Goal: Answer question/provide support: Share knowledge or assist other users

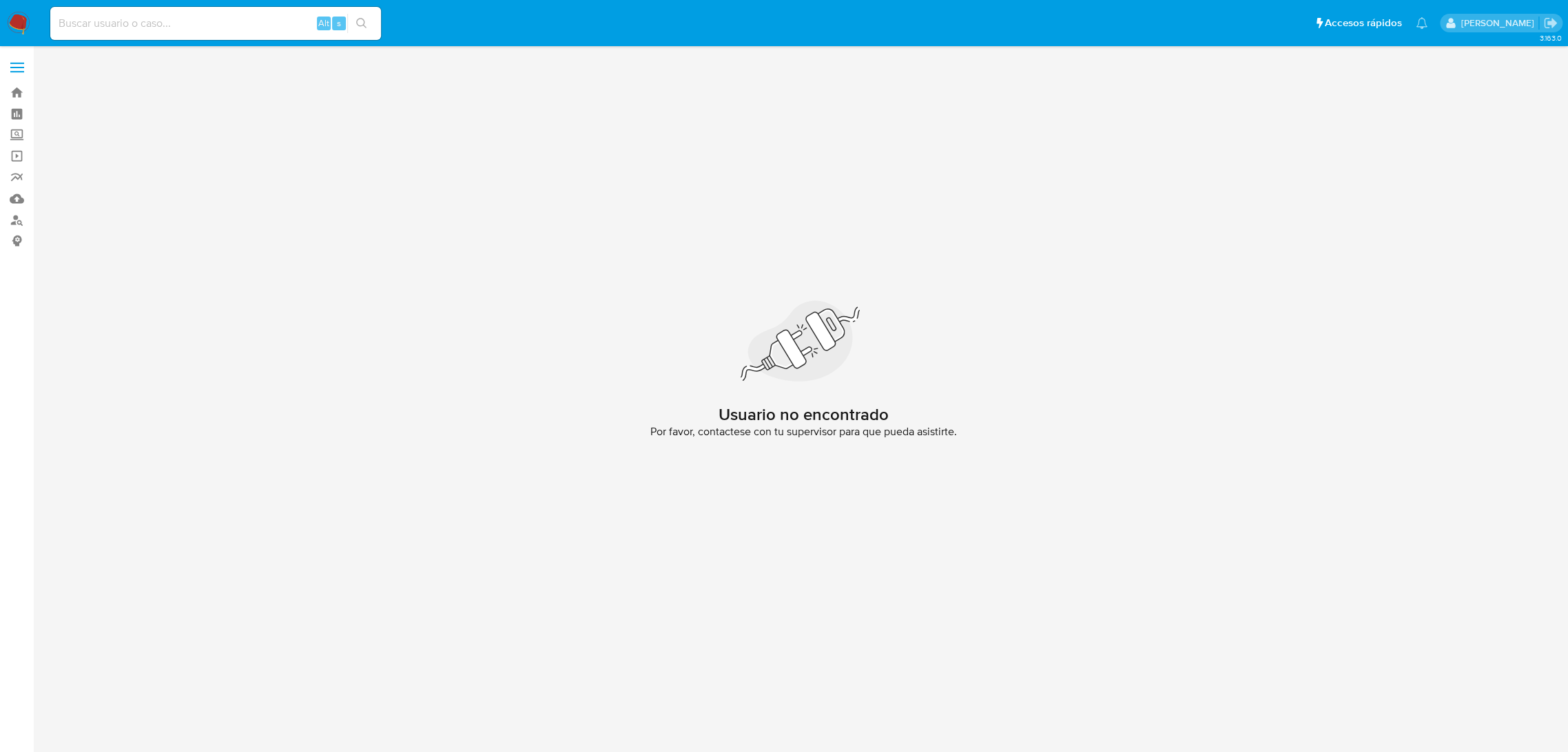
click at [27, 29] on img at bounding box center [19, 24] width 24 height 24
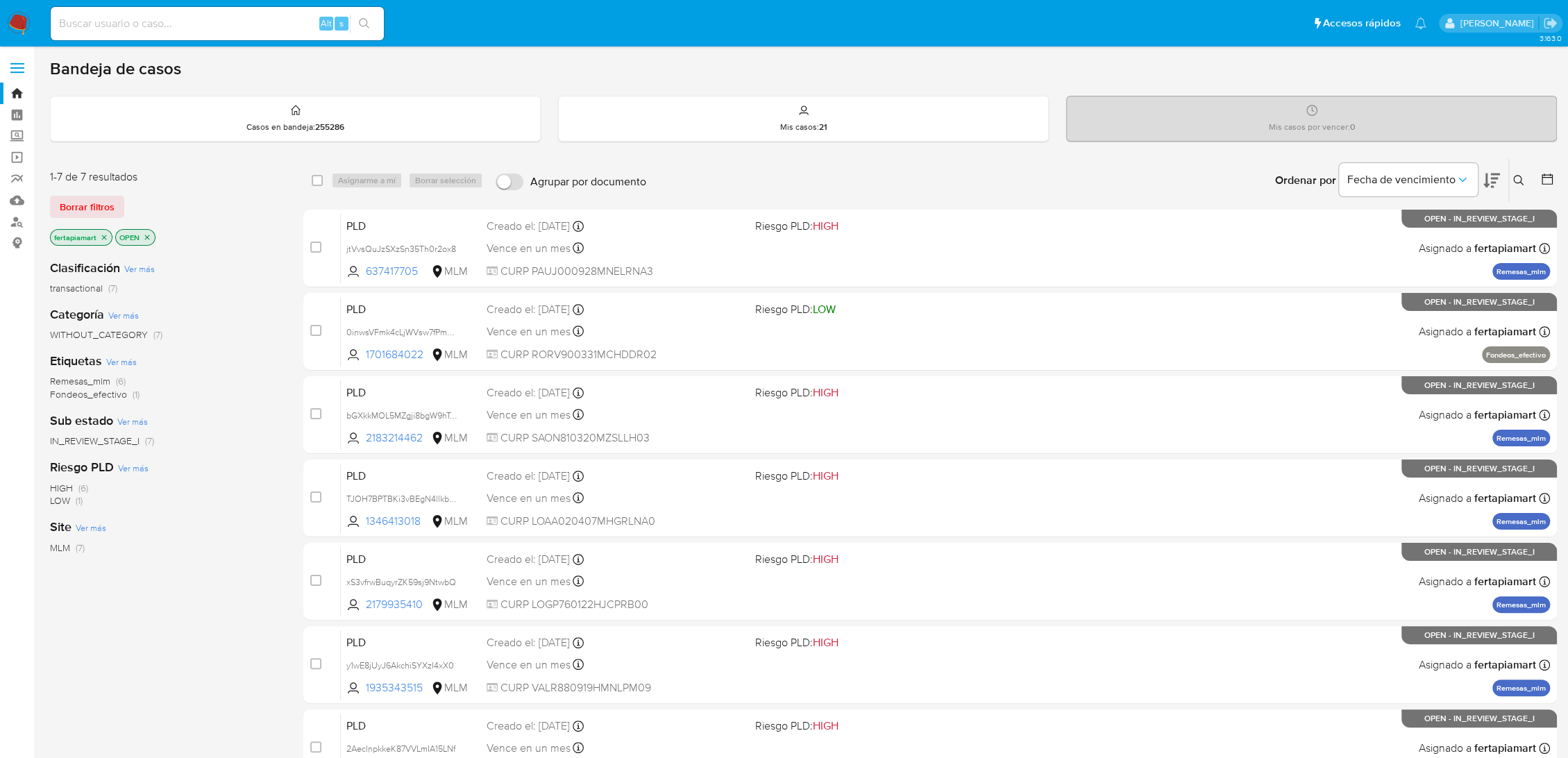
click at [180, 35] on div "Alt s" at bounding box center [217, 23] width 333 height 33
click at [177, 28] on input at bounding box center [217, 23] width 333 height 18
paste input "1394757492"
type input "1394757492"
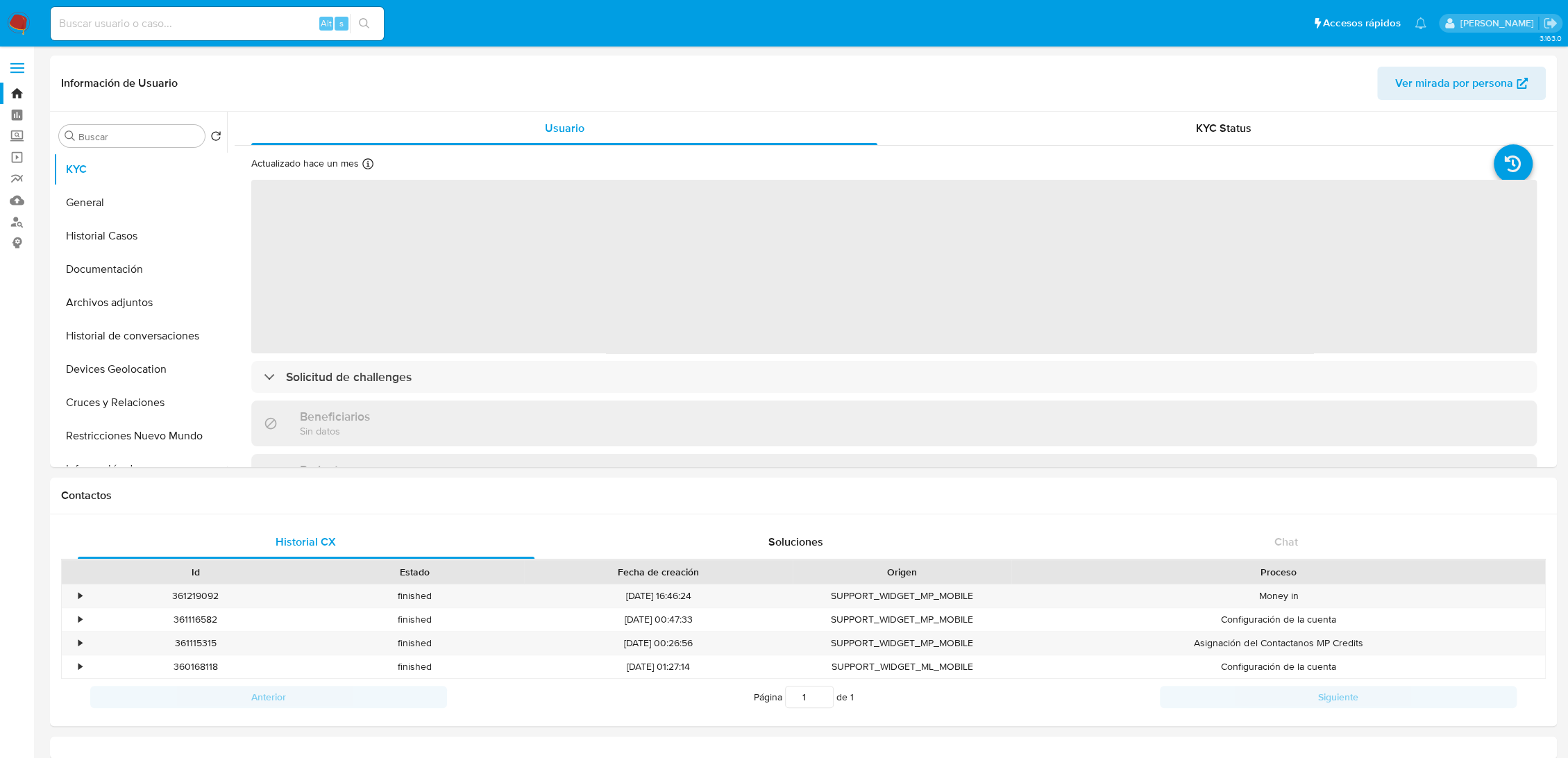
select select "10"
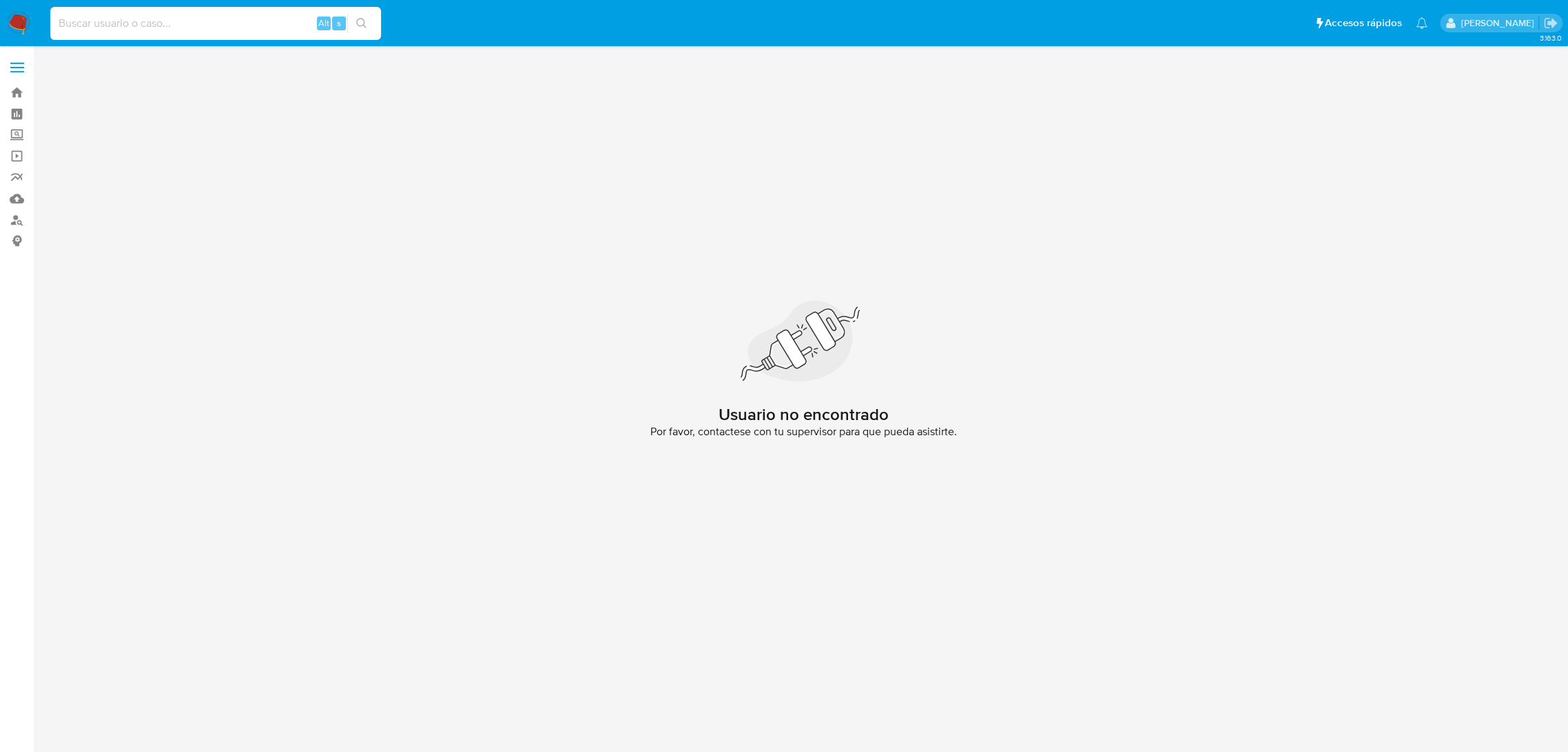
click at [199, 24] on input at bounding box center [215, 23] width 331 height 18
paste input "1394757492"
type input "1394757492"
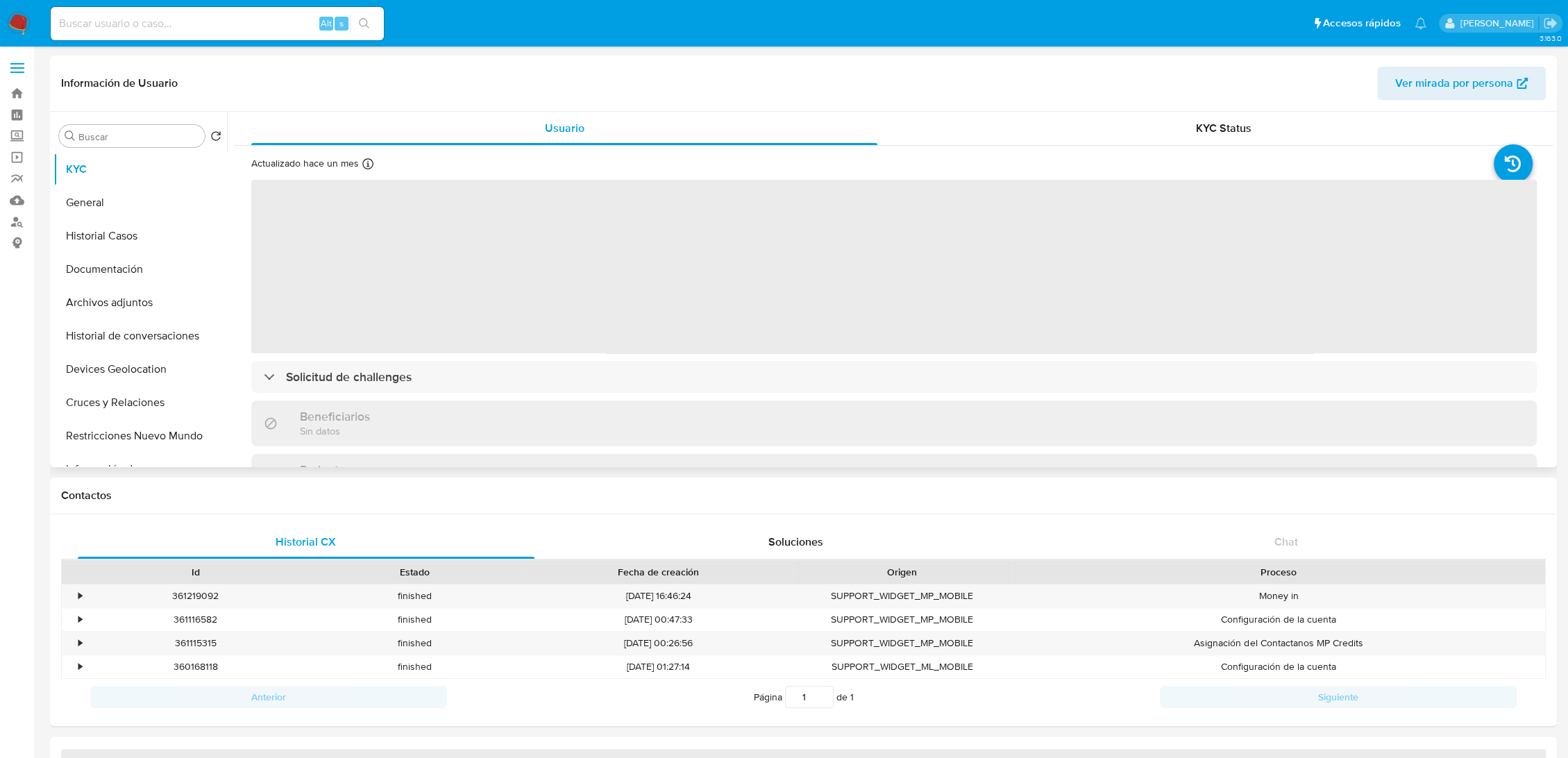
select select "10"
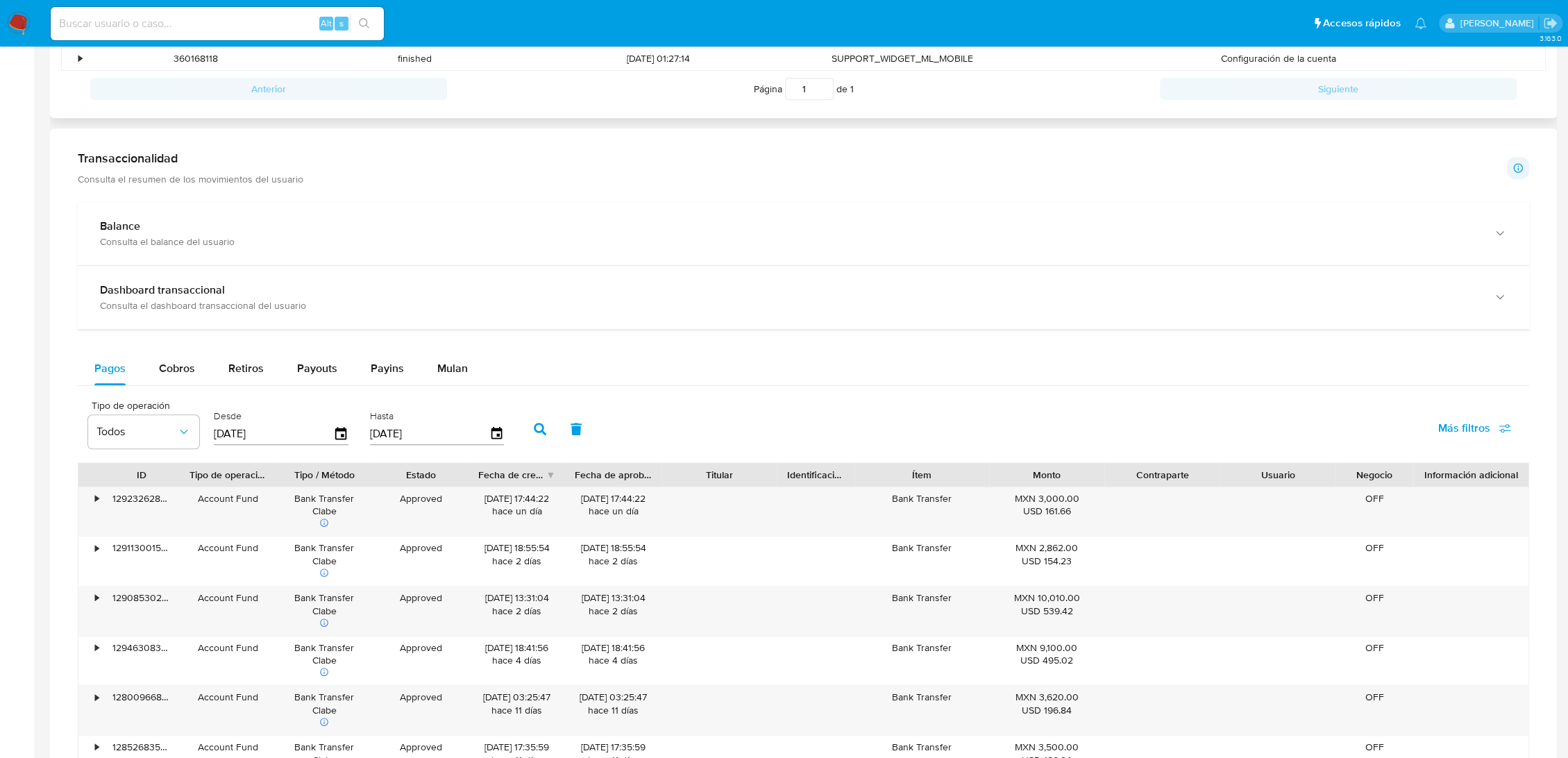
scroll to position [610, 0]
click at [193, 368] on span "Cobros" at bounding box center [176, 366] width 36 height 16
select select "10"
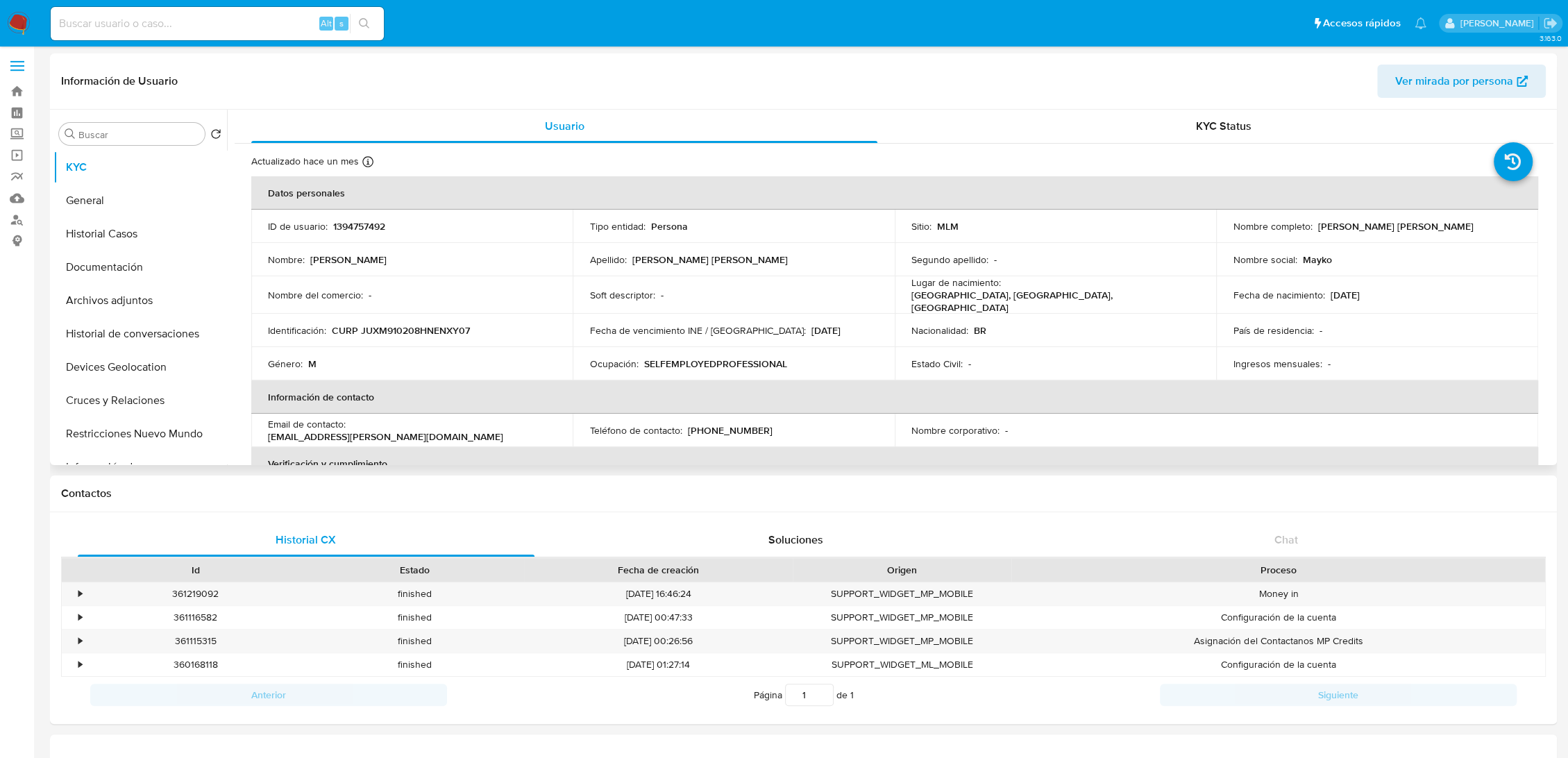
scroll to position [0, 0]
click at [13, 138] on label "Screening" at bounding box center [82, 136] width 165 height 21
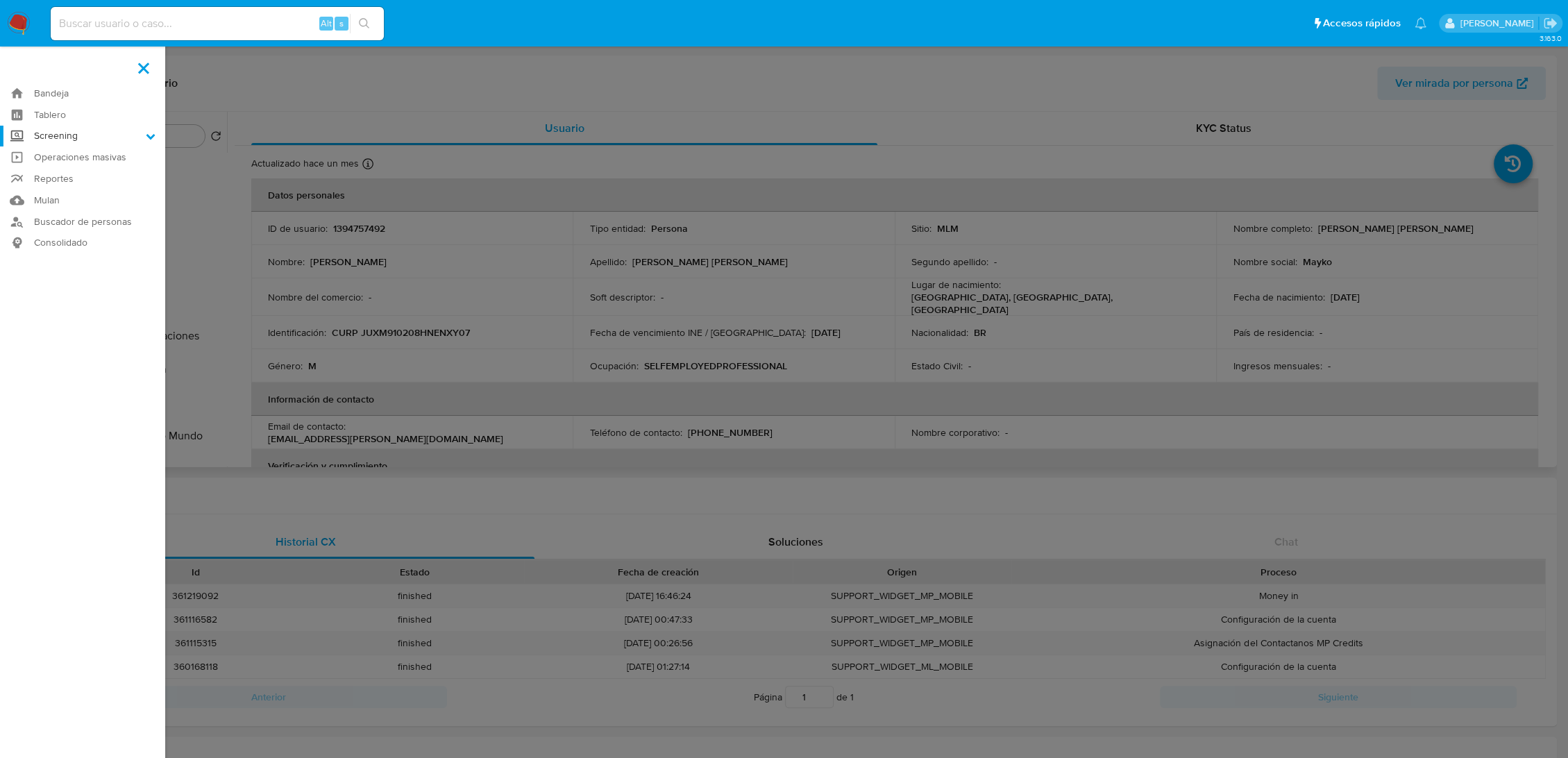
click at [0, 0] on input "Screening" at bounding box center [0, 0] width 0 height 0
click at [72, 186] on link "Herramientas" at bounding box center [82, 191] width 165 height 17
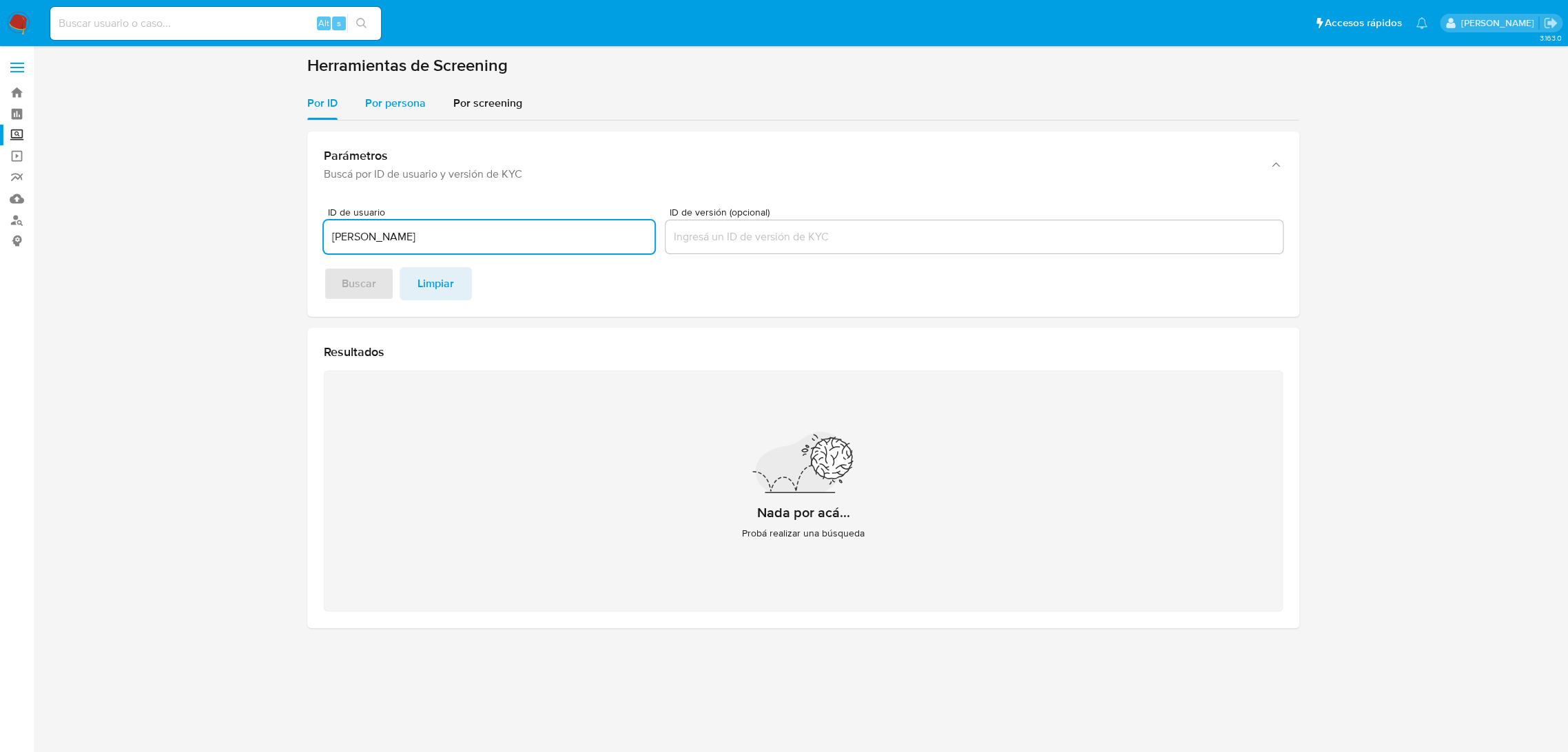
type input "OSVALDO RICARDO"
click at [412, 101] on span "Por persona" at bounding box center [396, 103] width 61 height 16
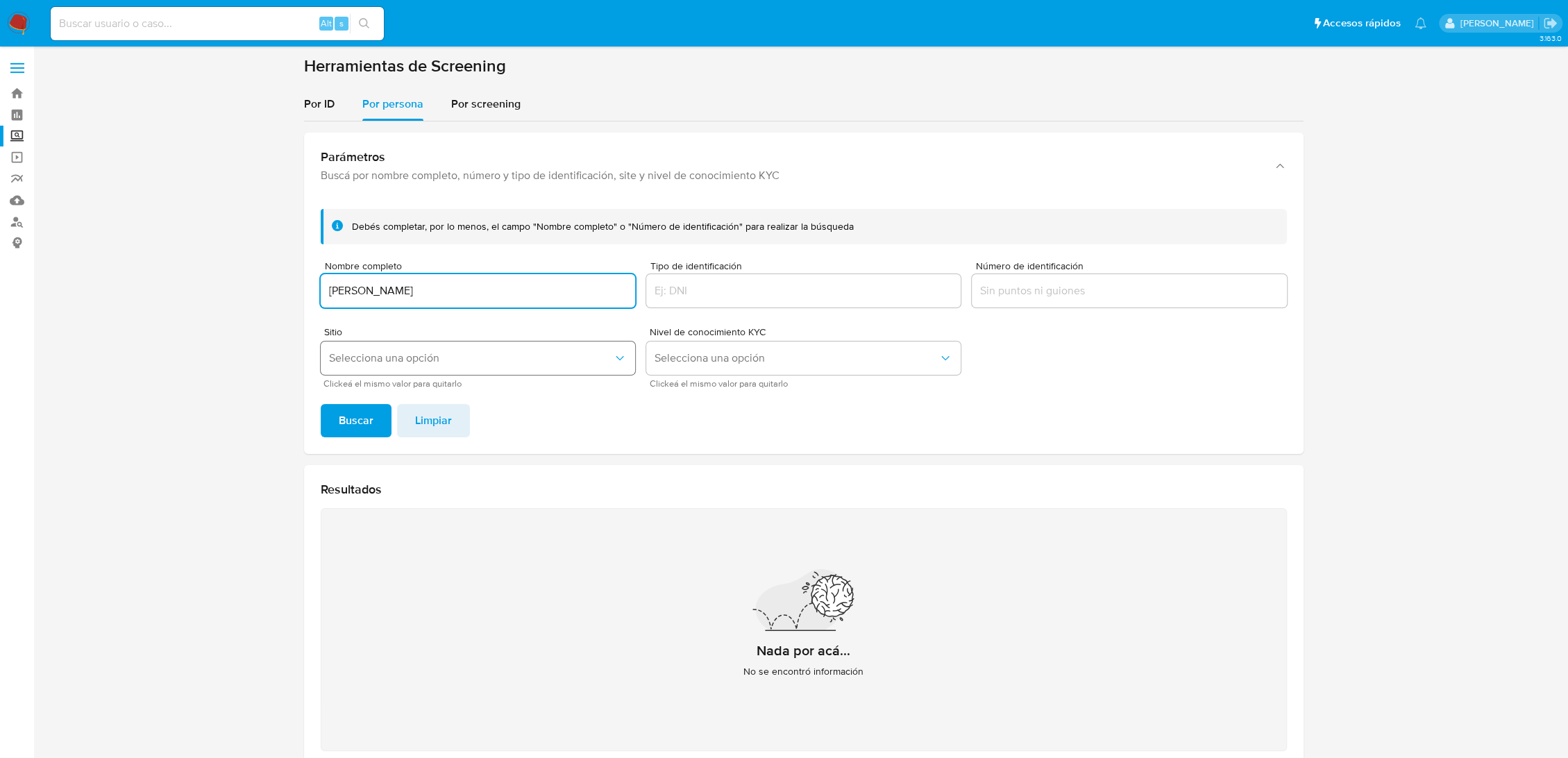
type input "OSVALDO RICARDO"
click at [409, 353] on span "Selecciona una opción" at bounding box center [470, 358] width 284 height 14
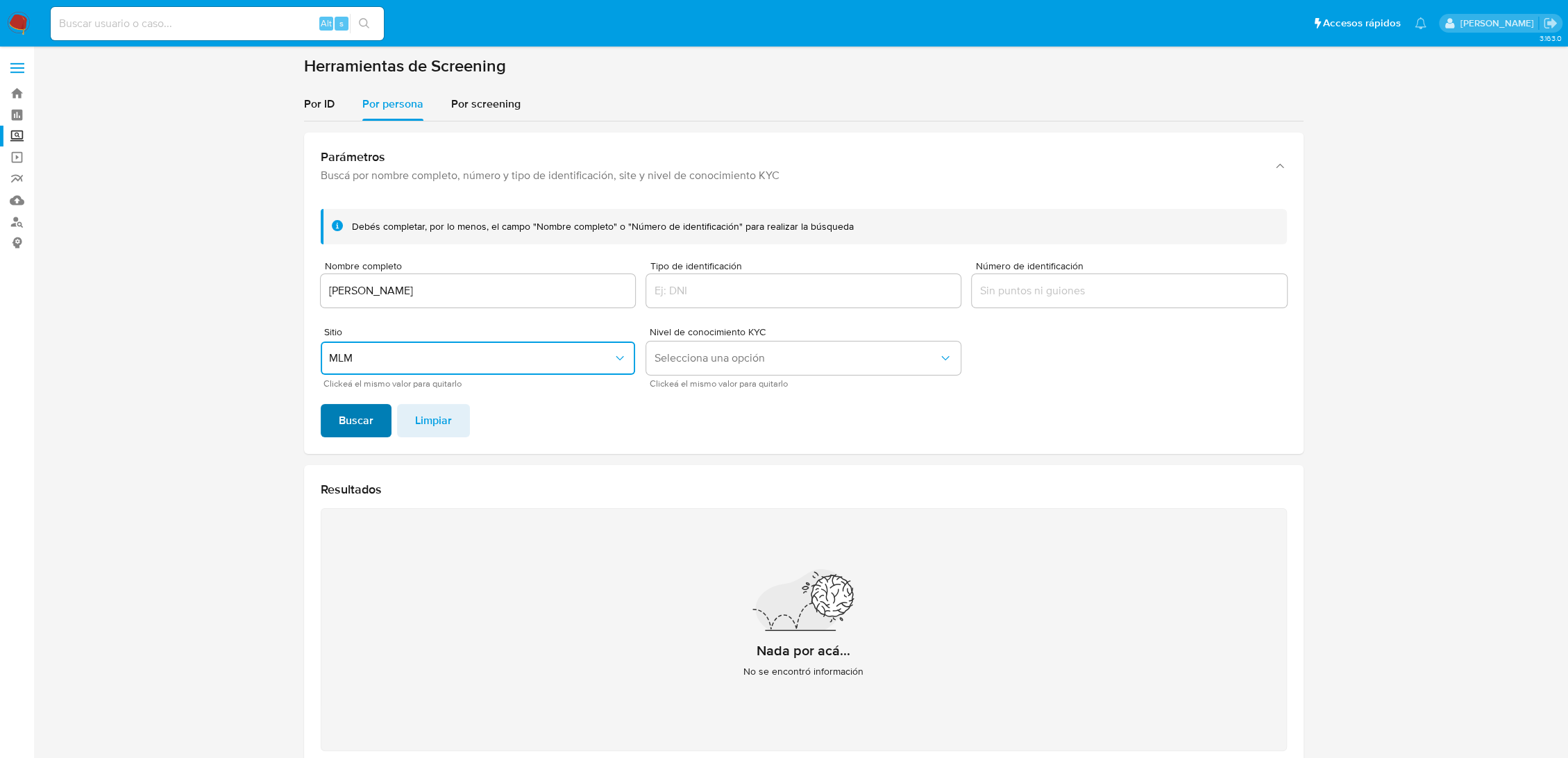
click at [370, 415] on span "Buscar" at bounding box center [356, 421] width 35 height 31
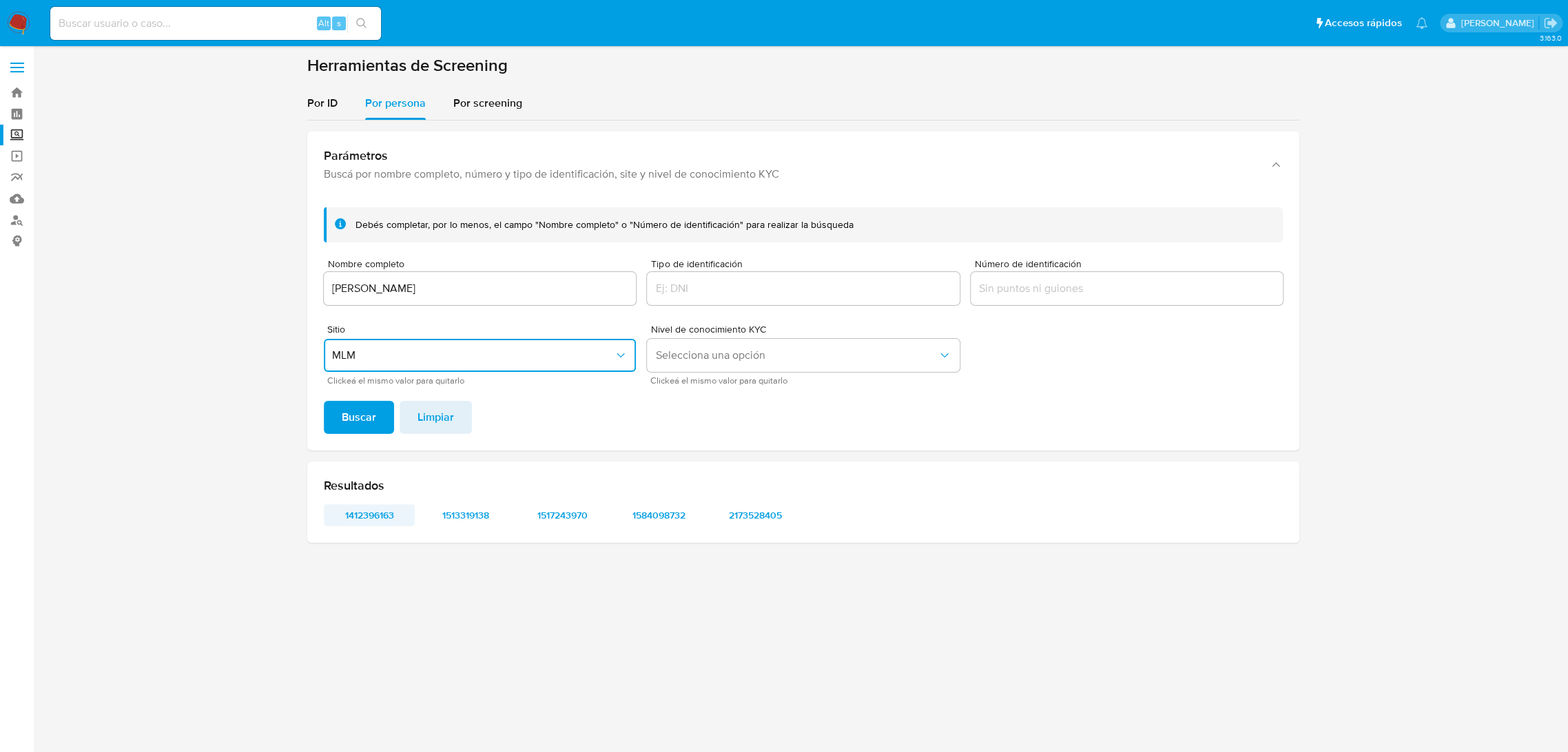
click at [357, 509] on span "1412396163" at bounding box center [369, 515] width 72 height 19
click at [446, 515] on span "1513319138" at bounding box center [465, 515] width 72 height 19
click at [555, 519] on span "1517243970" at bounding box center [562, 515] width 72 height 19
click at [633, 515] on span "1584098732" at bounding box center [658, 515] width 72 height 19
click at [736, 516] on span "2173528405" at bounding box center [755, 515] width 72 height 19
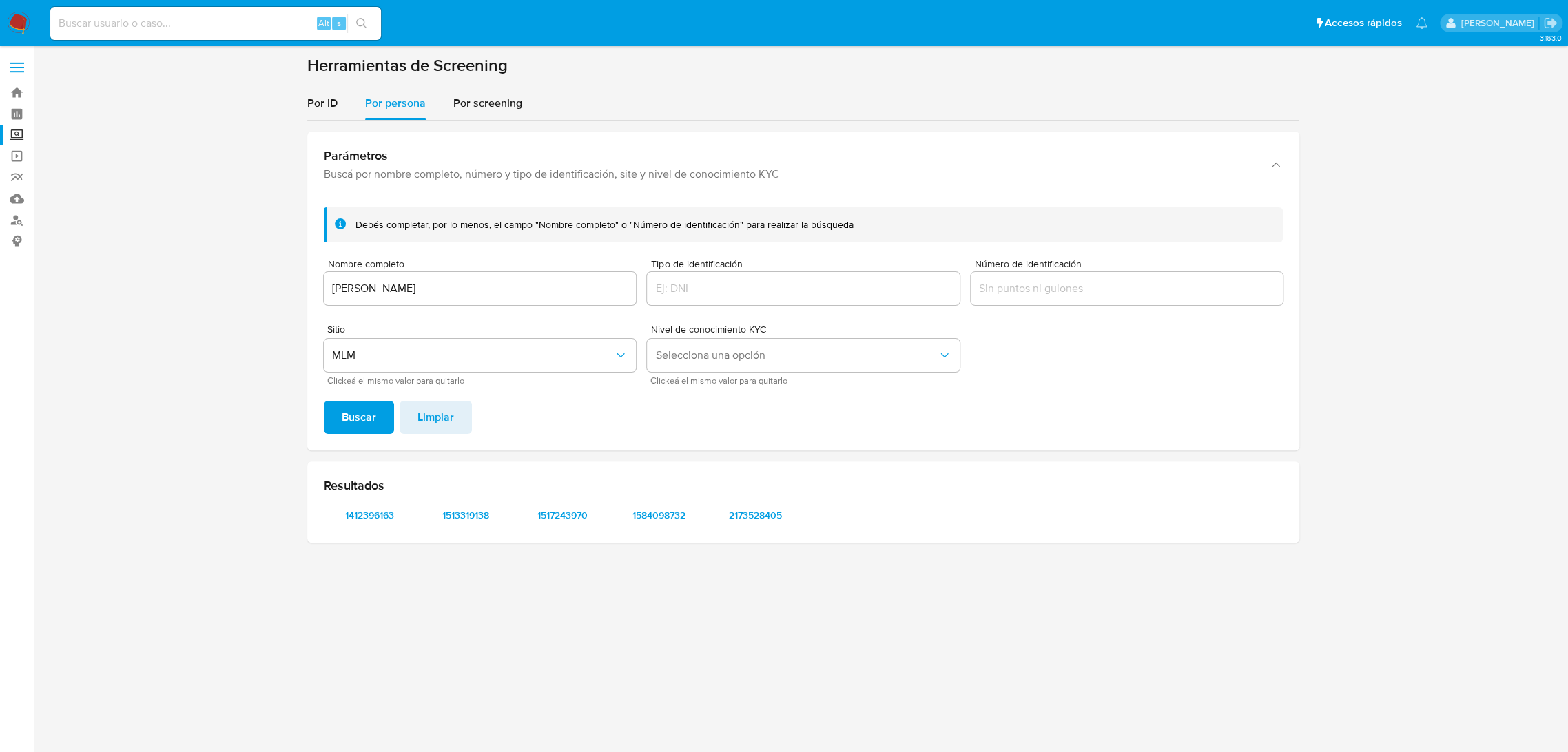
click at [242, 13] on div "Alt s" at bounding box center [215, 23] width 331 height 33
paste input "1394757492"
click at [185, 21] on input at bounding box center [215, 23] width 331 height 18
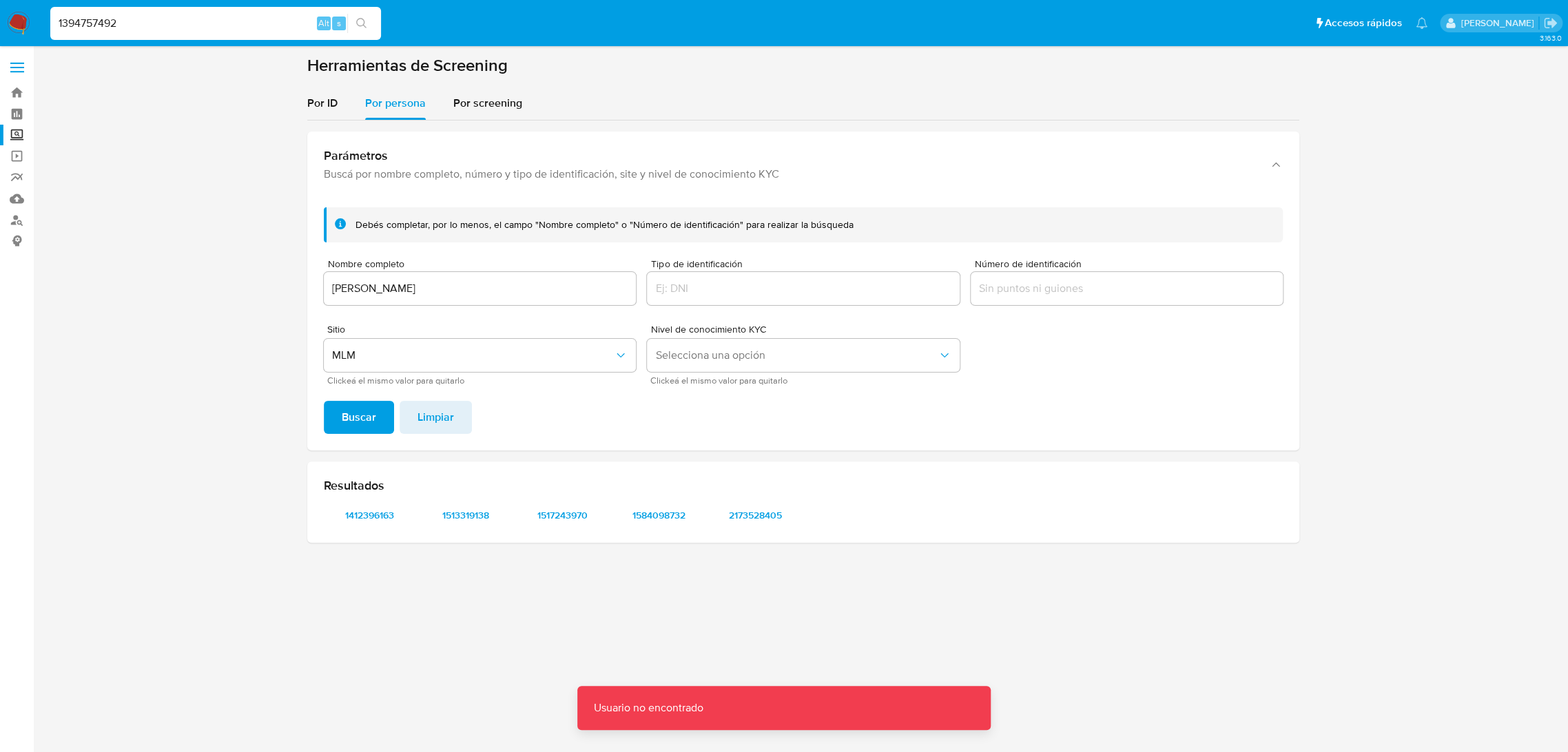
click at [185, 21] on input "1394757492" at bounding box center [215, 23] width 331 height 18
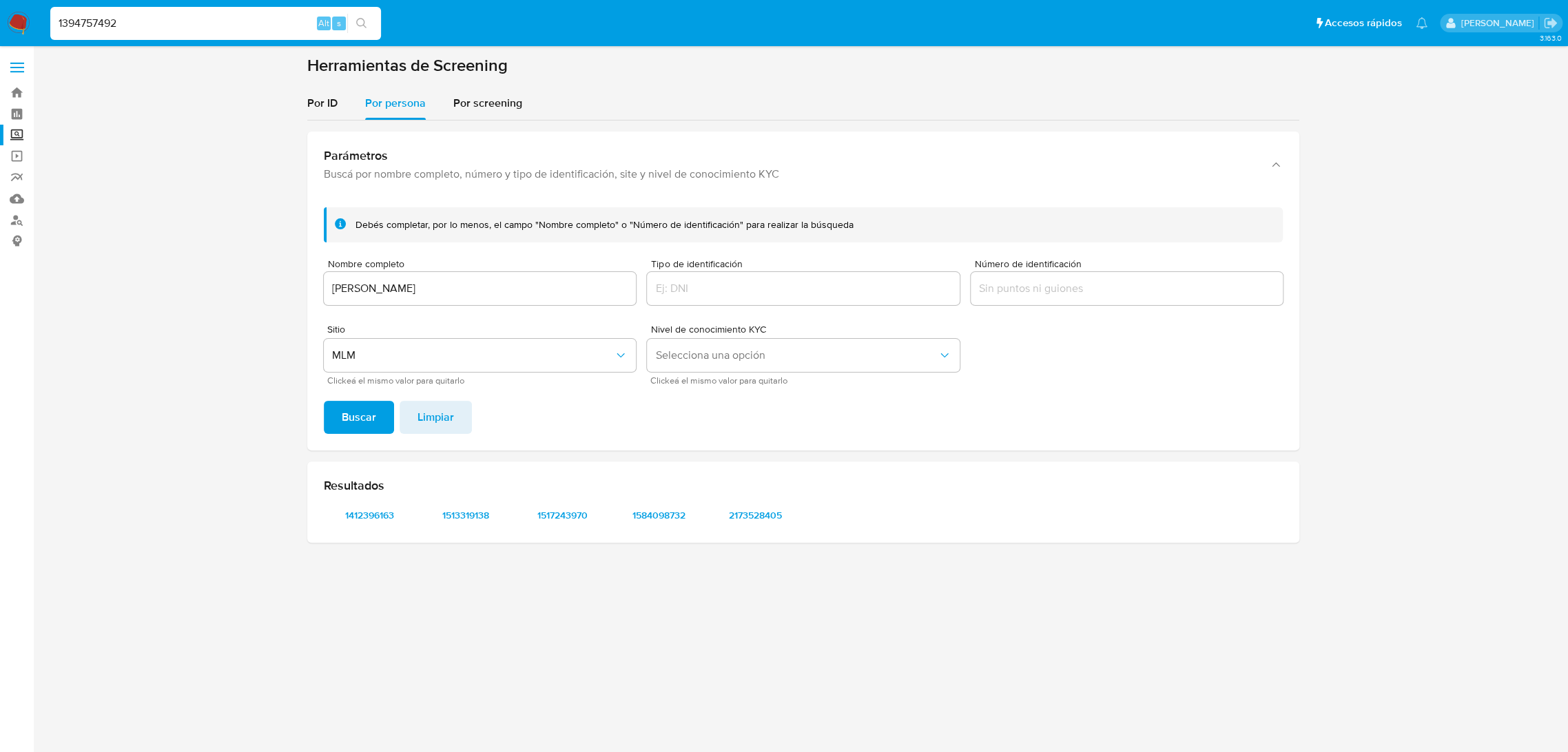
type input "1394757492"
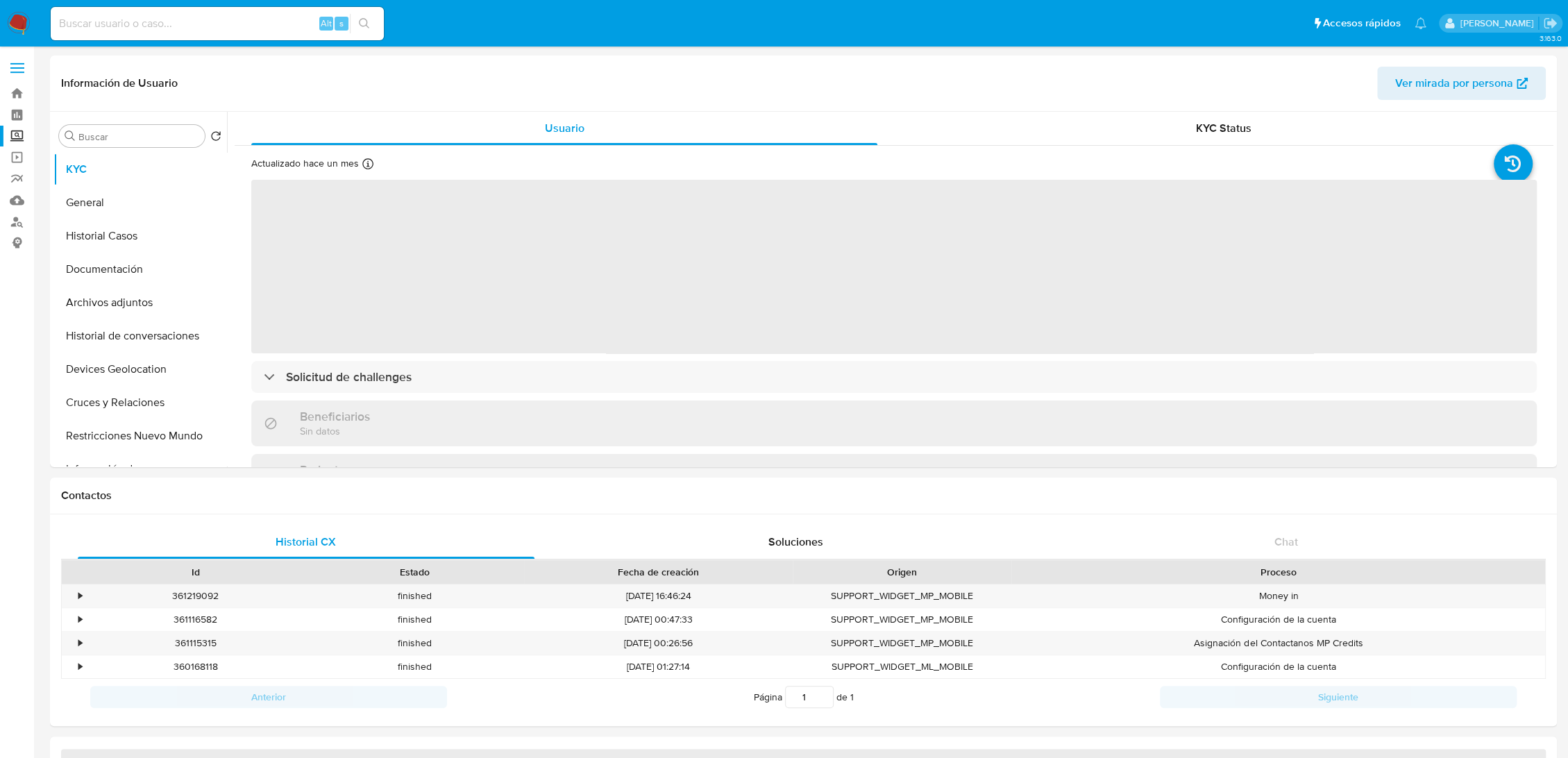
select select "10"
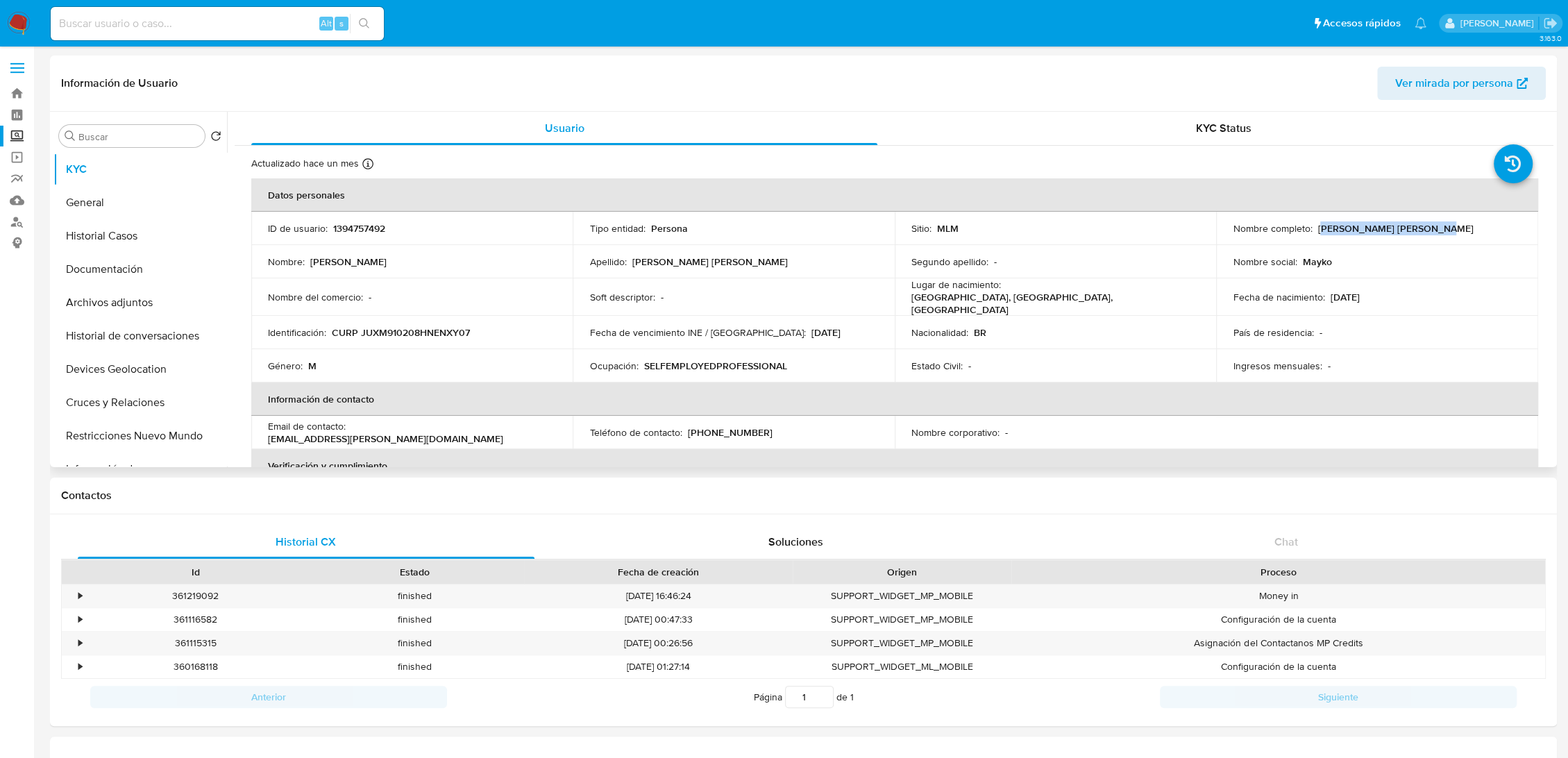
drag, startPoint x: 1437, startPoint y: 227, endPoint x: 1319, endPoint y: 231, distance: 118.1
click at [1319, 231] on div "Nombre completo : Mayko Juan Pinto Barbosa" at bounding box center [1376, 228] width 288 height 13
click at [1319, 231] on p "Mayko Juan Pinto Barbosa" at bounding box center [1394, 228] width 155 height 13
drag, startPoint x: 1315, startPoint y: 222, endPoint x: 1403, endPoint y: 234, distance: 88.8
click at [1403, 234] on p "Mayko Juan Pinto Barbosa" at bounding box center [1394, 228] width 155 height 13
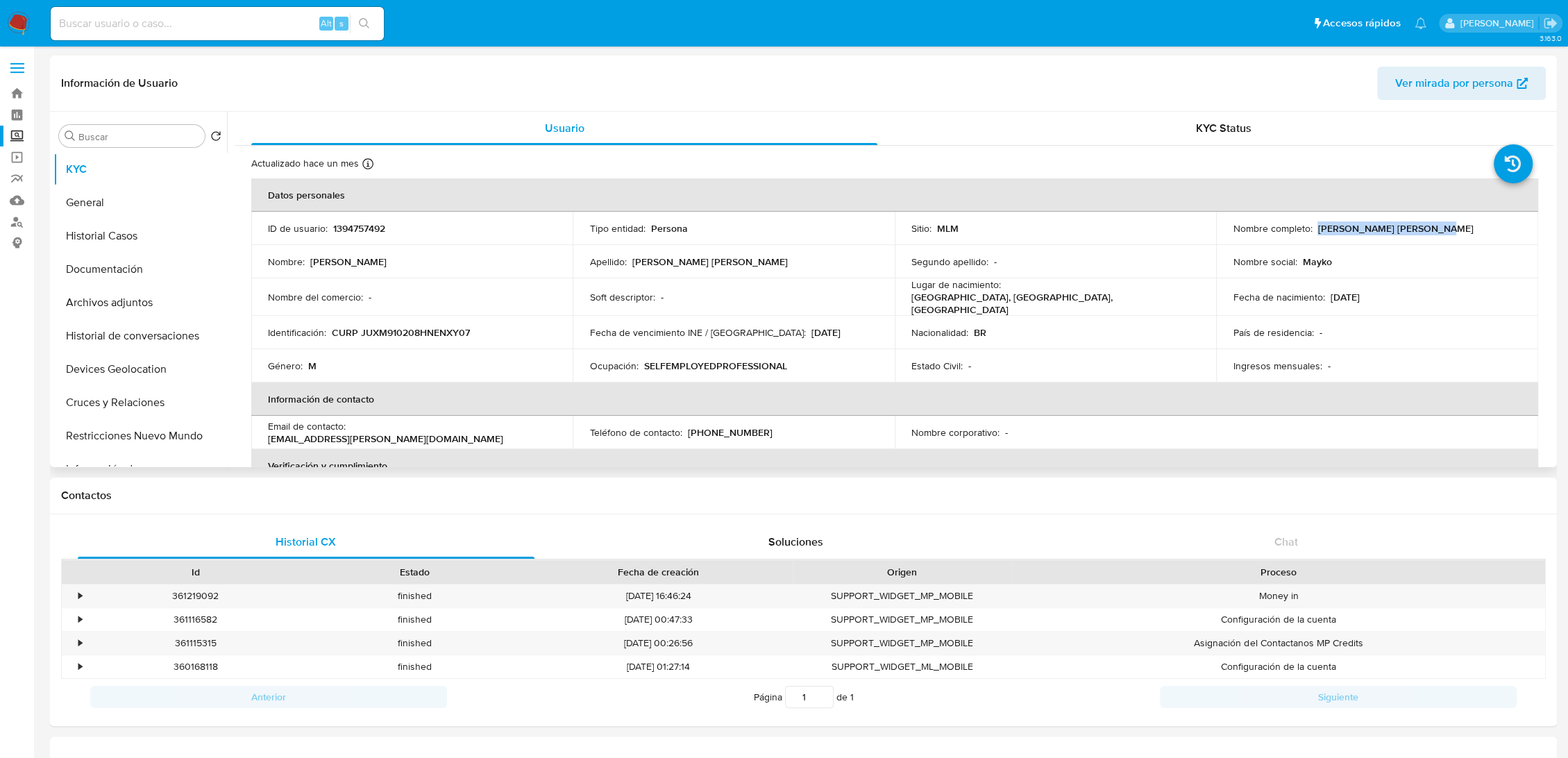
drag, startPoint x: 1437, startPoint y: 227, endPoint x: 1315, endPoint y: 224, distance: 122.0
click at [1315, 224] on div "Nombre completo : Mayko Juan Pinto Barbosa" at bounding box center [1376, 228] width 288 height 13
click at [420, 328] on p "CURP JUXM910208HNENXY07" at bounding box center [400, 332] width 138 height 13
drag, startPoint x: 464, startPoint y: 427, endPoint x: 353, endPoint y: 426, distance: 111.0
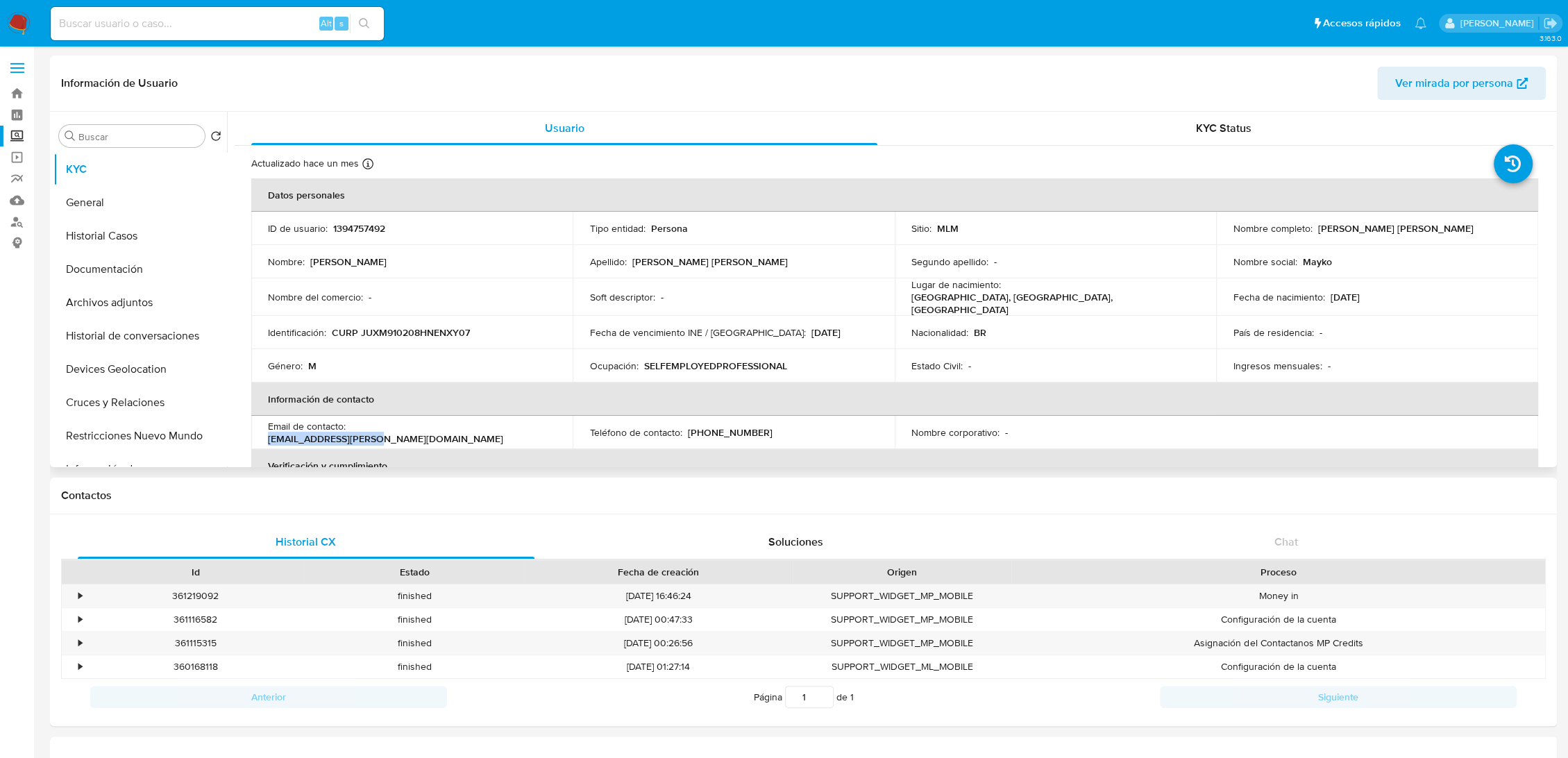
click at [353, 426] on div "Email de contacto : mayko.juan@icloud.com" at bounding box center [412, 432] width 288 height 25
drag, startPoint x: 752, startPoint y: 431, endPoint x: 688, endPoint y: 432, distance: 64.0
click at [688, 432] on div "Teléfono de contacto : (664) 2652862" at bounding box center [733, 432] width 288 height 13
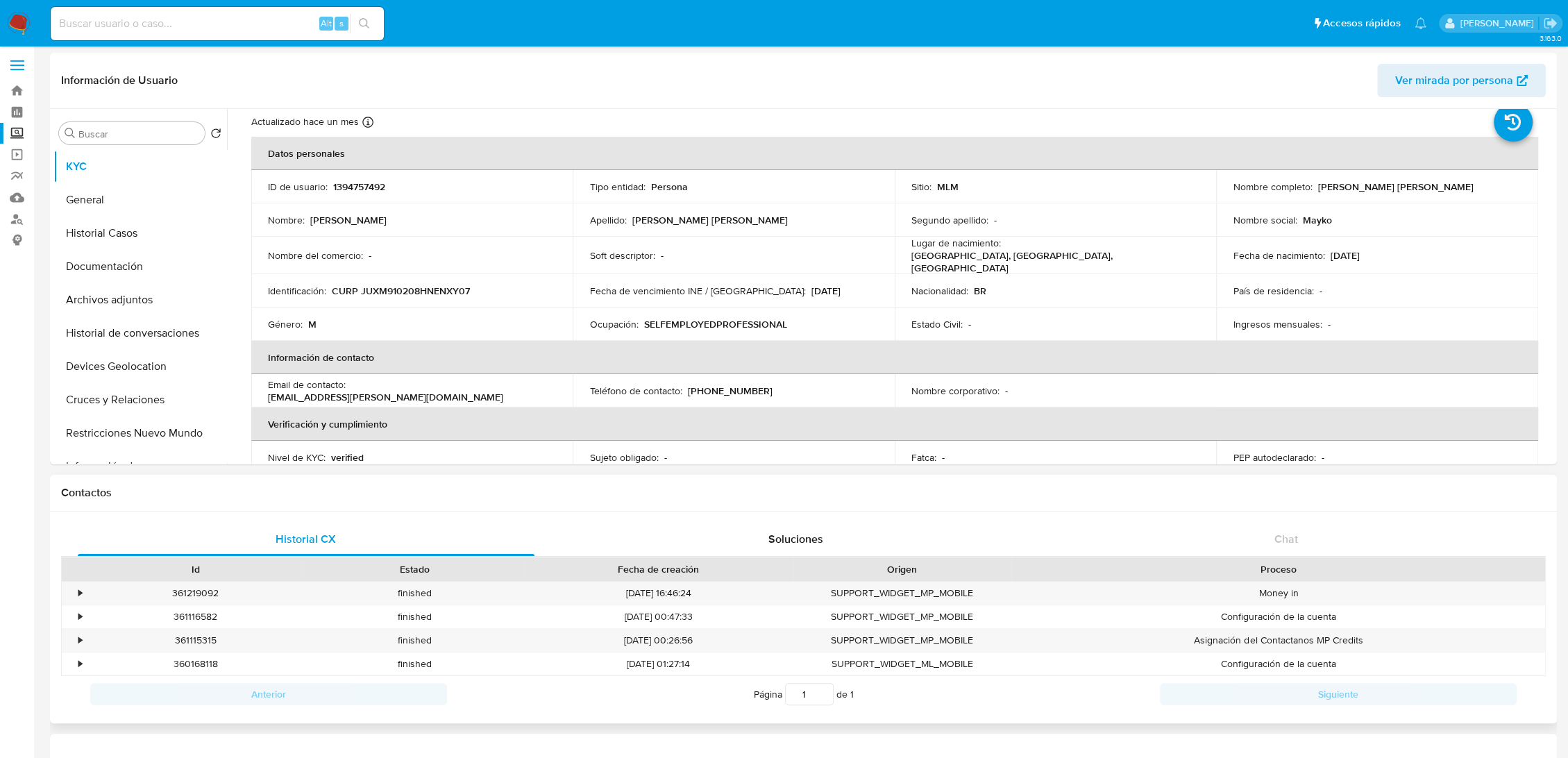
scroll to position [39, 0]
click at [108, 189] on button "General" at bounding box center [135, 199] width 163 height 33
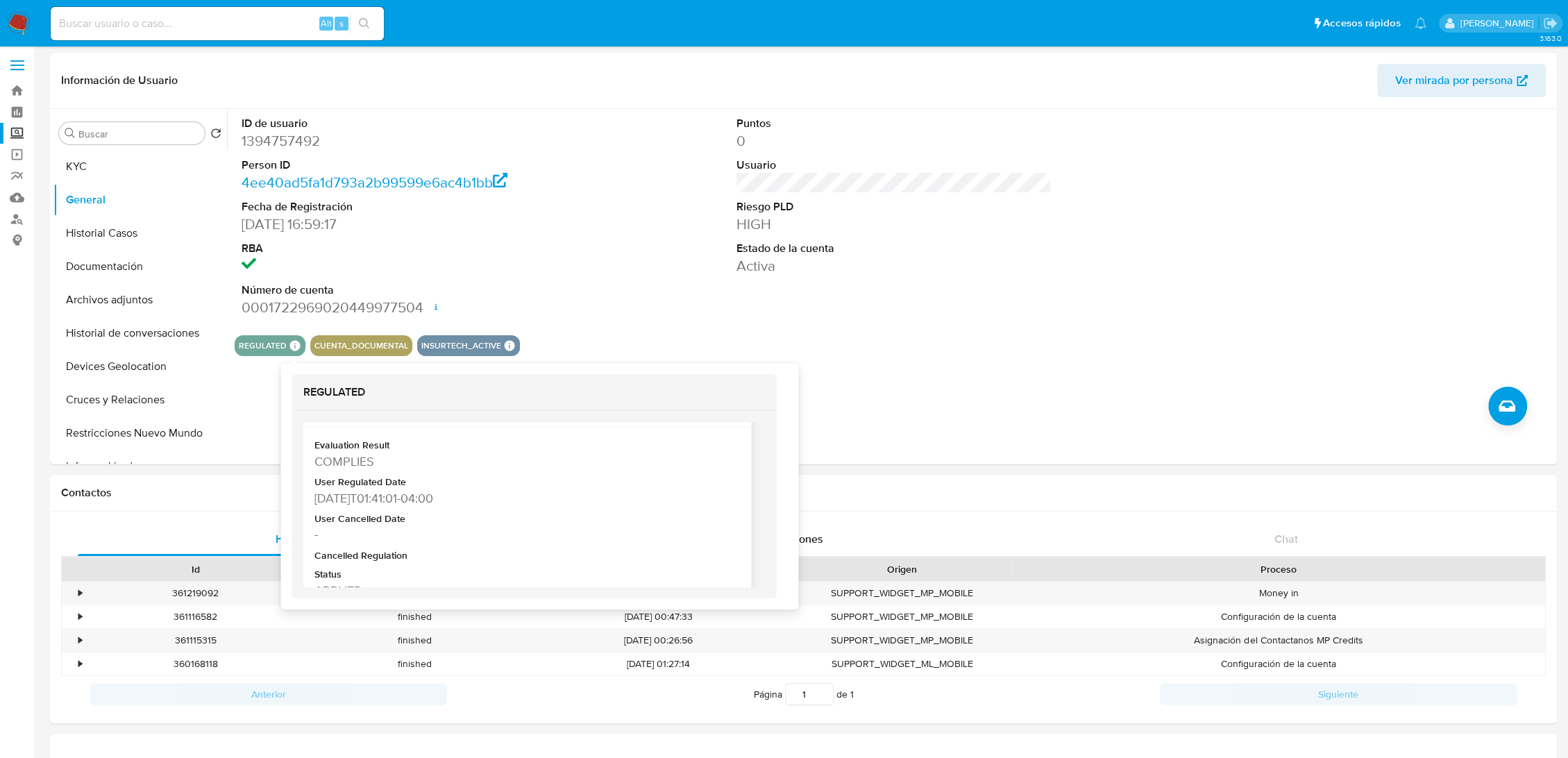
scroll to position [43, 0]
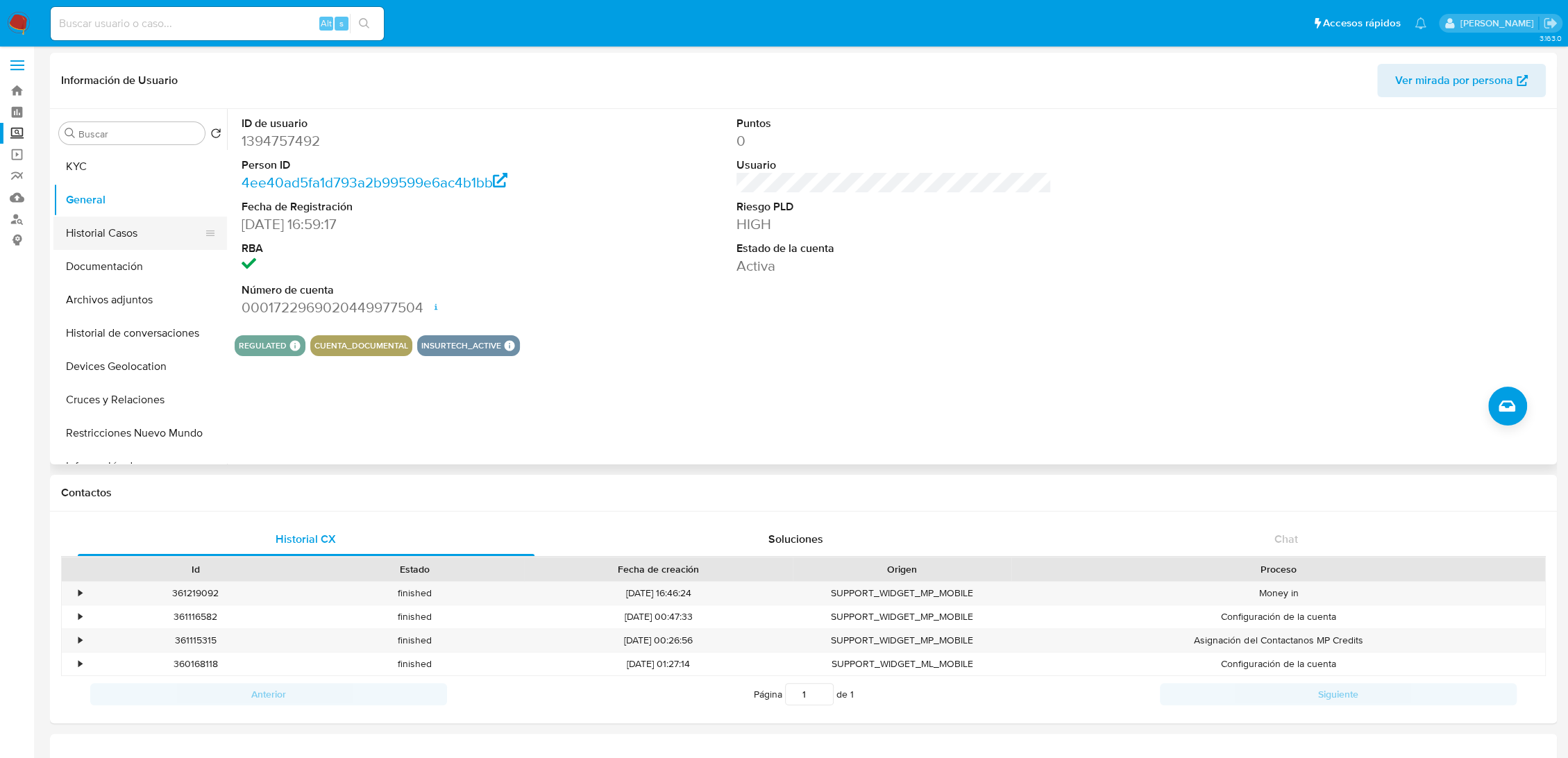
click at [109, 226] on button "Historial Casos" at bounding box center [135, 232] width 163 height 33
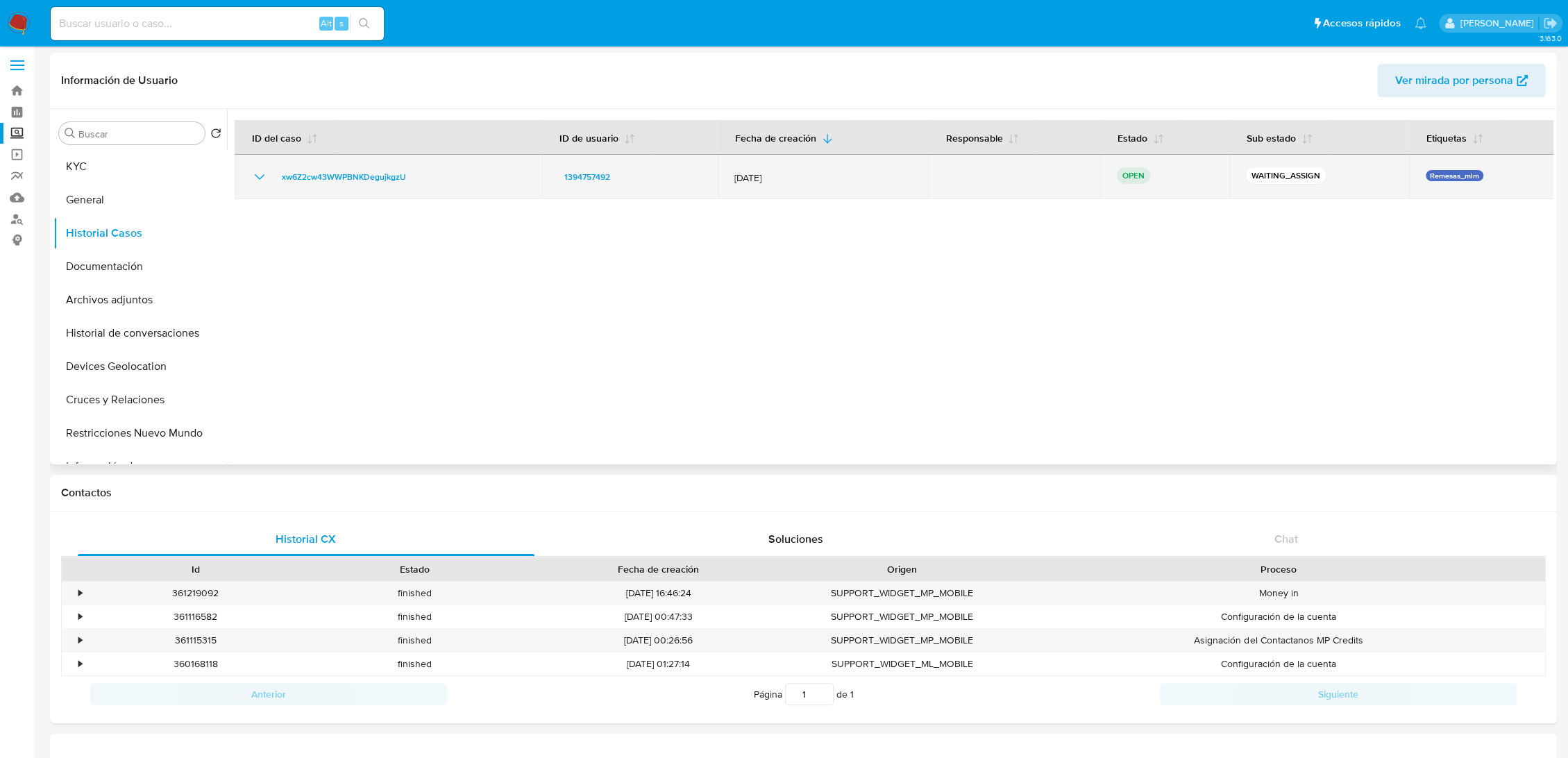
drag, startPoint x: 416, startPoint y: 174, endPoint x: 272, endPoint y: 179, distance: 144.1
click at [272, 179] on div "xw6Z2cw43WWPBNKDegujkgzU" at bounding box center [387, 177] width 274 height 17
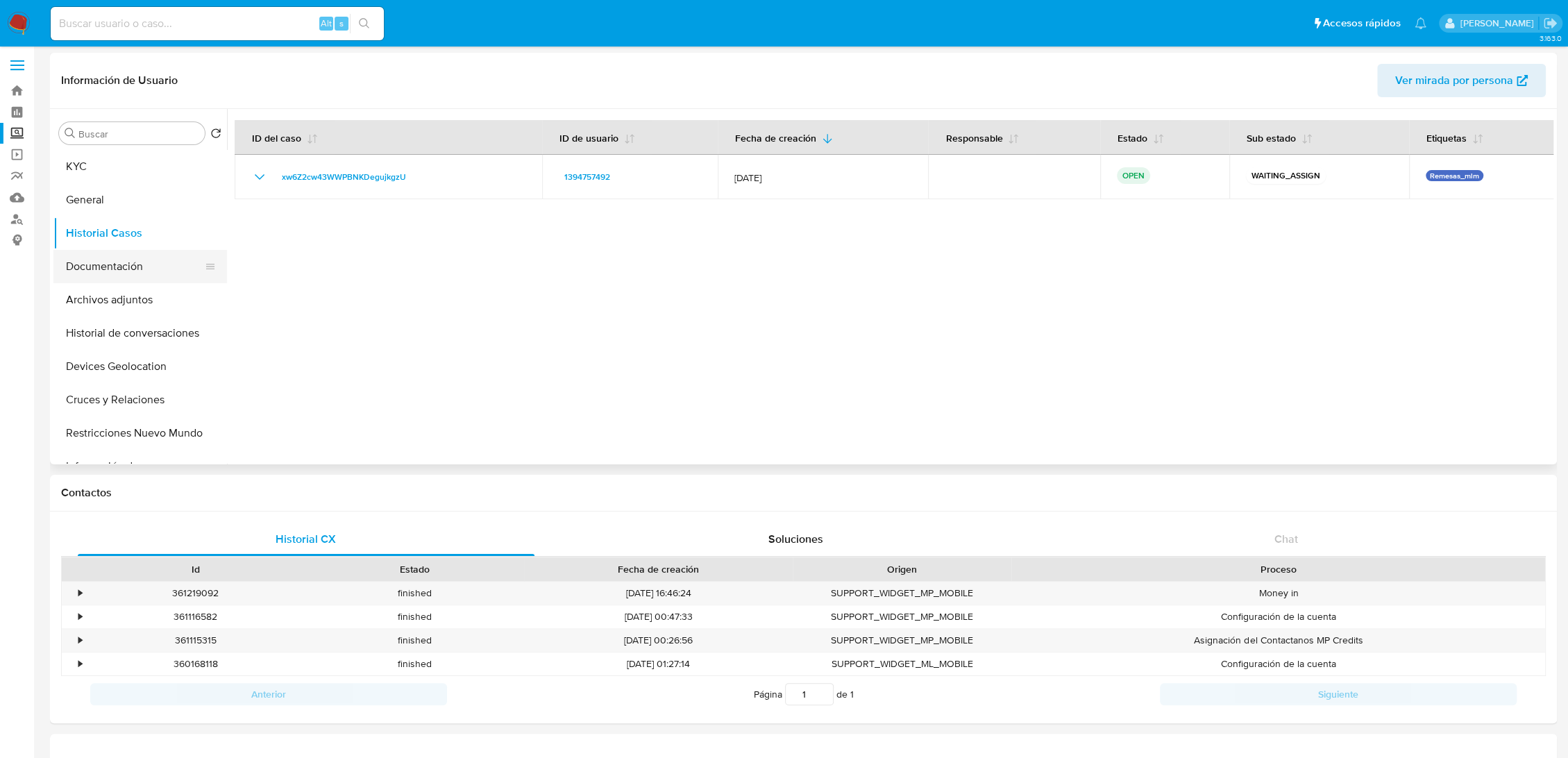
click at [101, 259] on button "Documentación" at bounding box center [135, 266] width 163 height 33
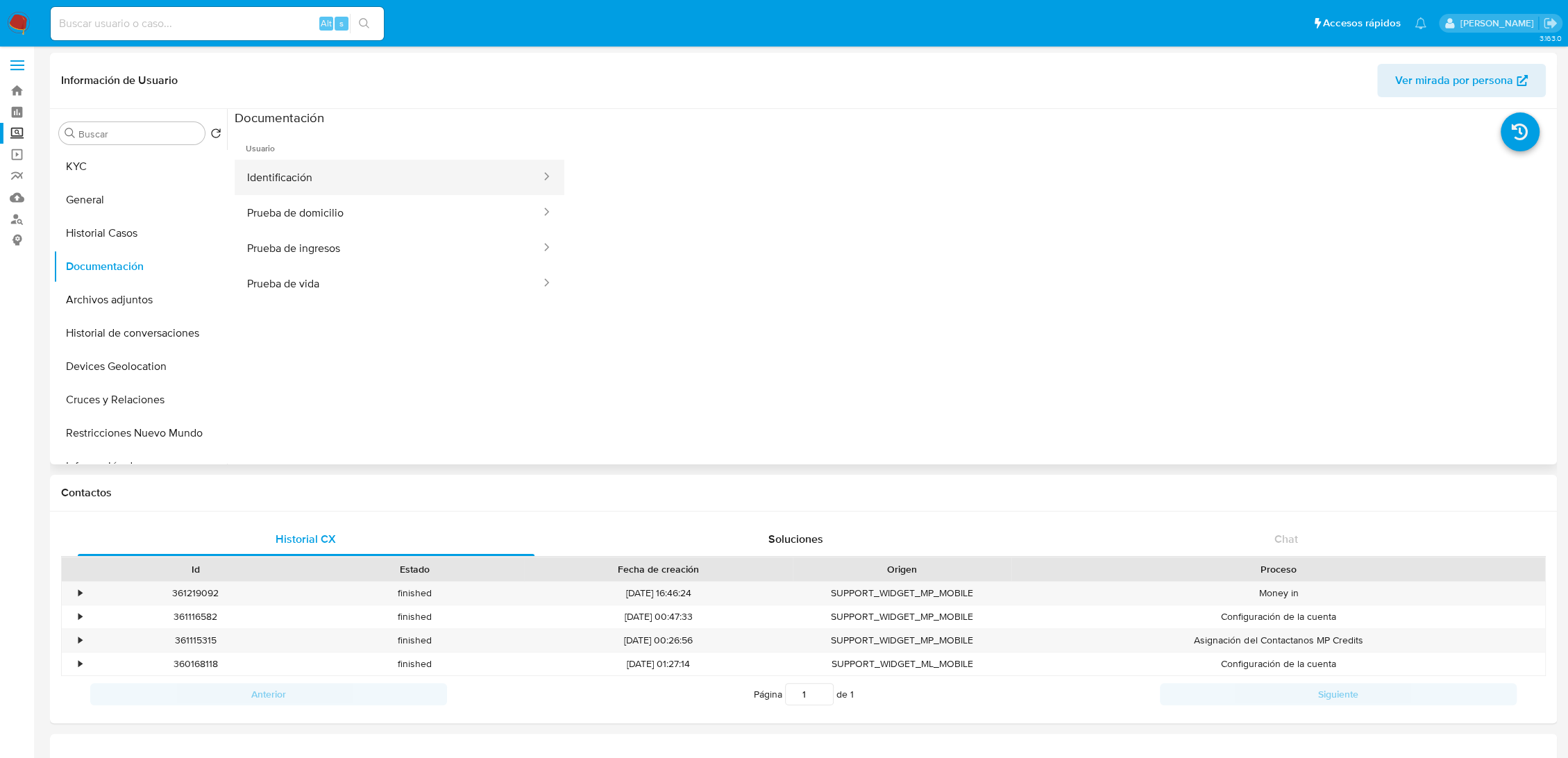
click at [383, 187] on button "Identificación" at bounding box center [388, 177] width 308 height 36
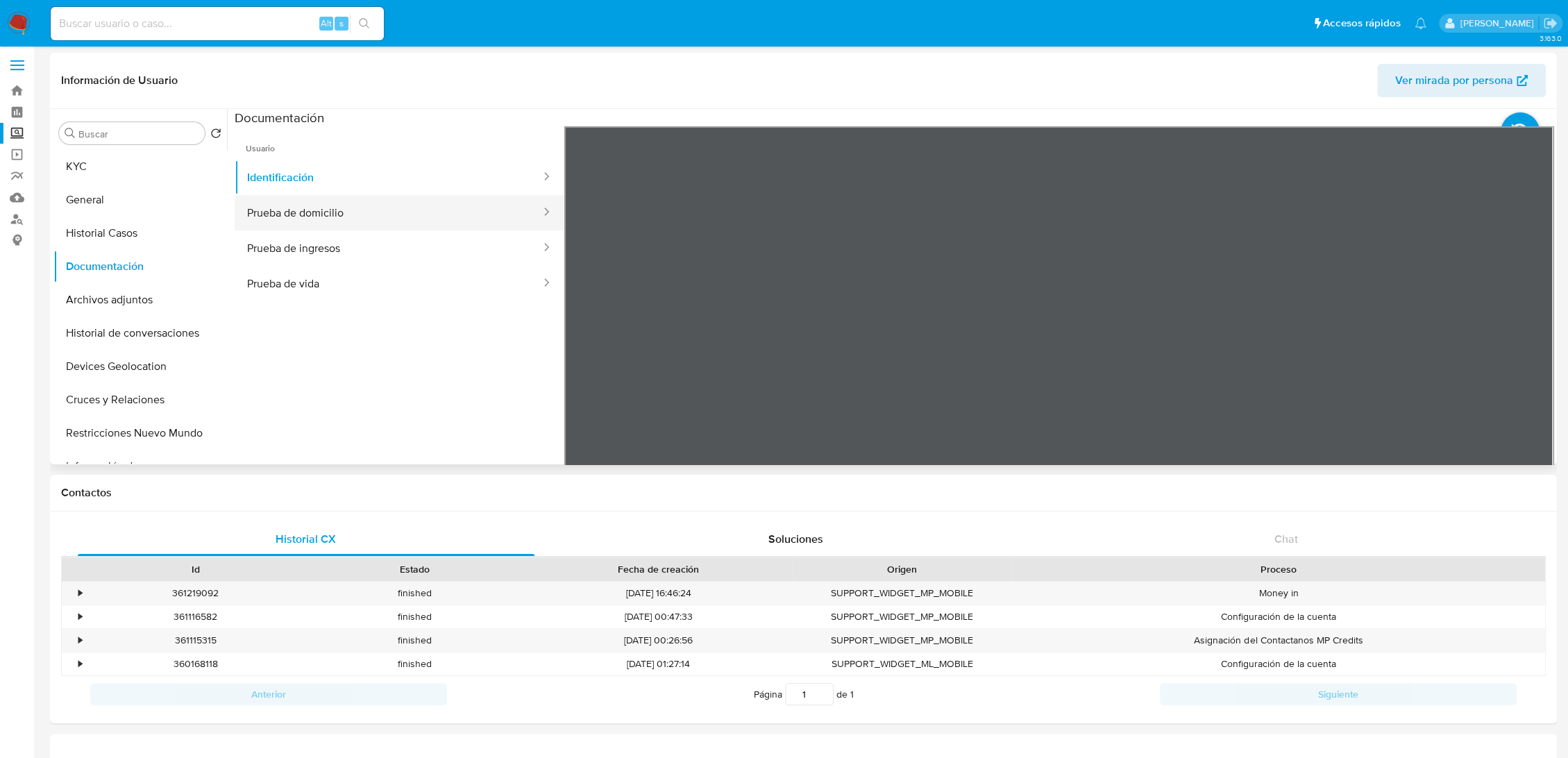
click at [362, 220] on button "Prueba de domicilio" at bounding box center [388, 213] width 308 height 36
click at [309, 262] on button "Prueba de ingresos" at bounding box center [388, 248] width 308 height 36
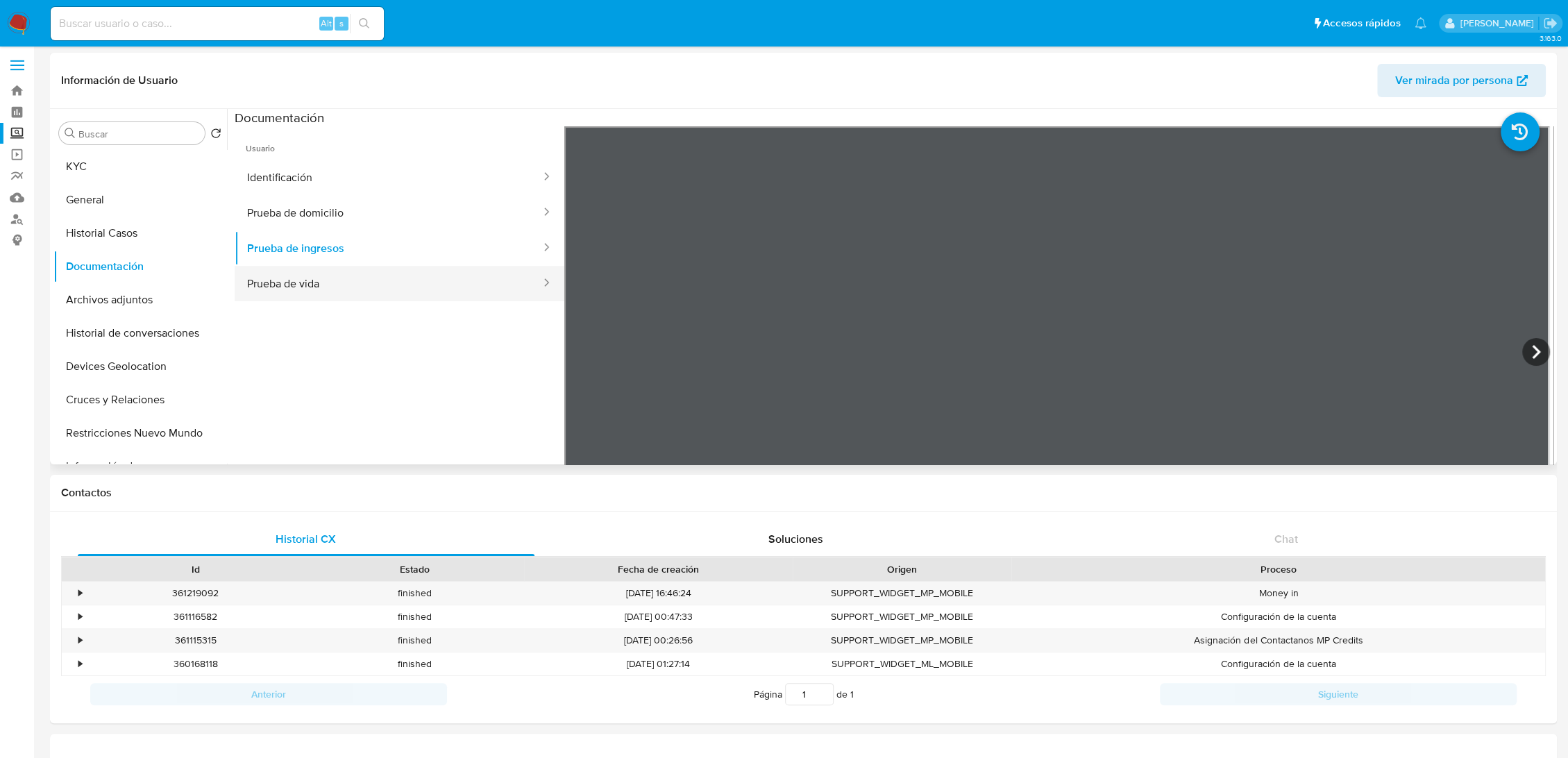
click at [353, 276] on button "Prueba de vida" at bounding box center [388, 284] width 308 height 36
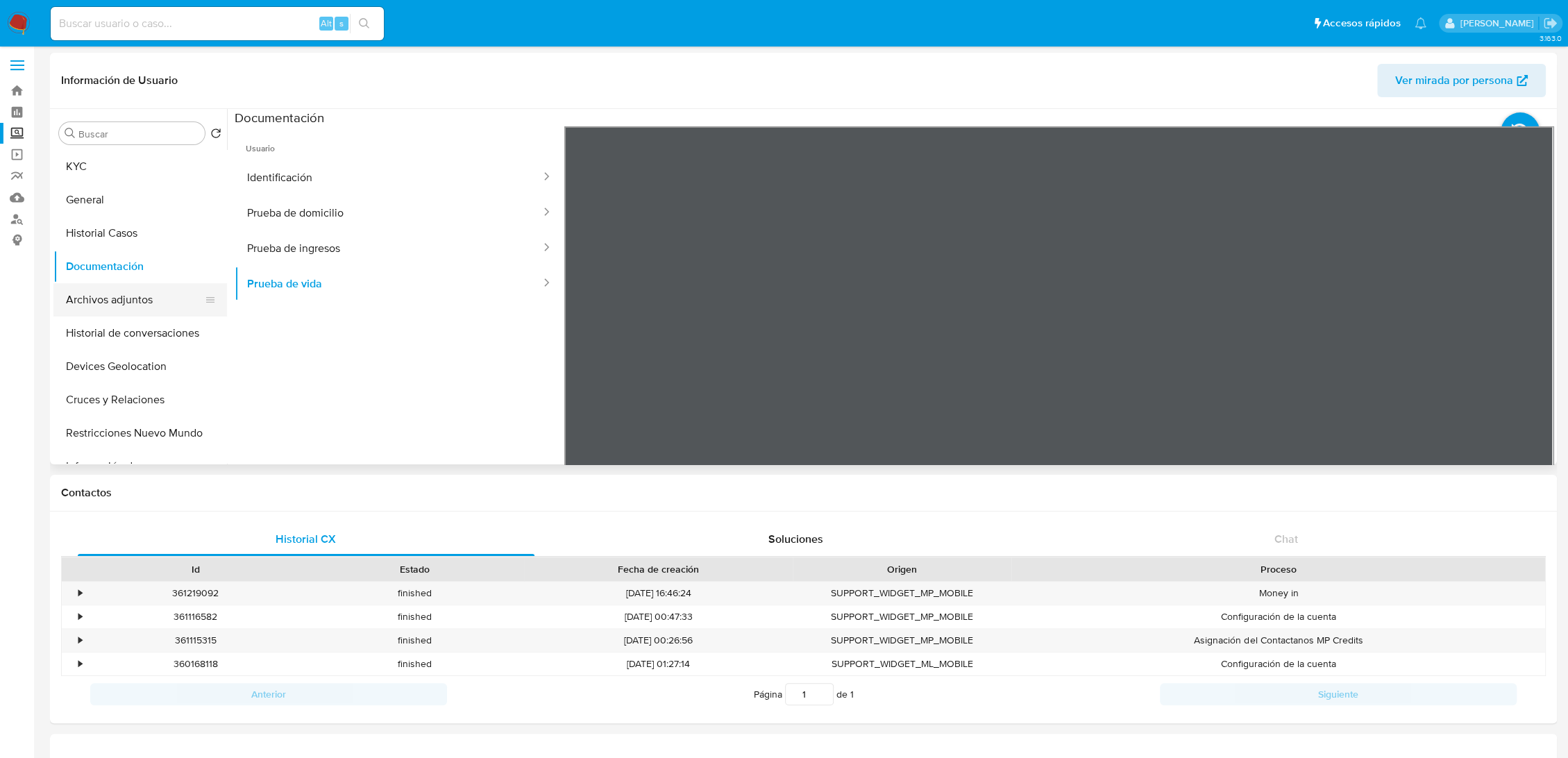
click at [132, 301] on button "Archivos adjuntos" at bounding box center [135, 299] width 163 height 33
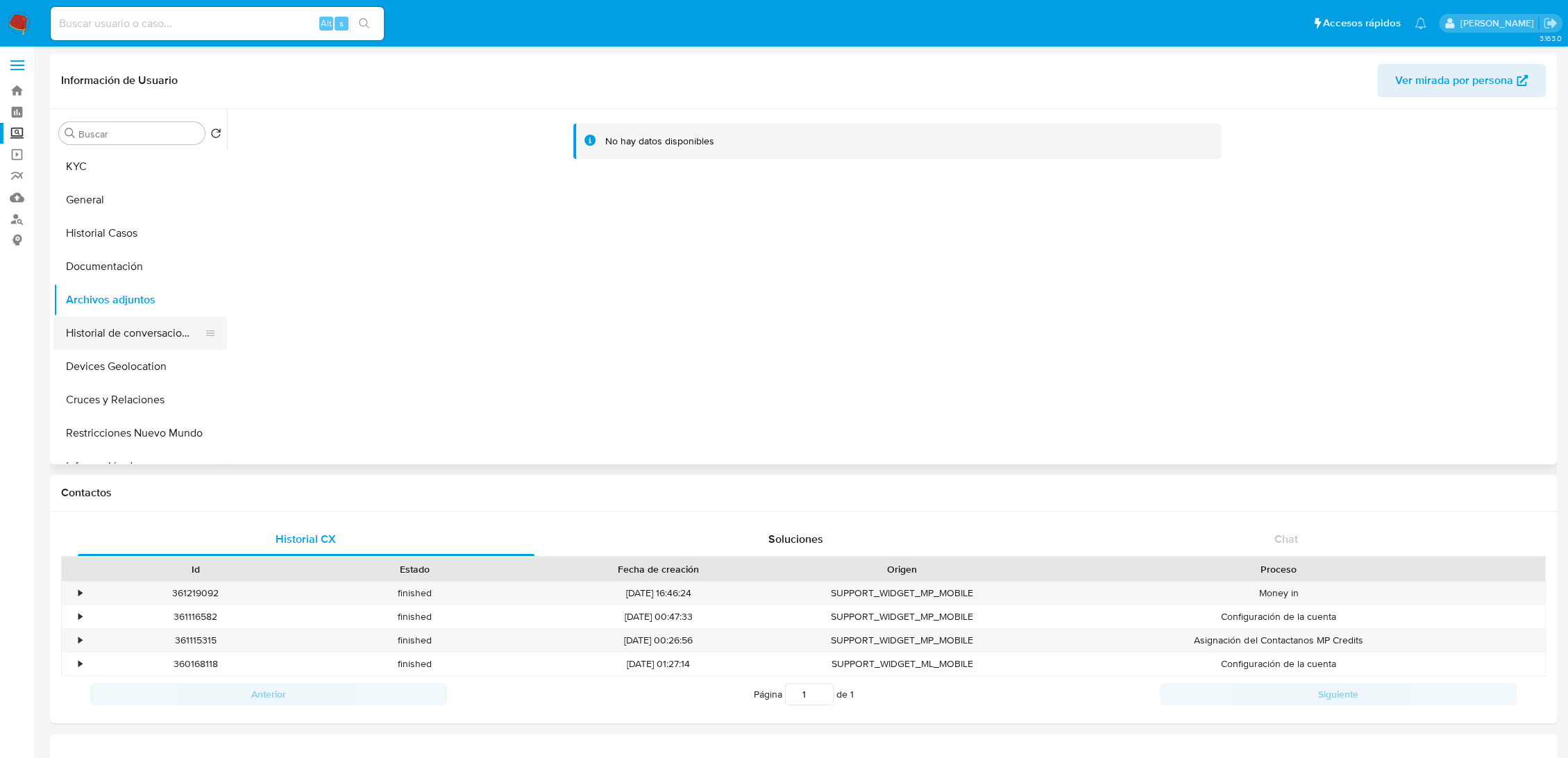
click at [138, 325] on button "Historial de conversaciones" at bounding box center [135, 332] width 163 height 33
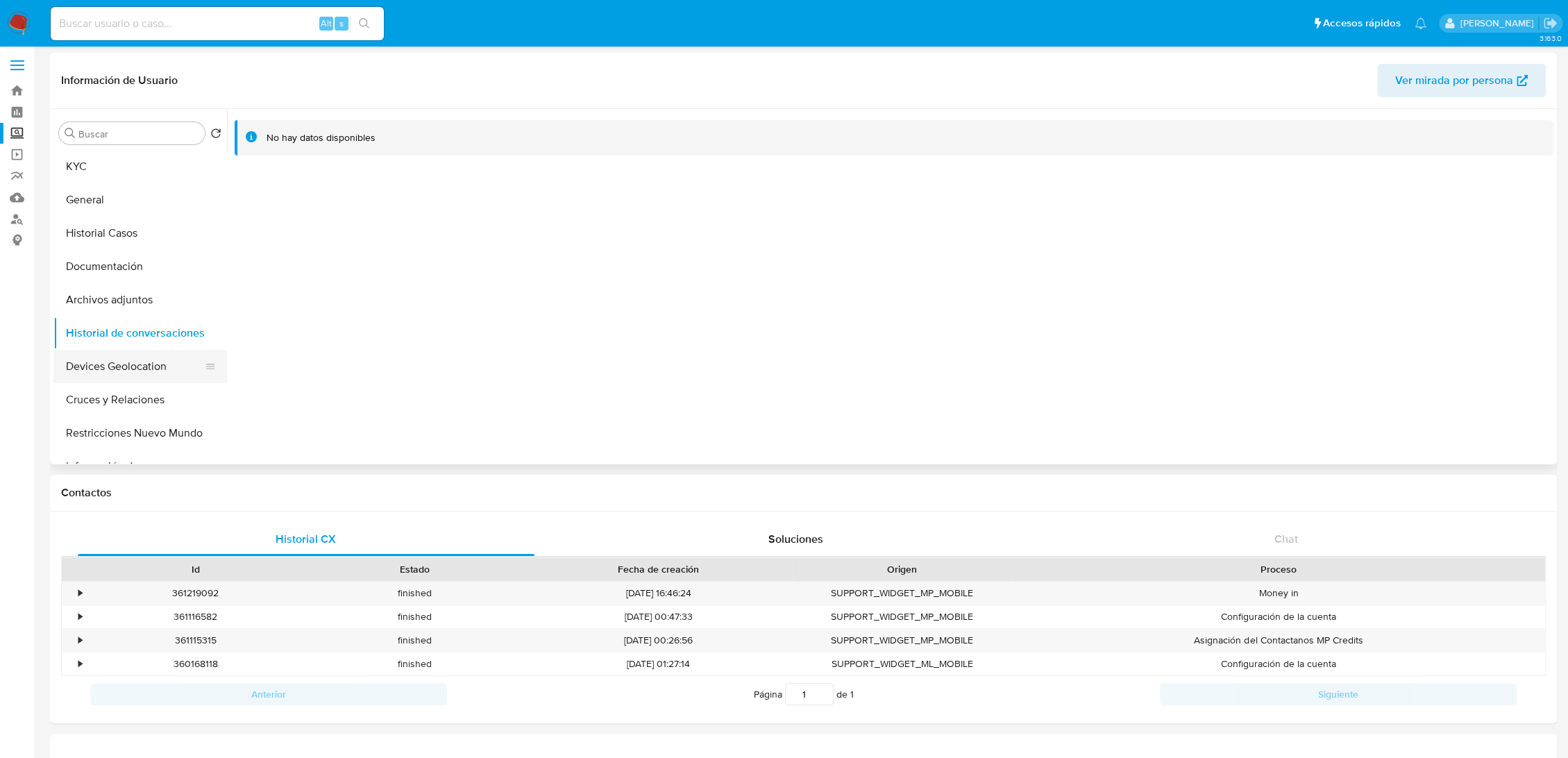
click at [139, 365] on button "Devices Geolocation" at bounding box center [135, 366] width 163 height 33
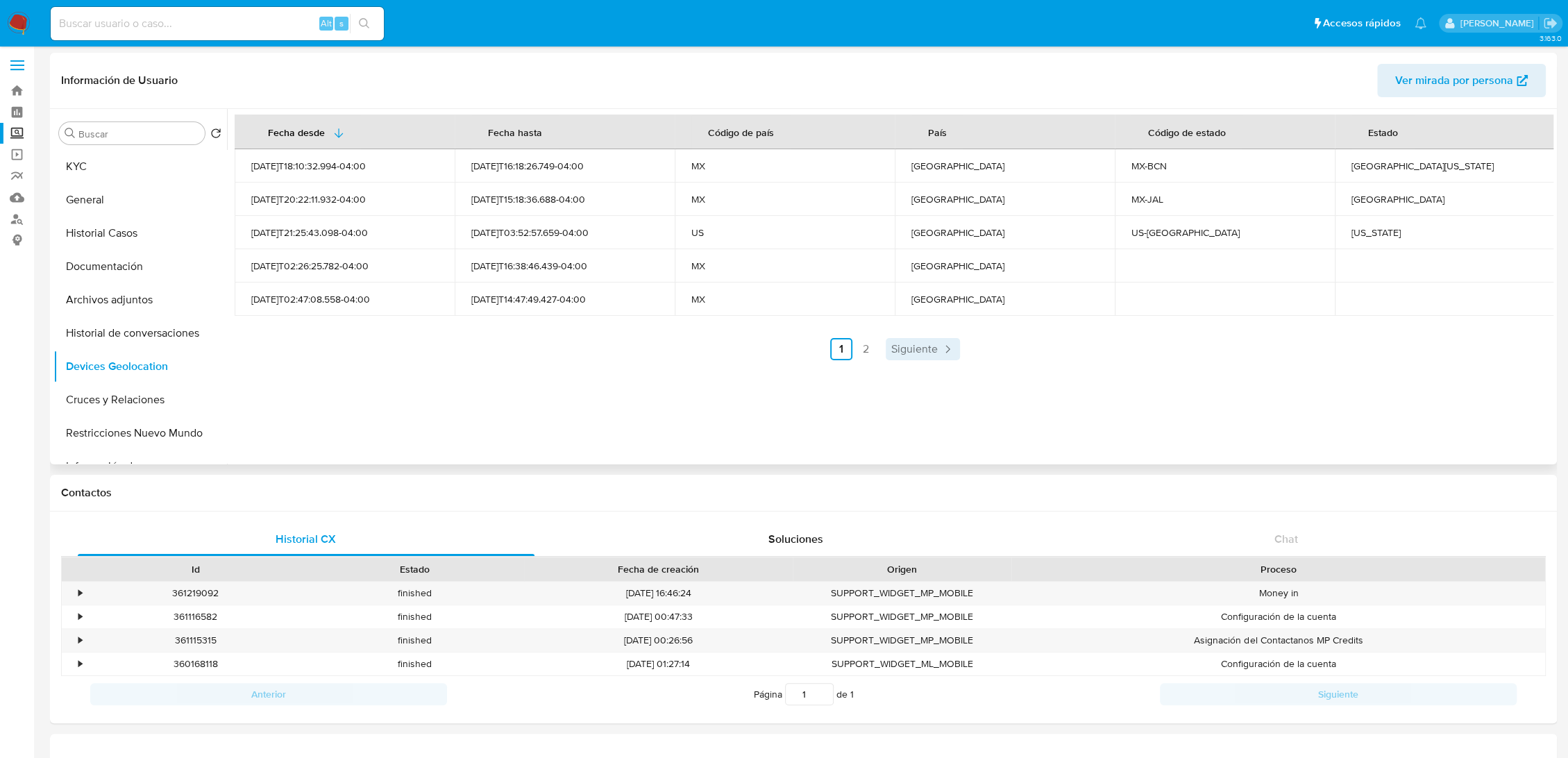
click at [917, 354] on span "Siguiente" at bounding box center [914, 348] width 47 height 11
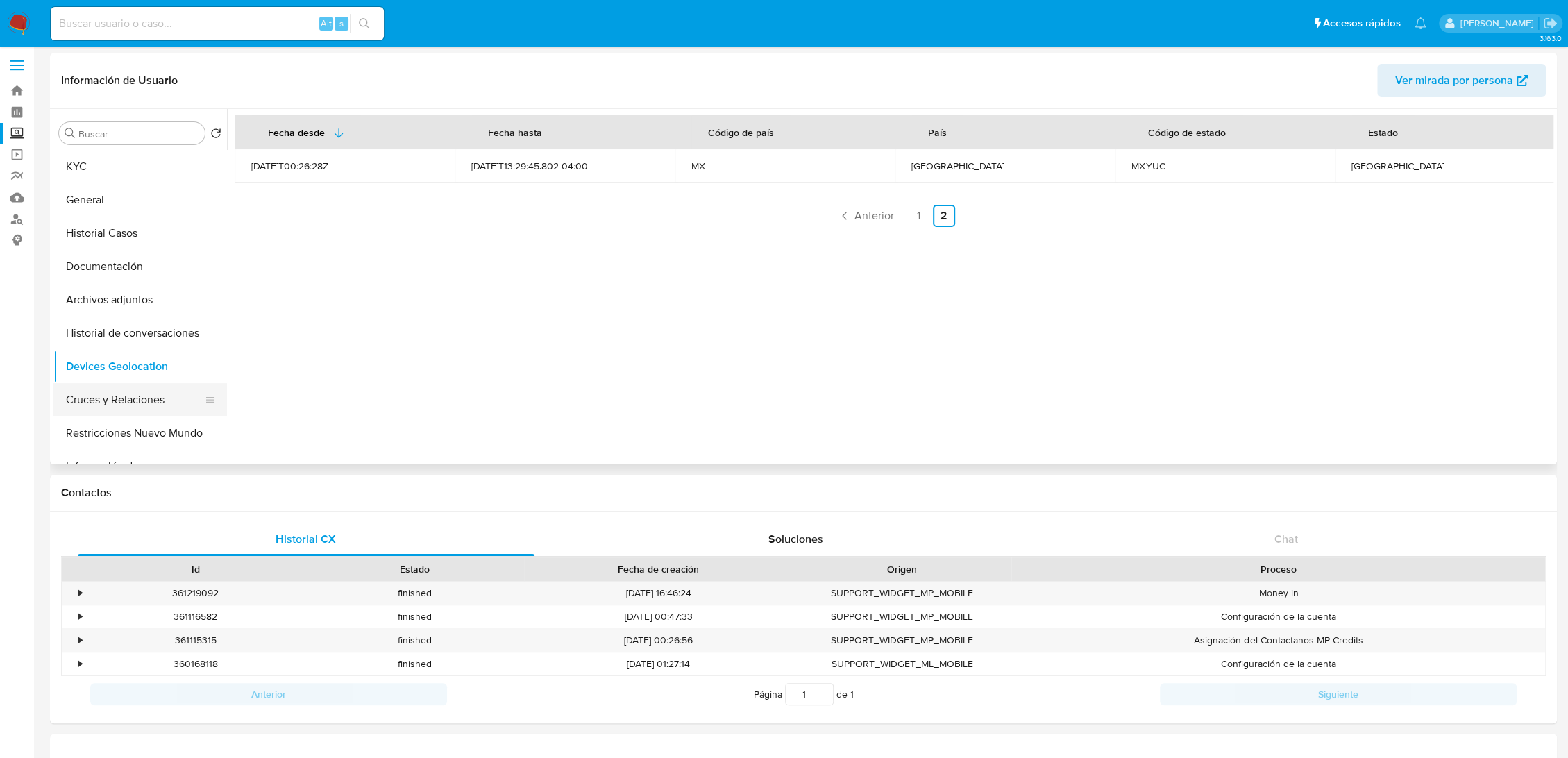
click at [121, 400] on button "Cruces y Relaciones" at bounding box center [135, 399] width 163 height 33
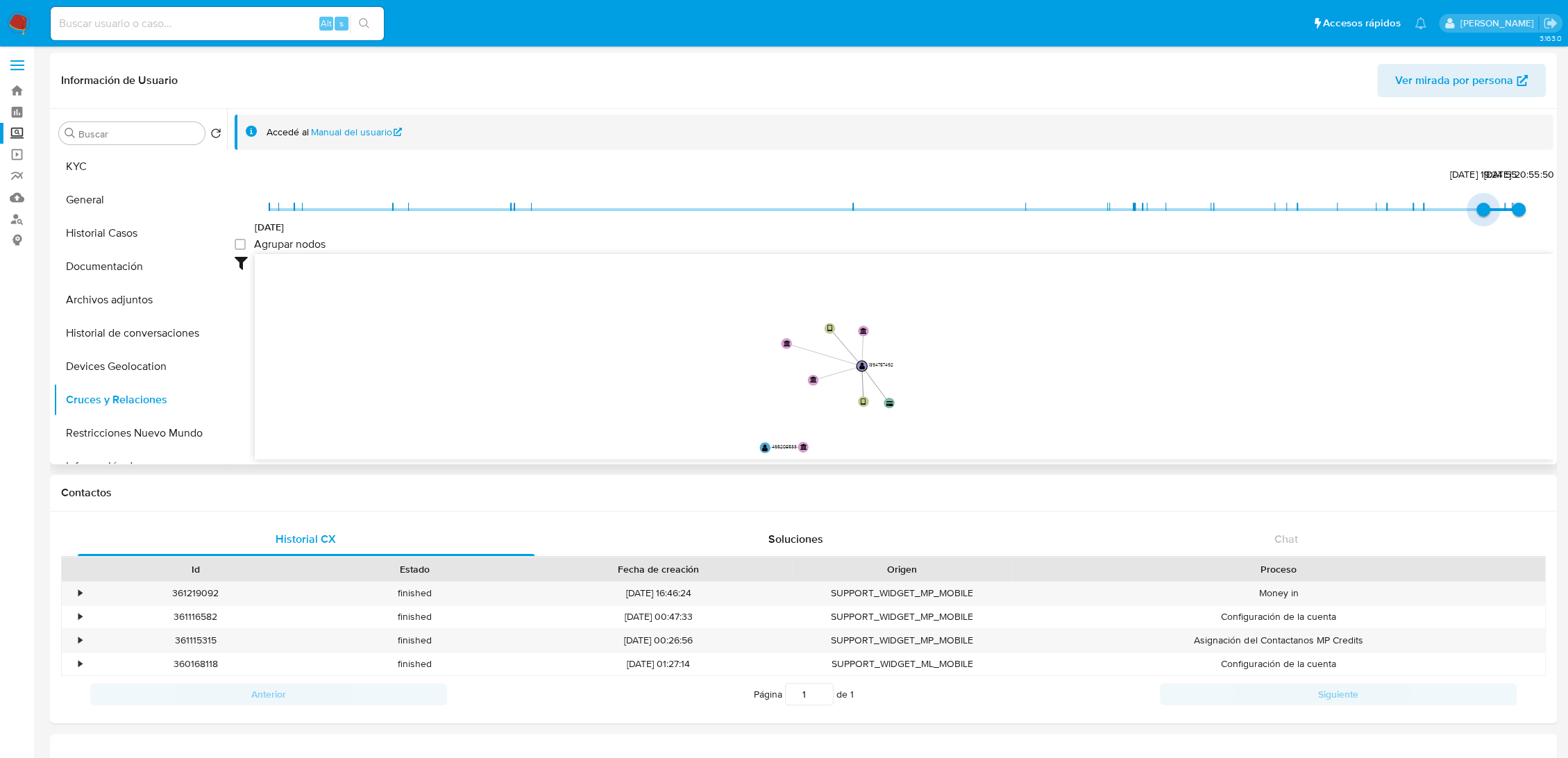
type input "1755237067000"
drag, startPoint x: 270, startPoint y: 214, endPoint x: 1492, endPoint y: 205, distance: 1222.0
click at [1498, 205] on span "14/8/2025, 23:51:07" at bounding box center [1504, 209] width 14 height 14
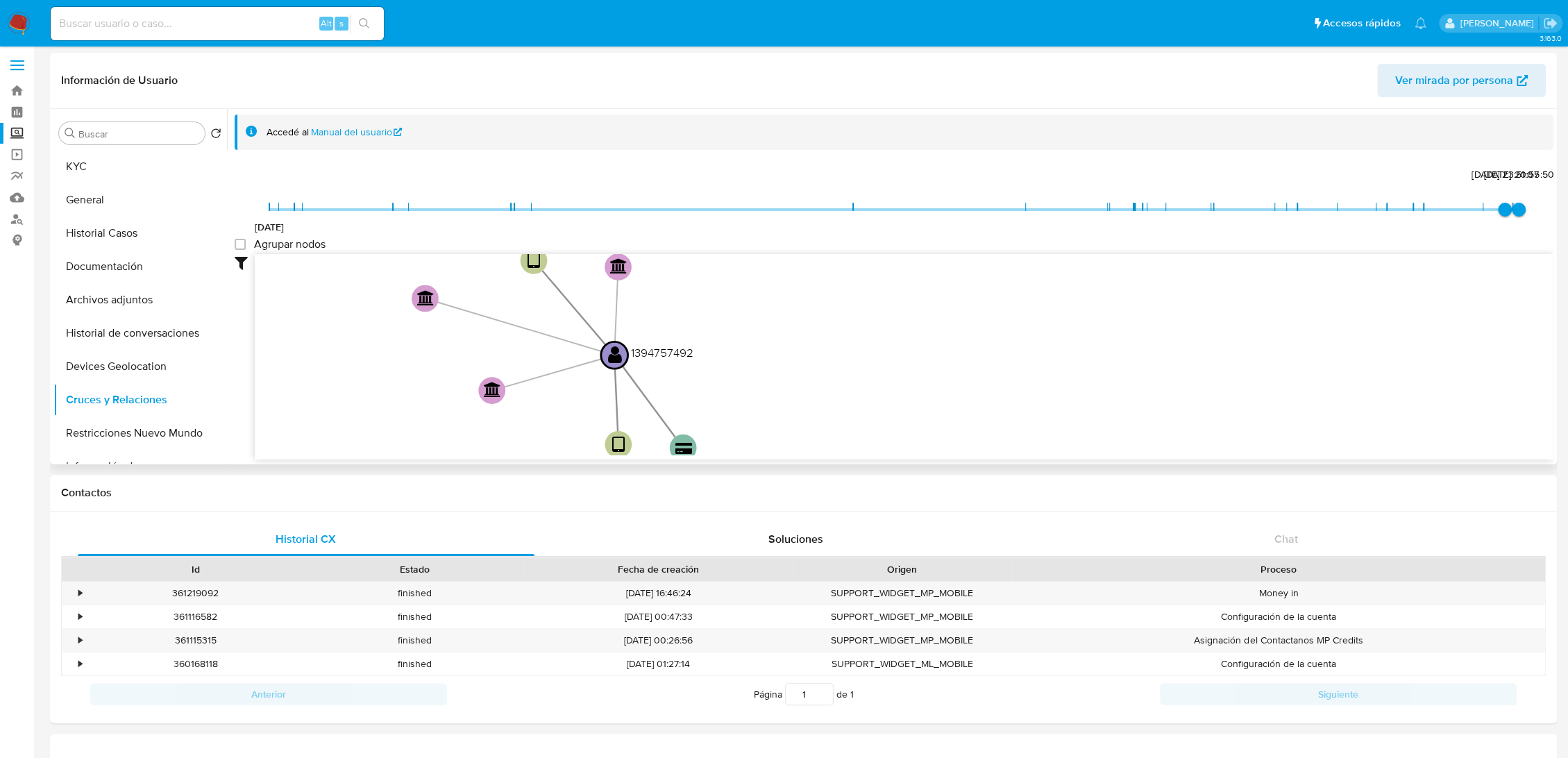
drag, startPoint x: 700, startPoint y: 385, endPoint x: 879, endPoint y: 387, distance: 179.0
click at [879, 387] on icon "device-655028f2c691bb92488faae1  device-676a3c025e55436a8ded2f84  device-6497…" at bounding box center [904, 354] width 1298 height 201
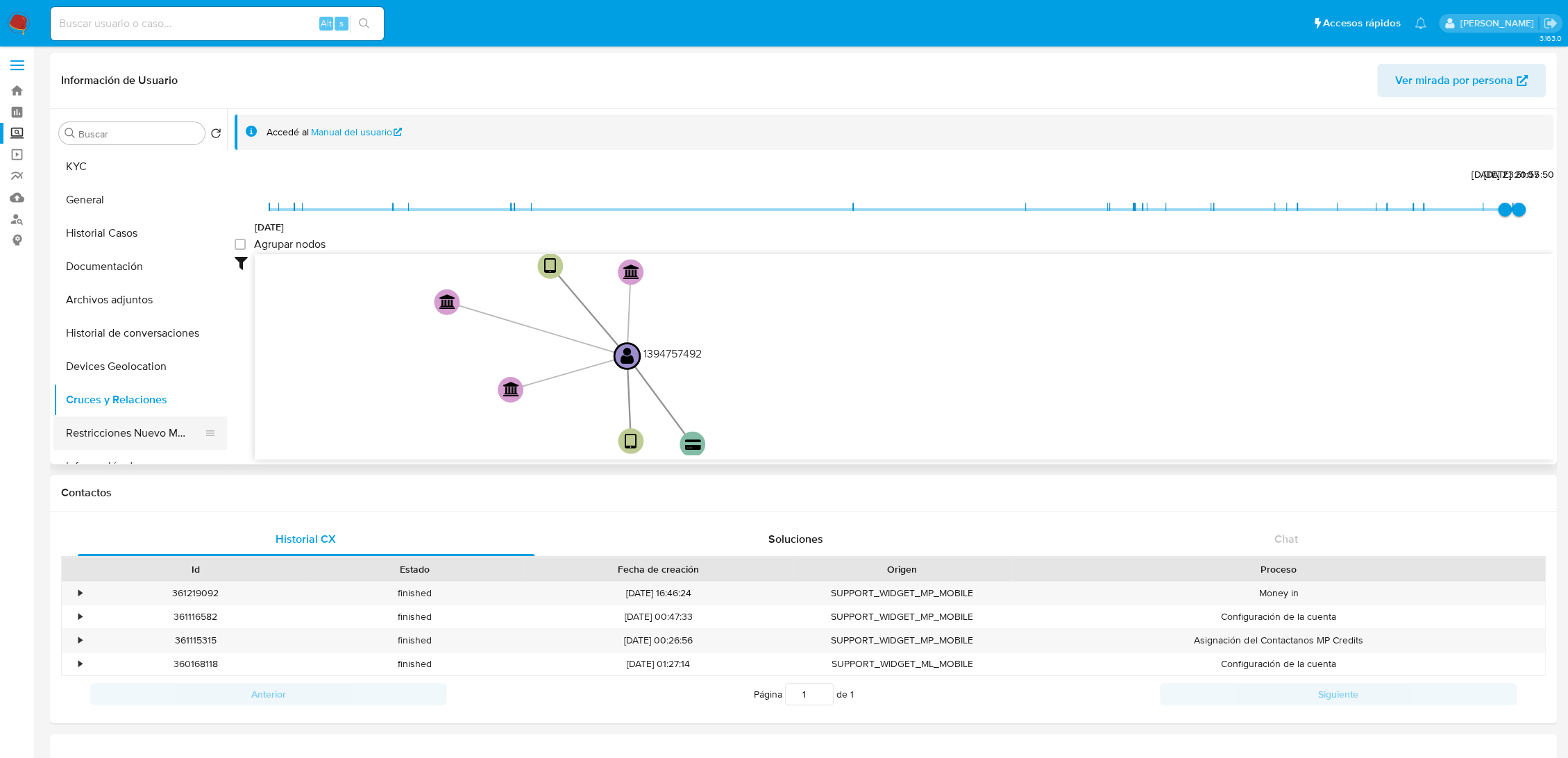
click at [94, 432] on button "Restricciones Nuevo Mundo" at bounding box center [135, 432] width 163 height 33
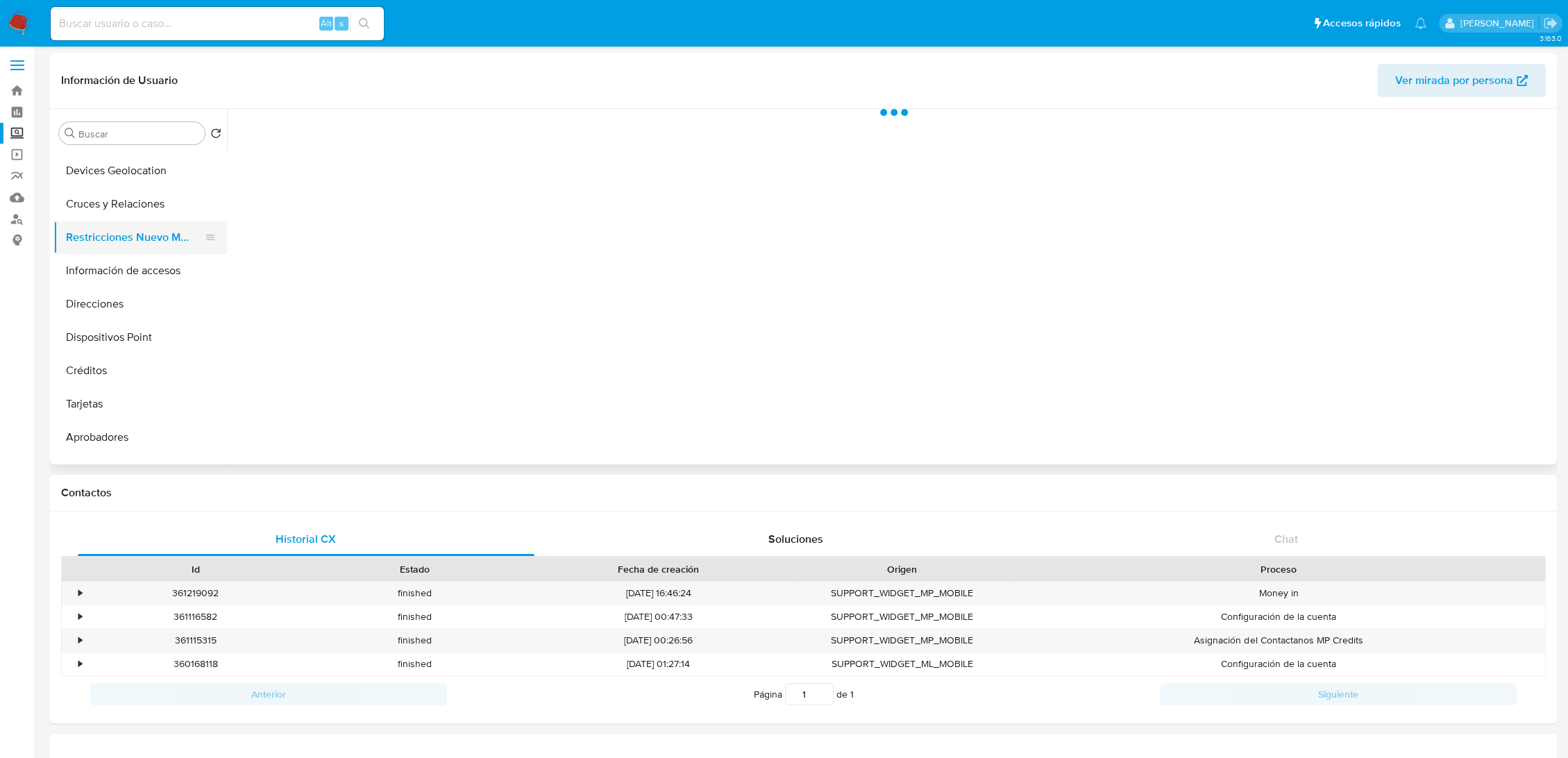
scroll to position [198, 0]
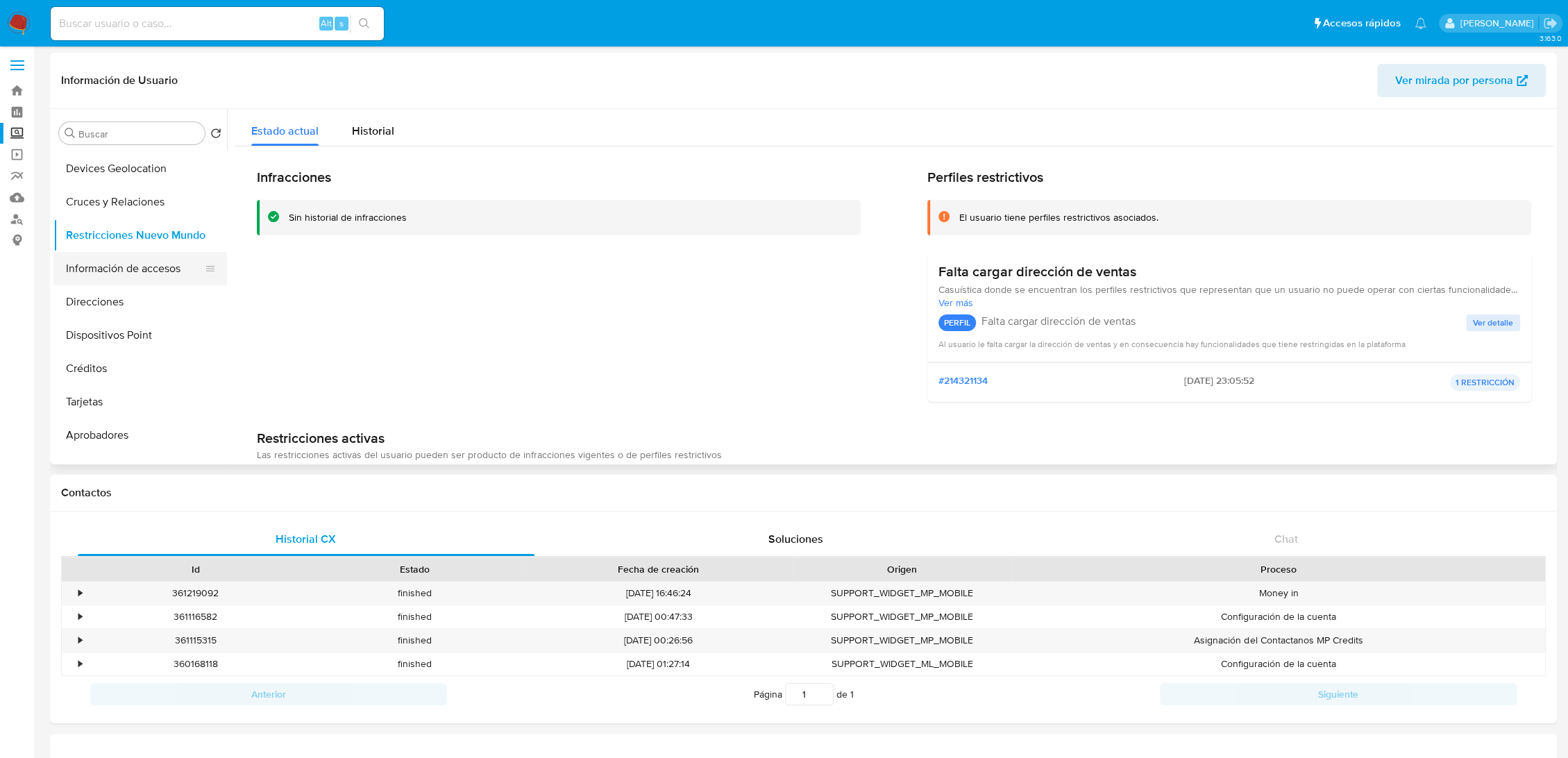
click at [151, 268] on button "Información de accesos" at bounding box center [135, 268] width 163 height 33
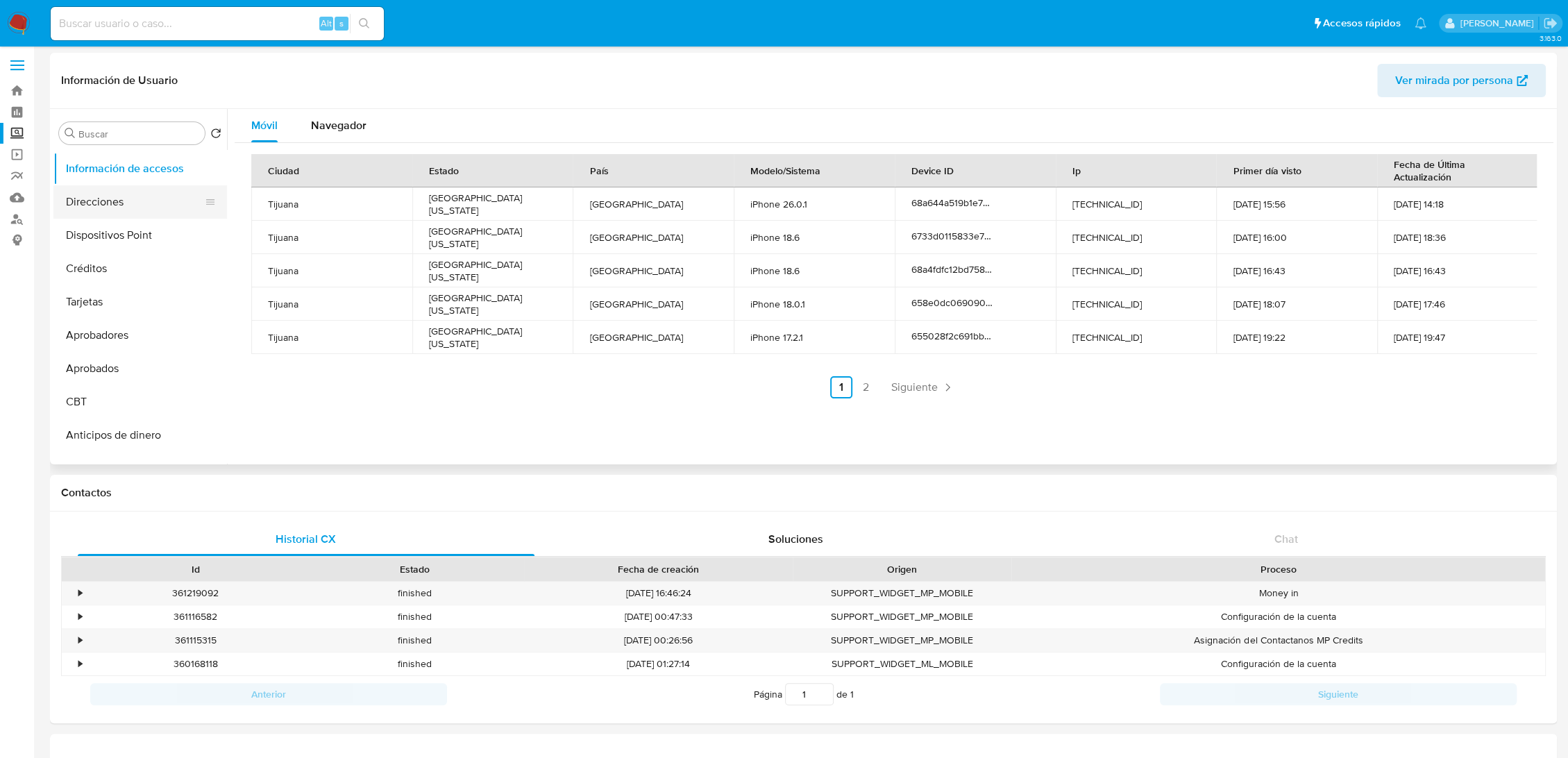
scroll to position [299, 0]
click at [133, 243] on button "Dispositivos Point" at bounding box center [135, 233] width 163 height 33
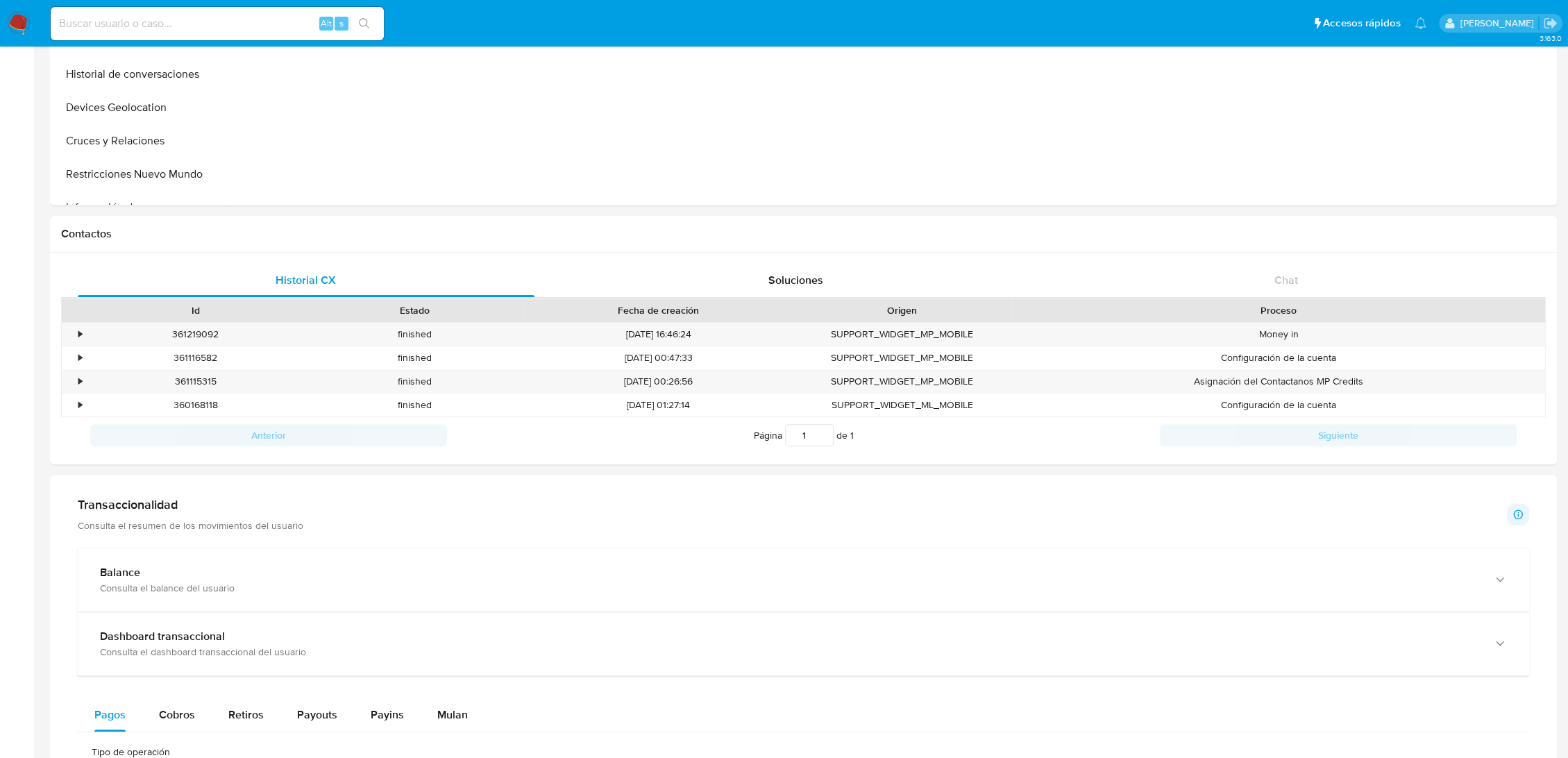
scroll to position [262, 0]
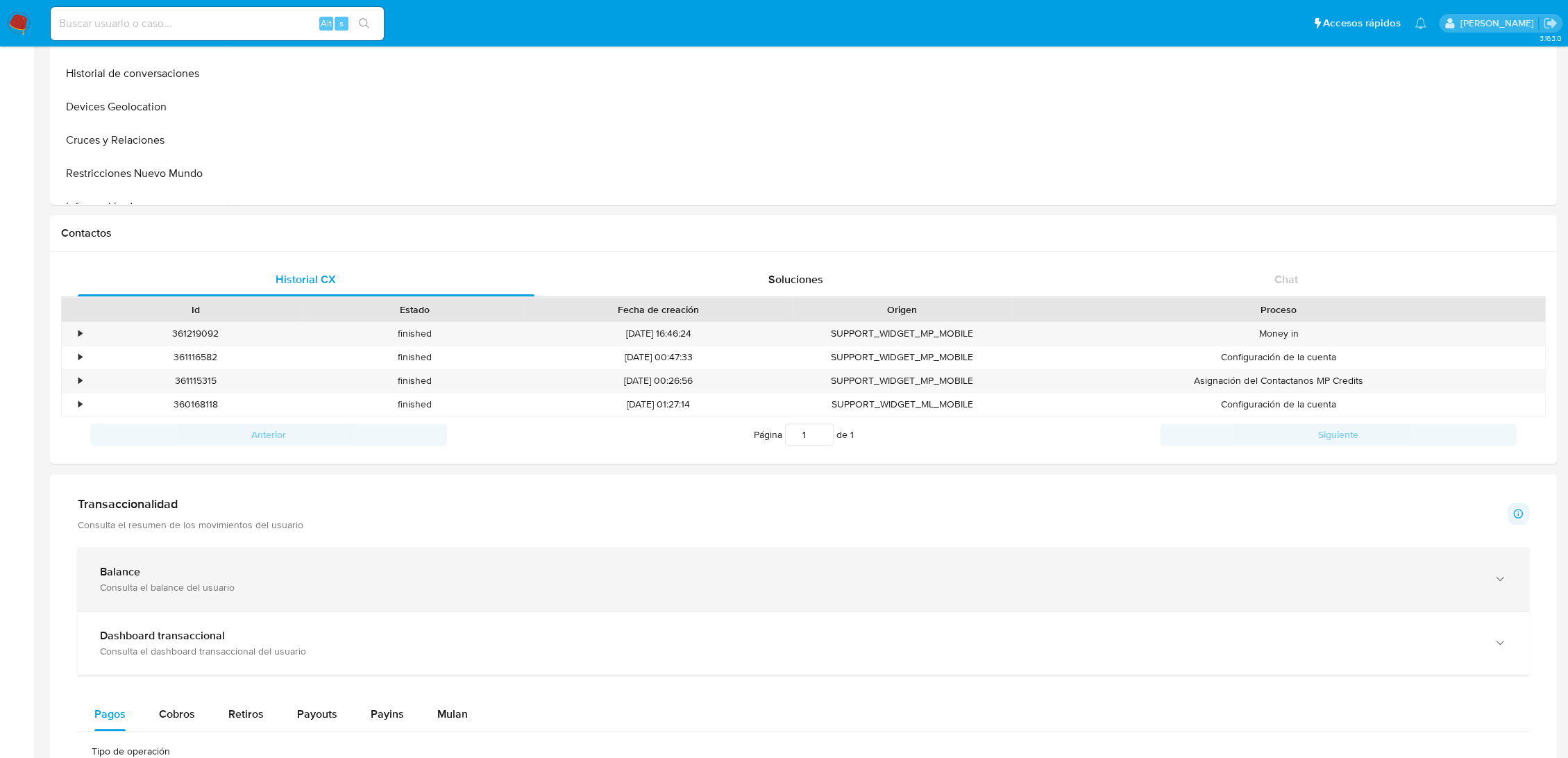
click at [547, 570] on div "Balance" at bounding box center [789, 571] width 1379 height 14
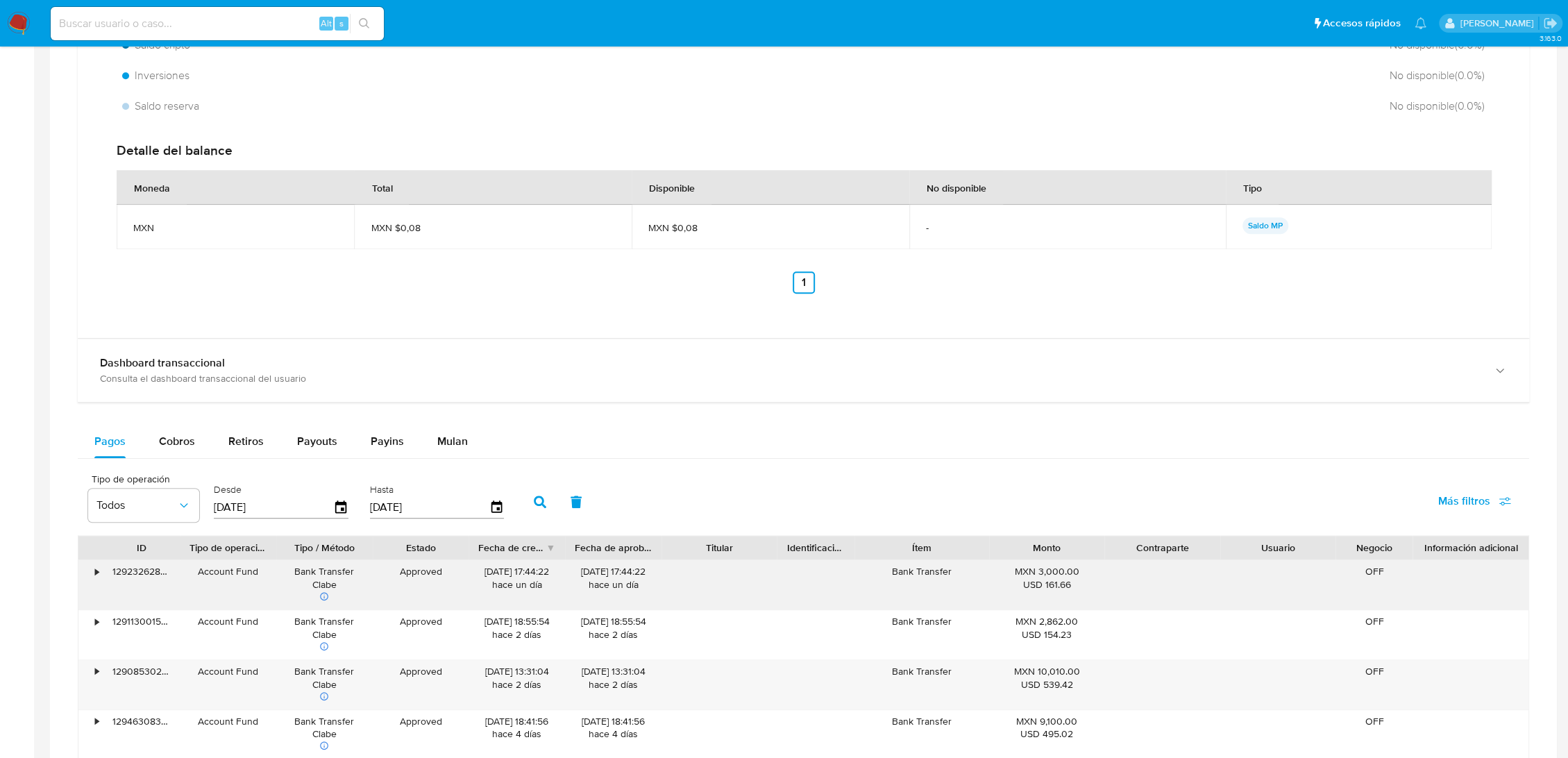
scroll to position [963, 0]
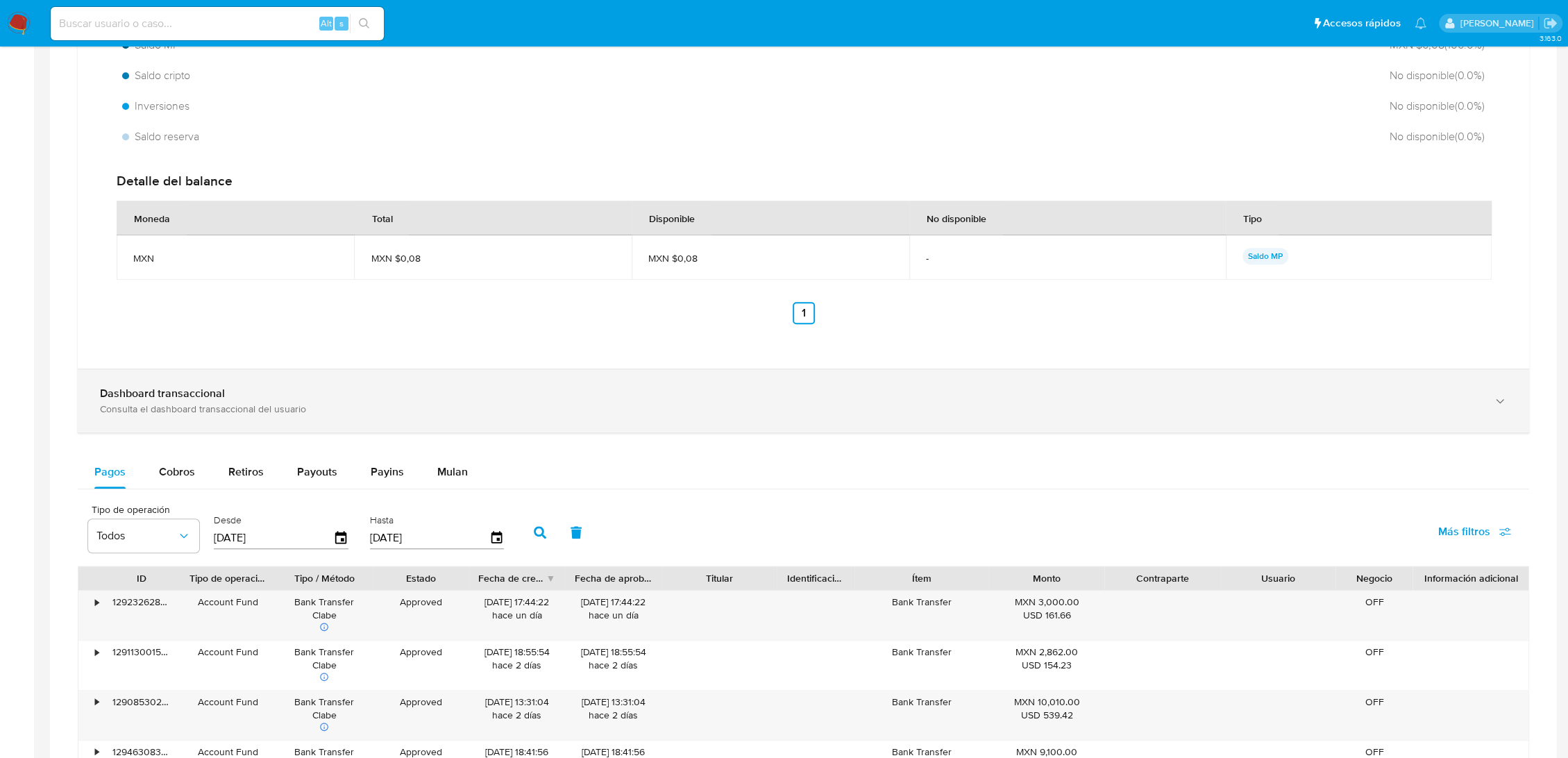
click at [744, 403] on div "Consulta el dashboard transaccional del usuario" at bounding box center [789, 409] width 1379 height 13
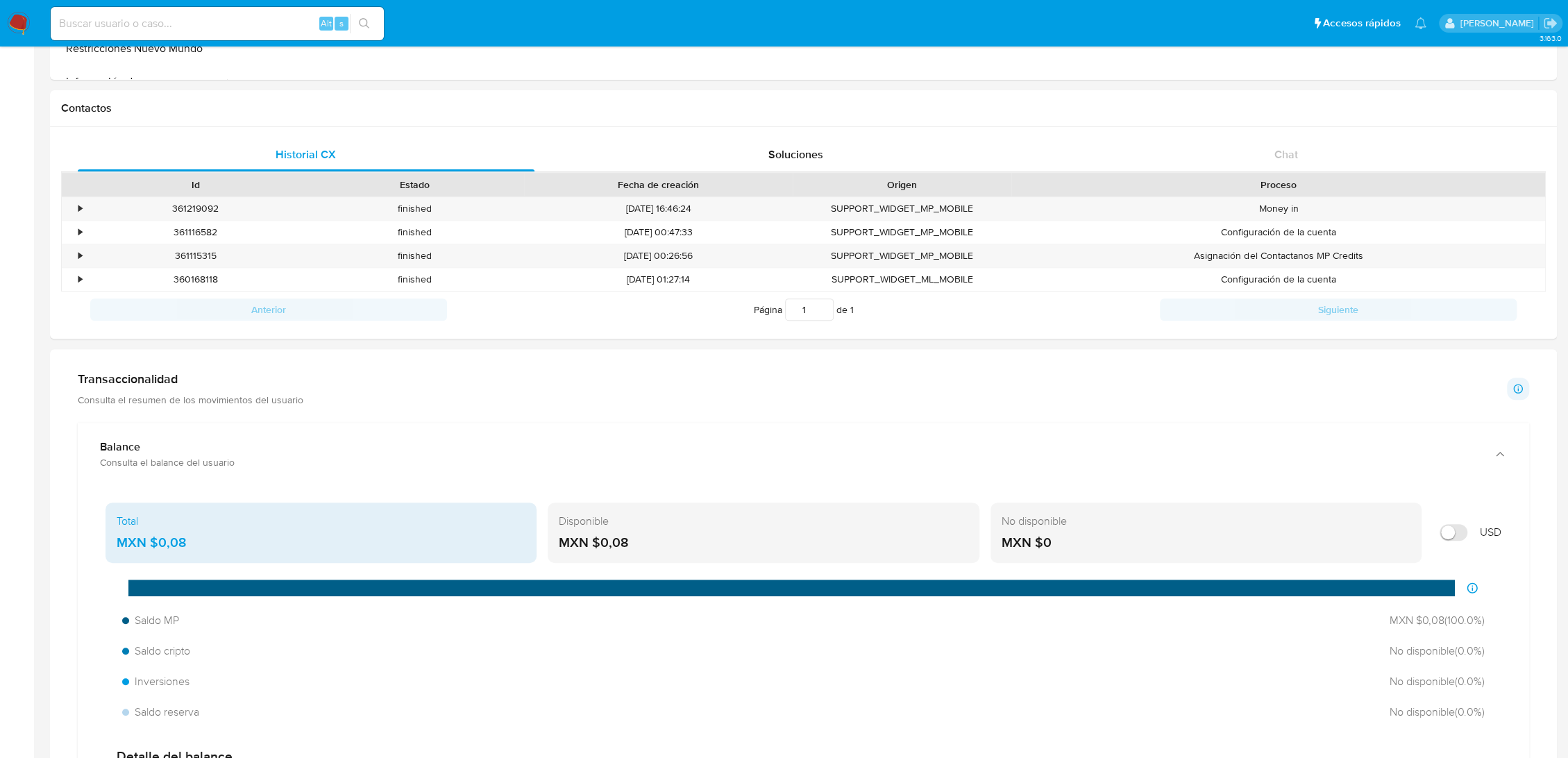
scroll to position [0, 0]
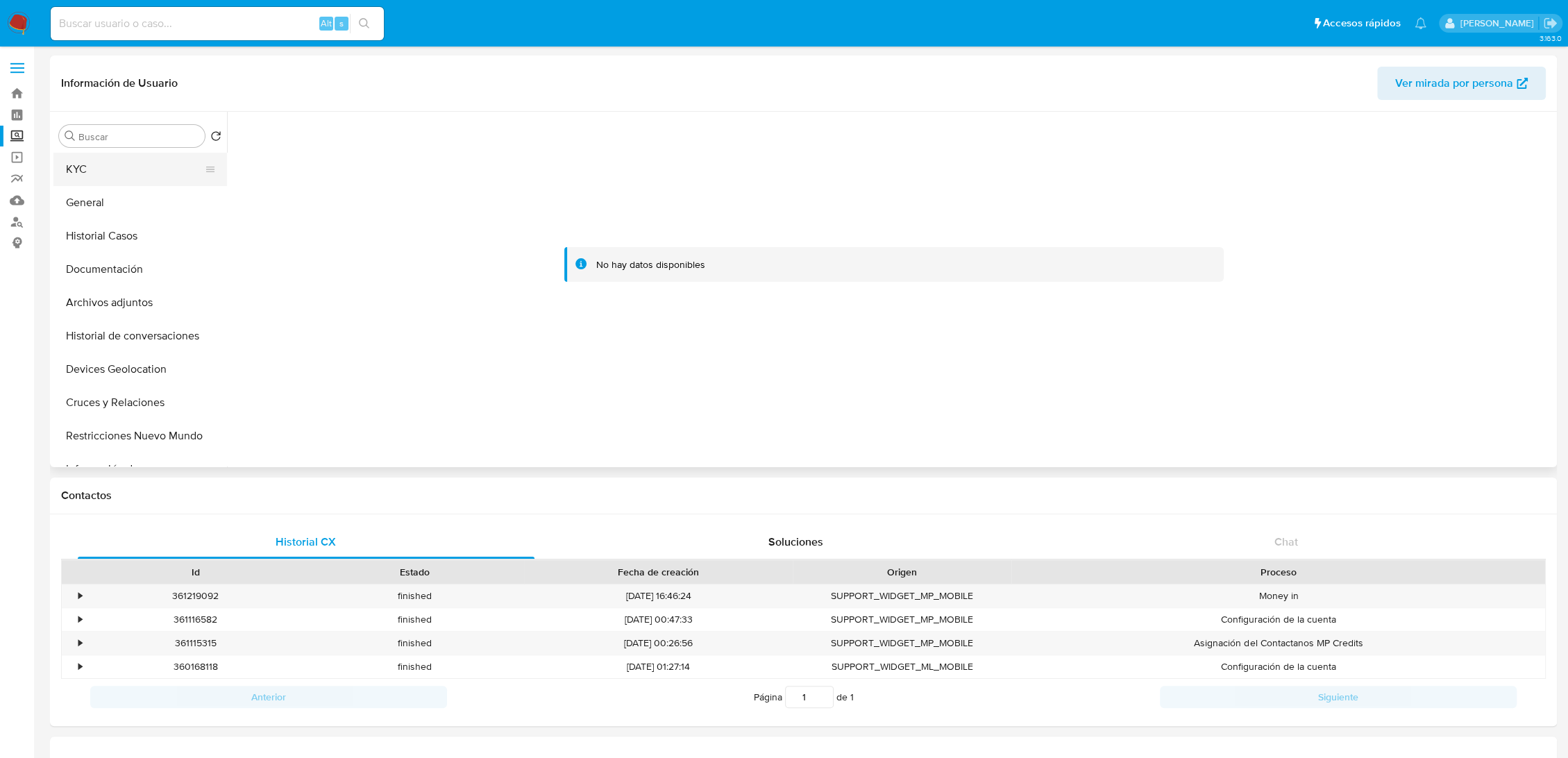
click at [126, 176] on button "KYC" at bounding box center [135, 169] width 163 height 33
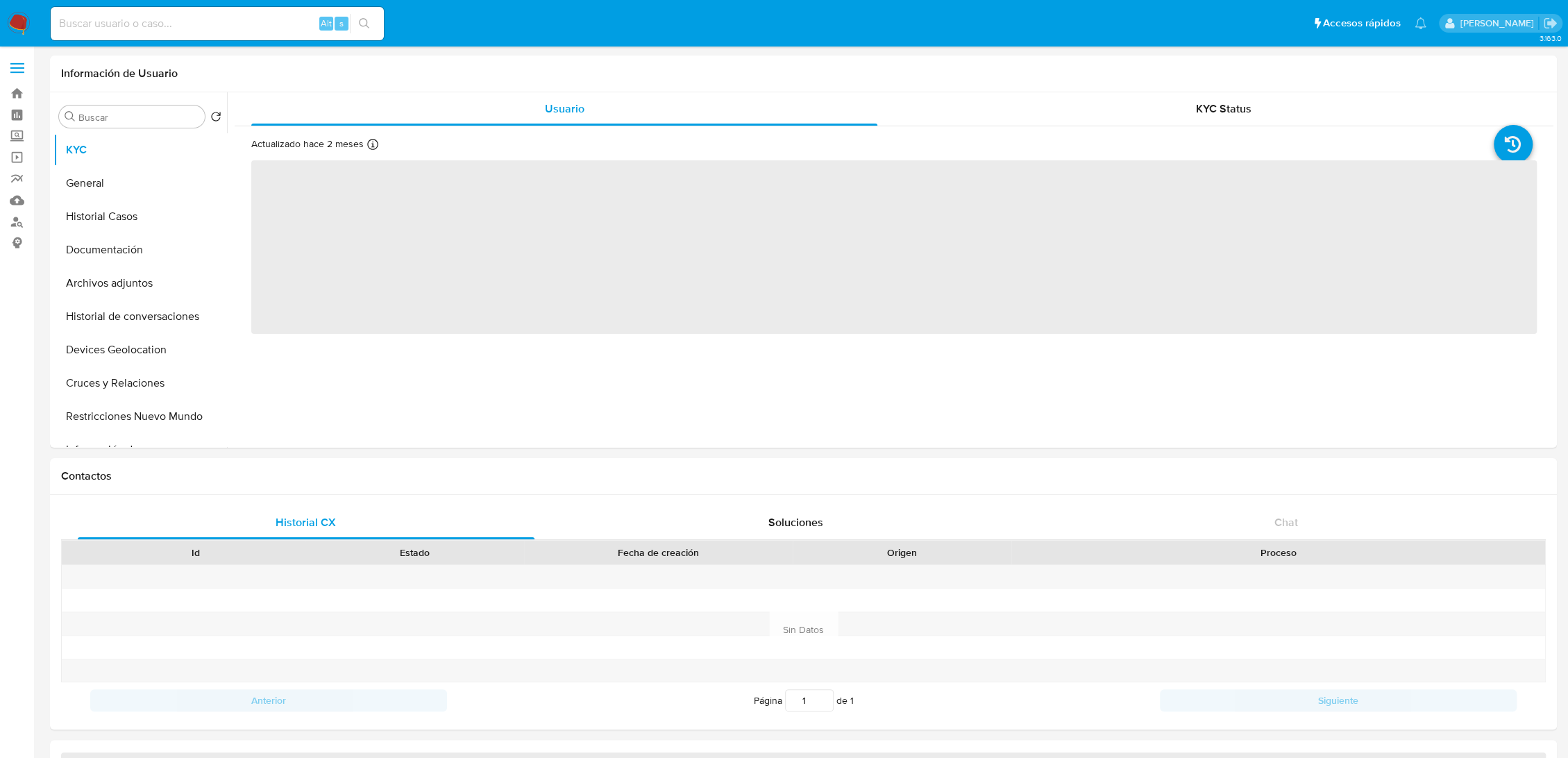
select select "10"
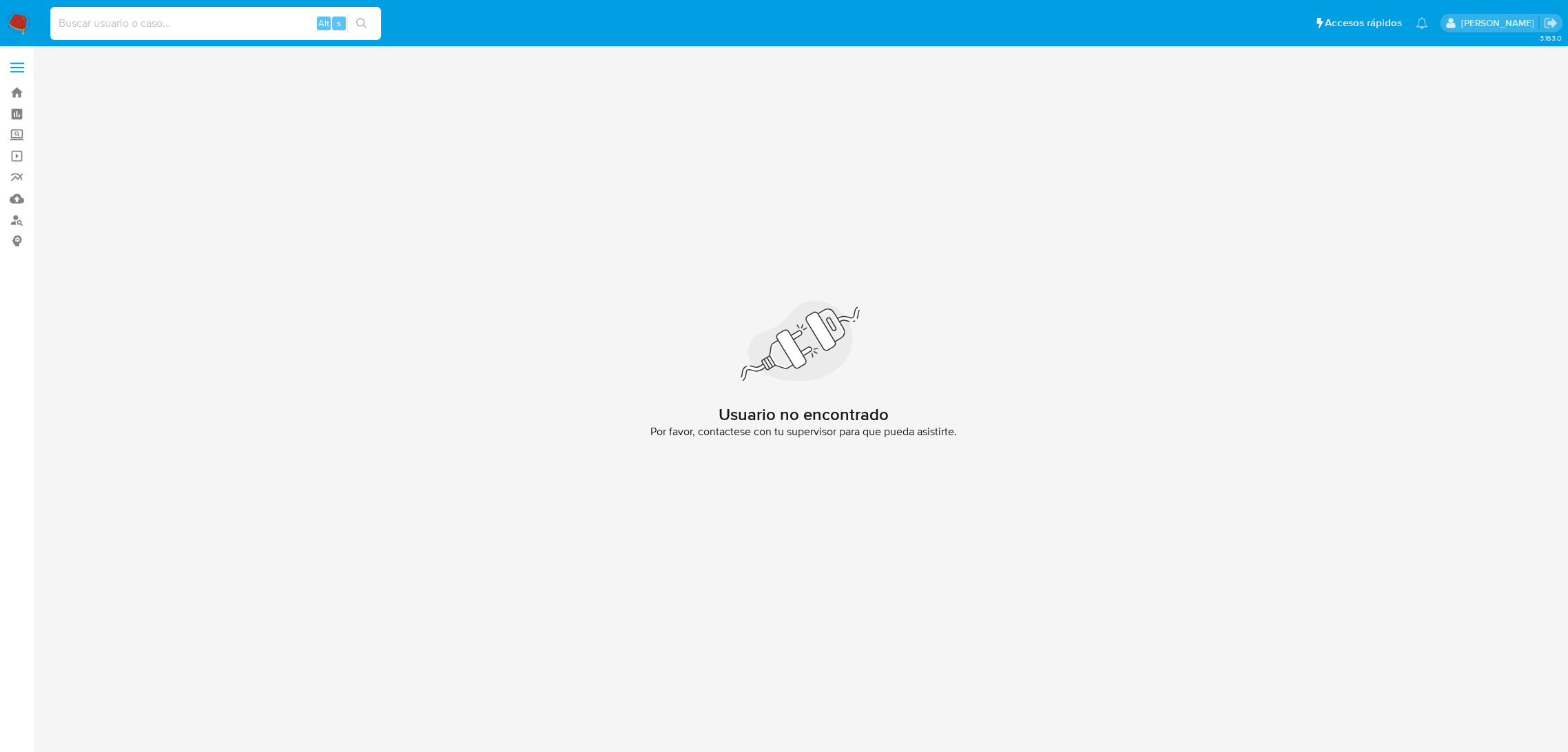
click at [173, 21] on input at bounding box center [215, 23] width 331 height 18
paste input "xw6Z2cw43WWPBNKDegujkgzU"
type input "xw6Z2cw43WWPBNKDegujkgzU"
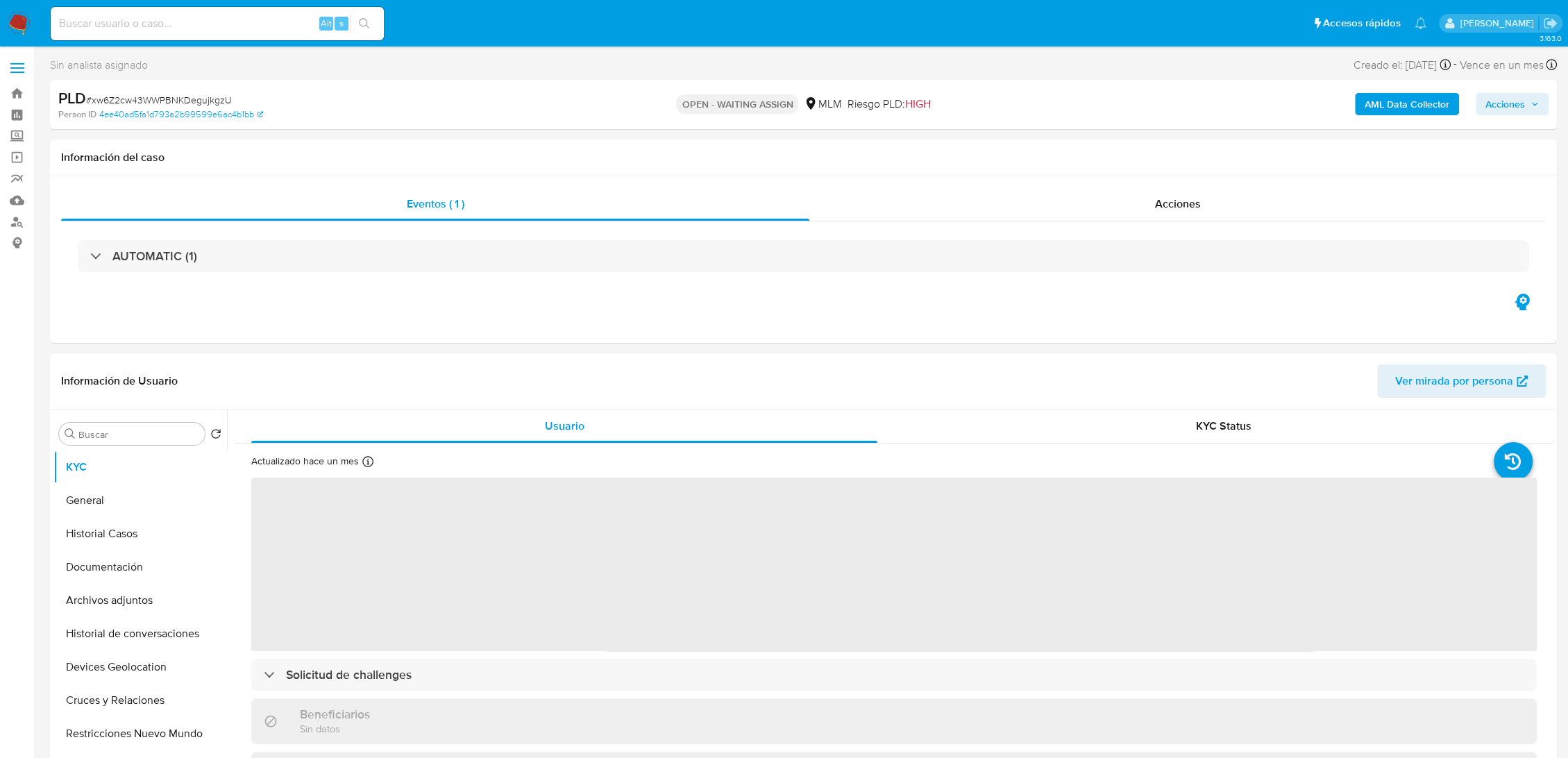
select select "10"
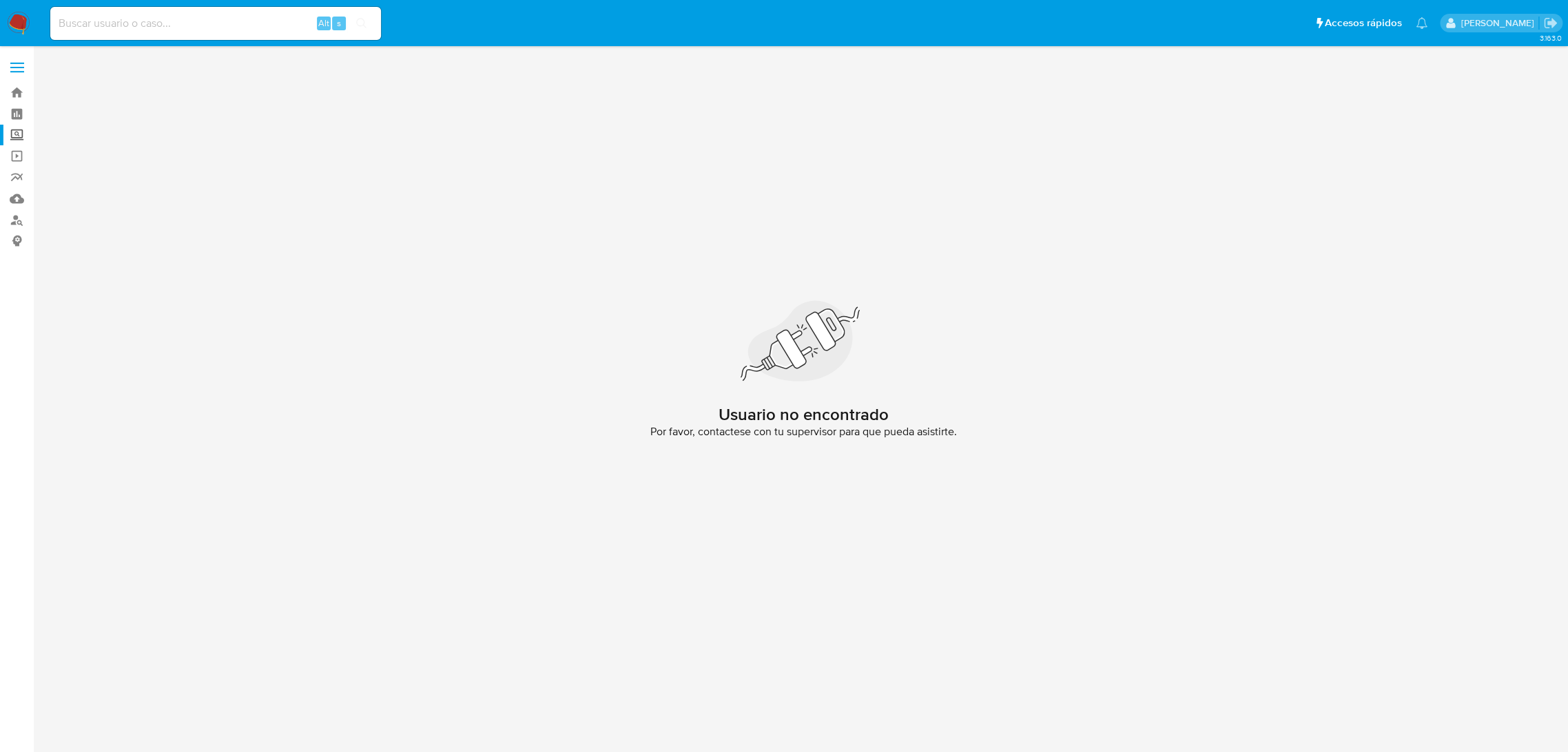
click at [17, 131] on label "Screening" at bounding box center [82, 135] width 164 height 21
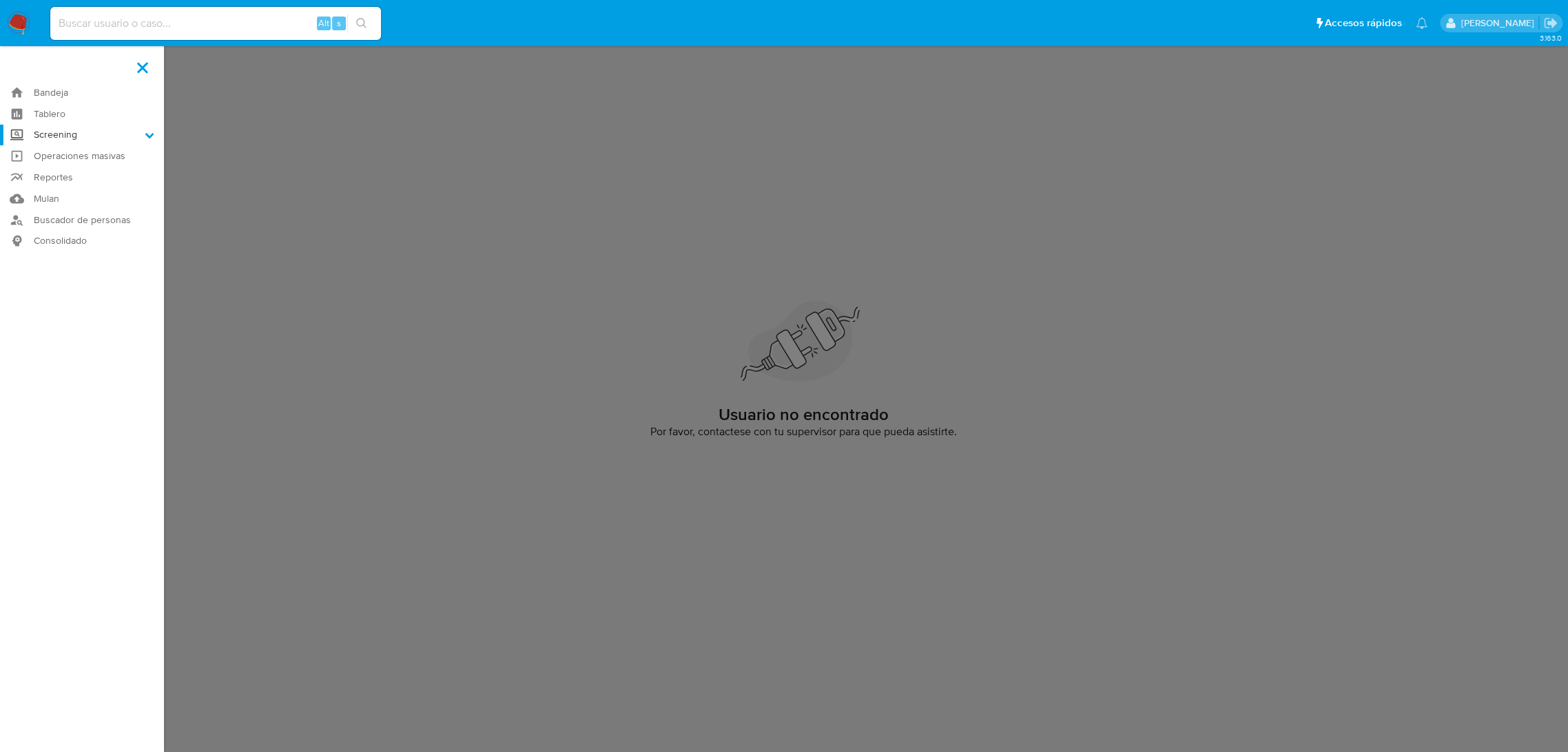
click at [0, 0] on input "Screening" at bounding box center [0, 0] width 0 height 0
click at [71, 93] on link "Bandeja" at bounding box center [82, 92] width 164 height 21
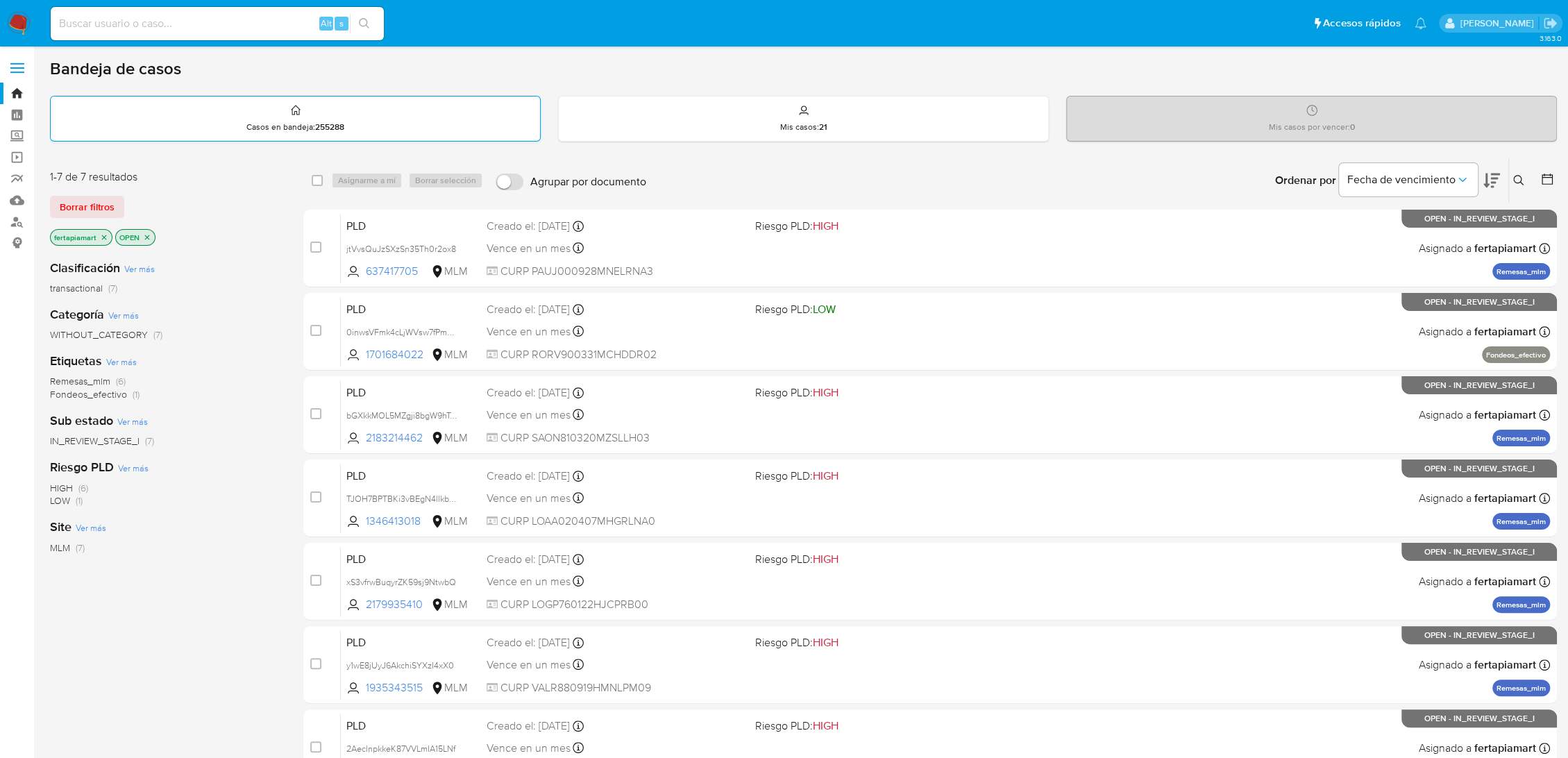
click at [253, 125] on p "Casos en bandeja : 255288" at bounding box center [295, 126] width 97 height 11
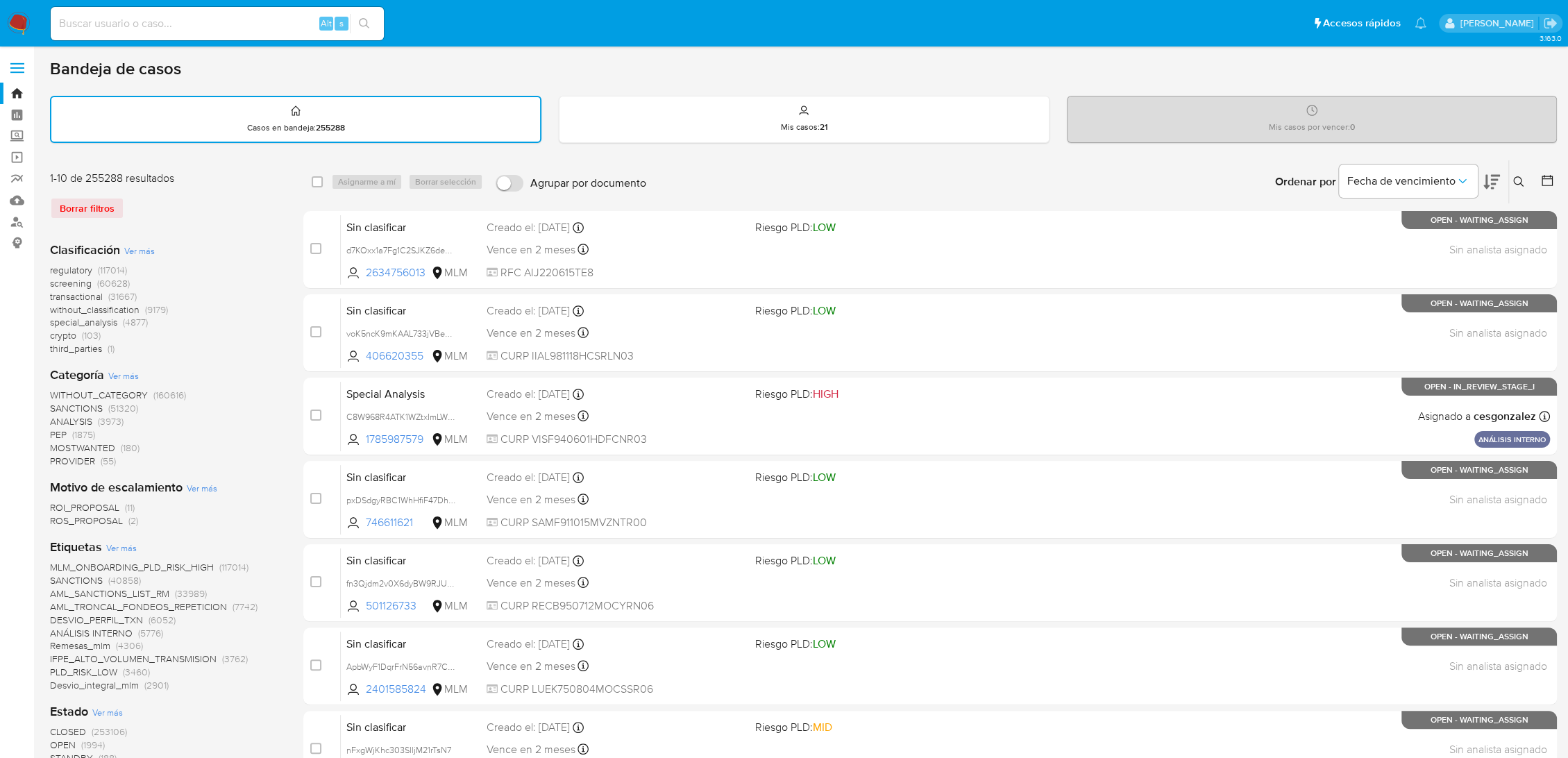
click at [1521, 182] on icon at bounding box center [1518, 181] width 11 height 11
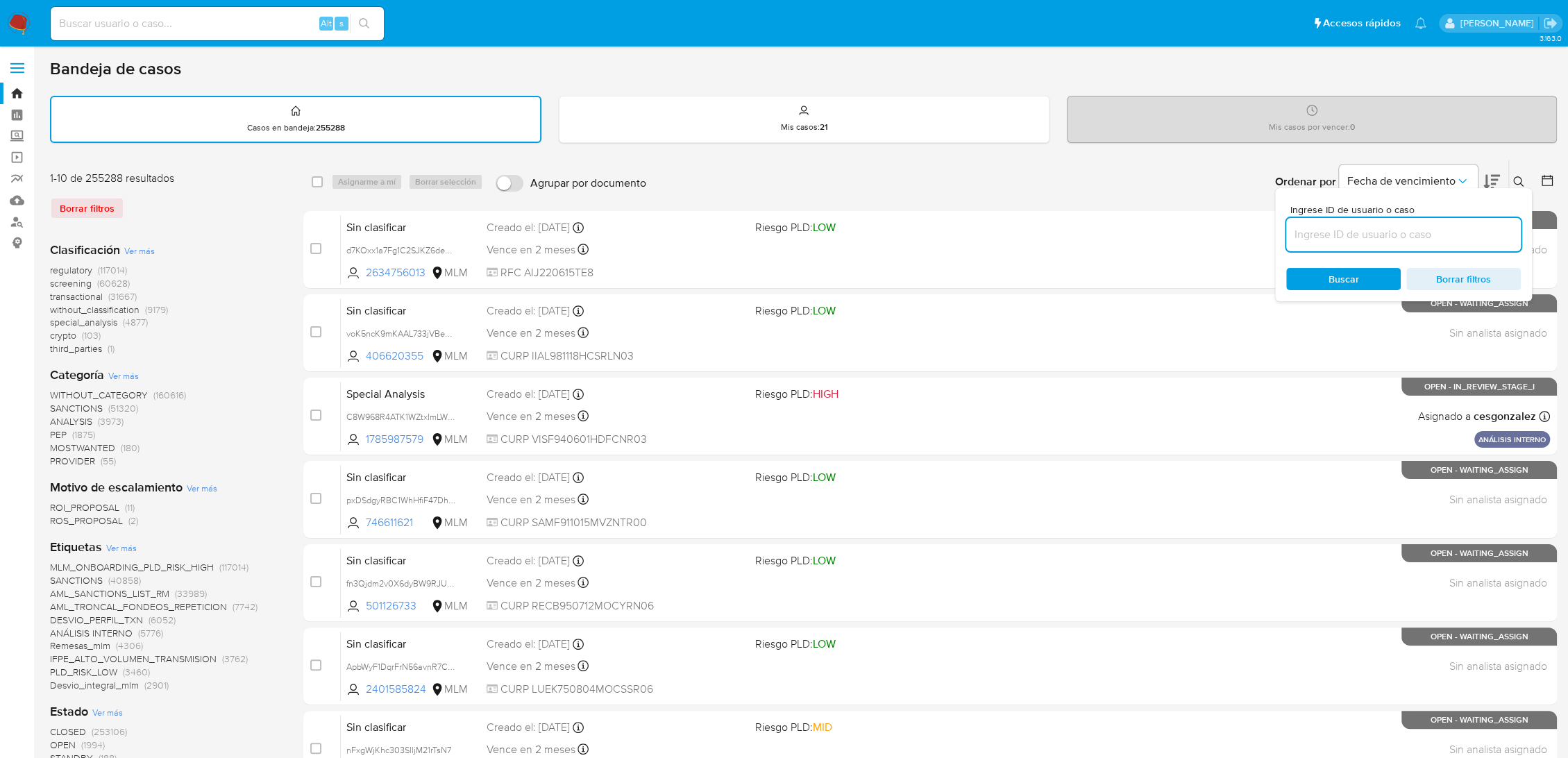
click at [1430, 227] on input at bounding box center [1403, 234] width 235 height 18
type input "xw6Z2cw43WWPBNKDegujkgzU"
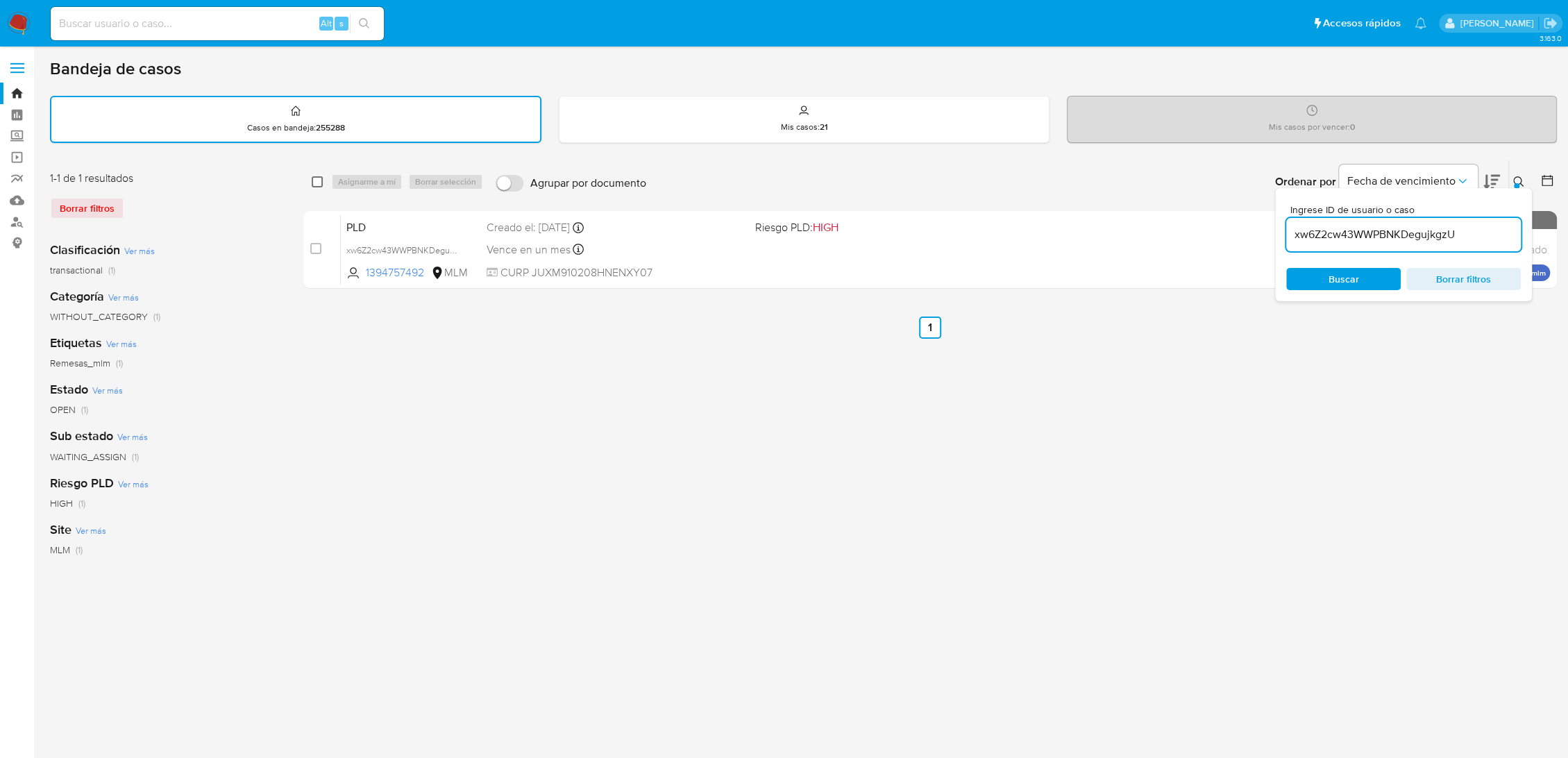
click at [317, 177] on input "checkbox" at bounding box center [317, 181] width 11 height 11
checkbox input "true"
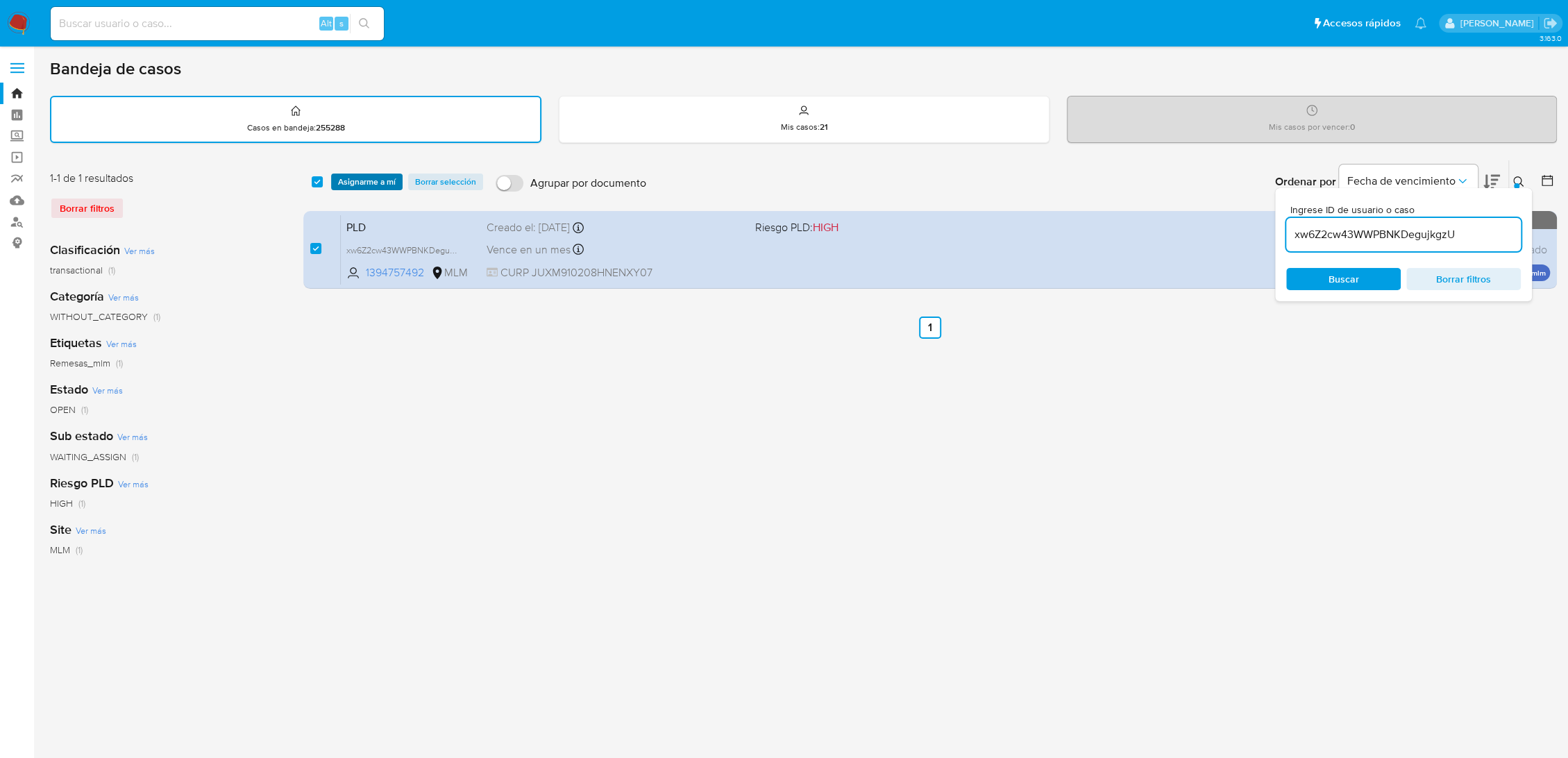
click at [348, 184] on span "Asignarme a mí" at bounding box center [367, 181] width 58 height 14
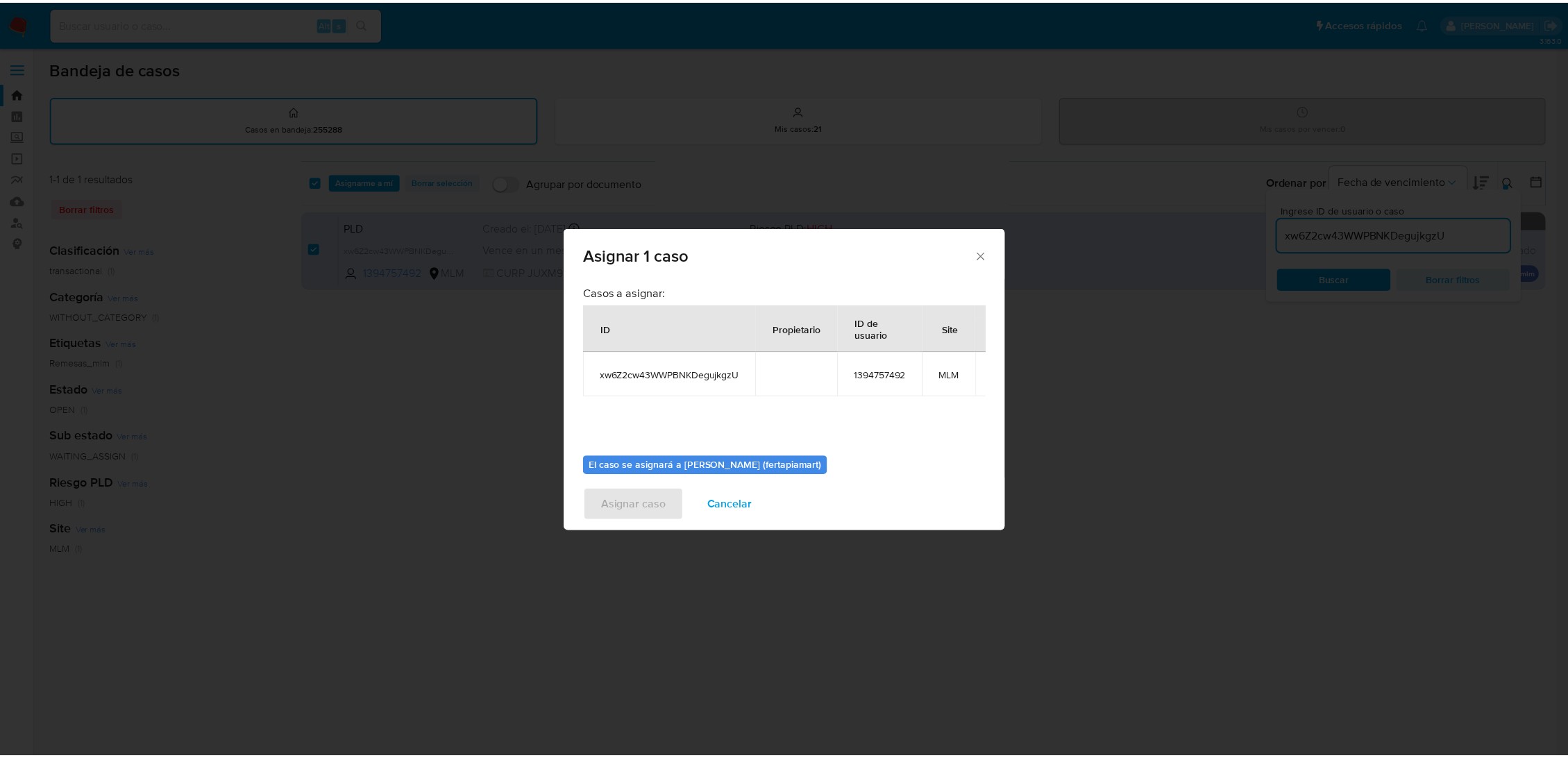
scroll to position [82, 0]
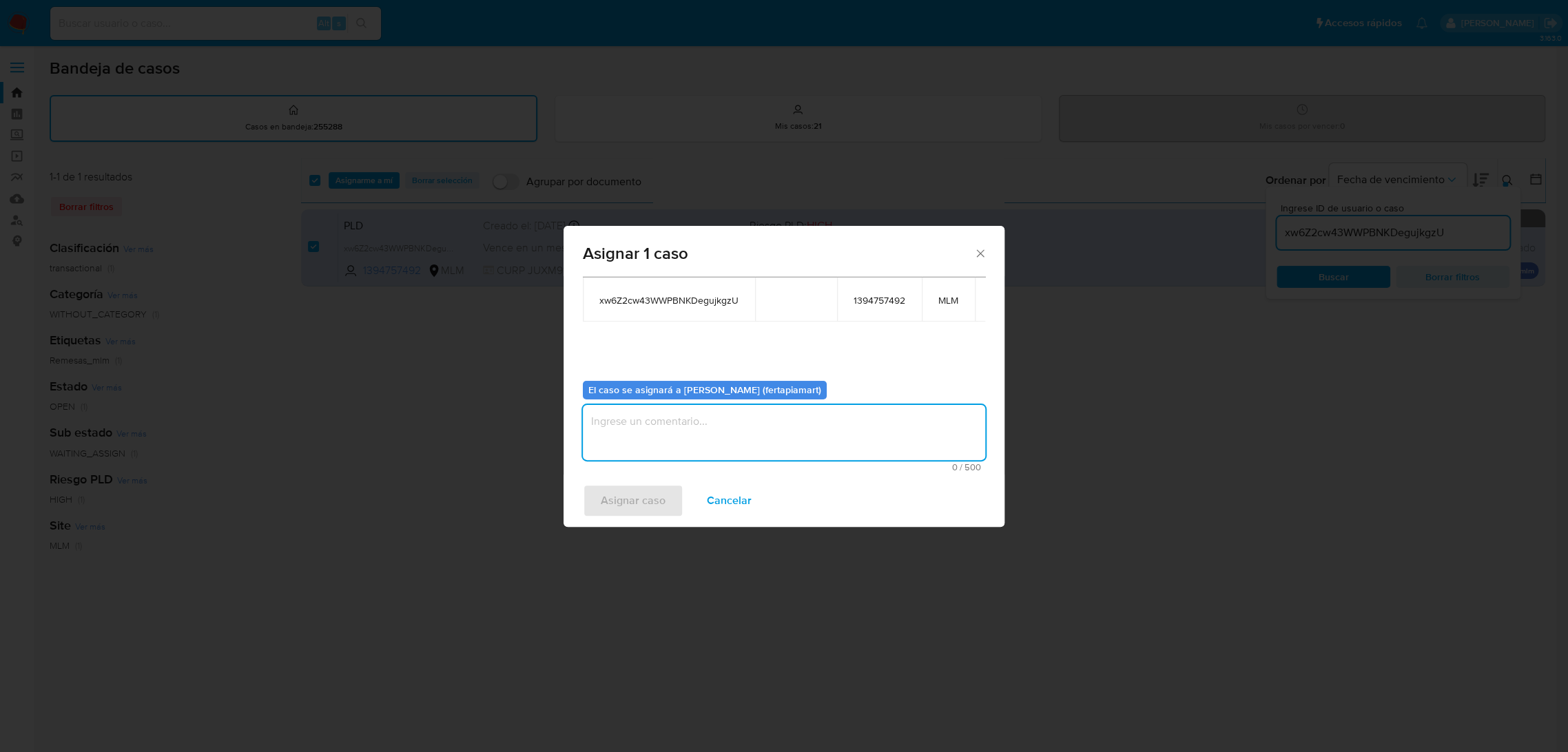
click at [744, 416] on textarea "assign-modal" at bounding box center [784, 432] width 402 height 55
type textarea "FT"
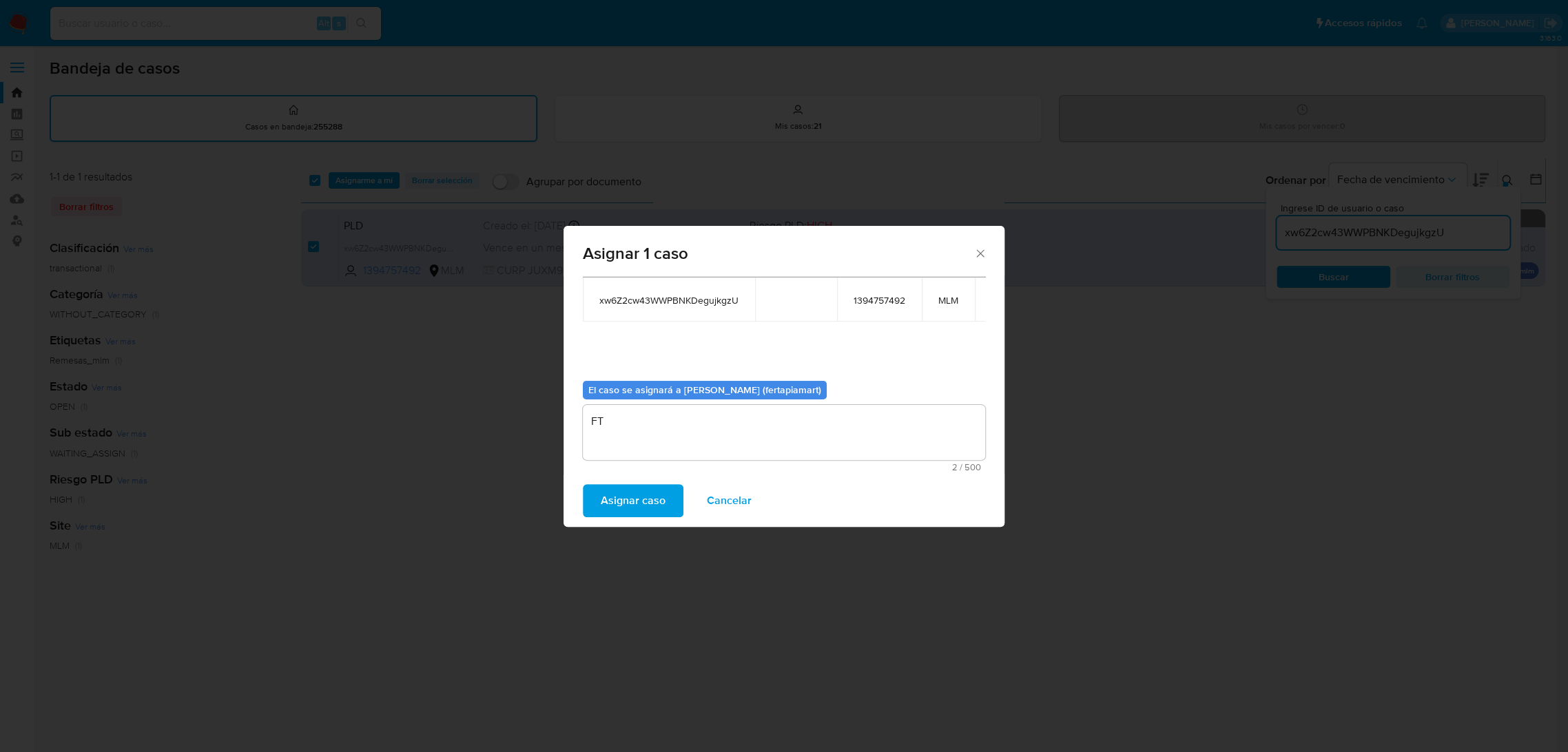
click at [656, 495] on span "Asignar caso" at bounding box center [633, 500] width 65 height 30
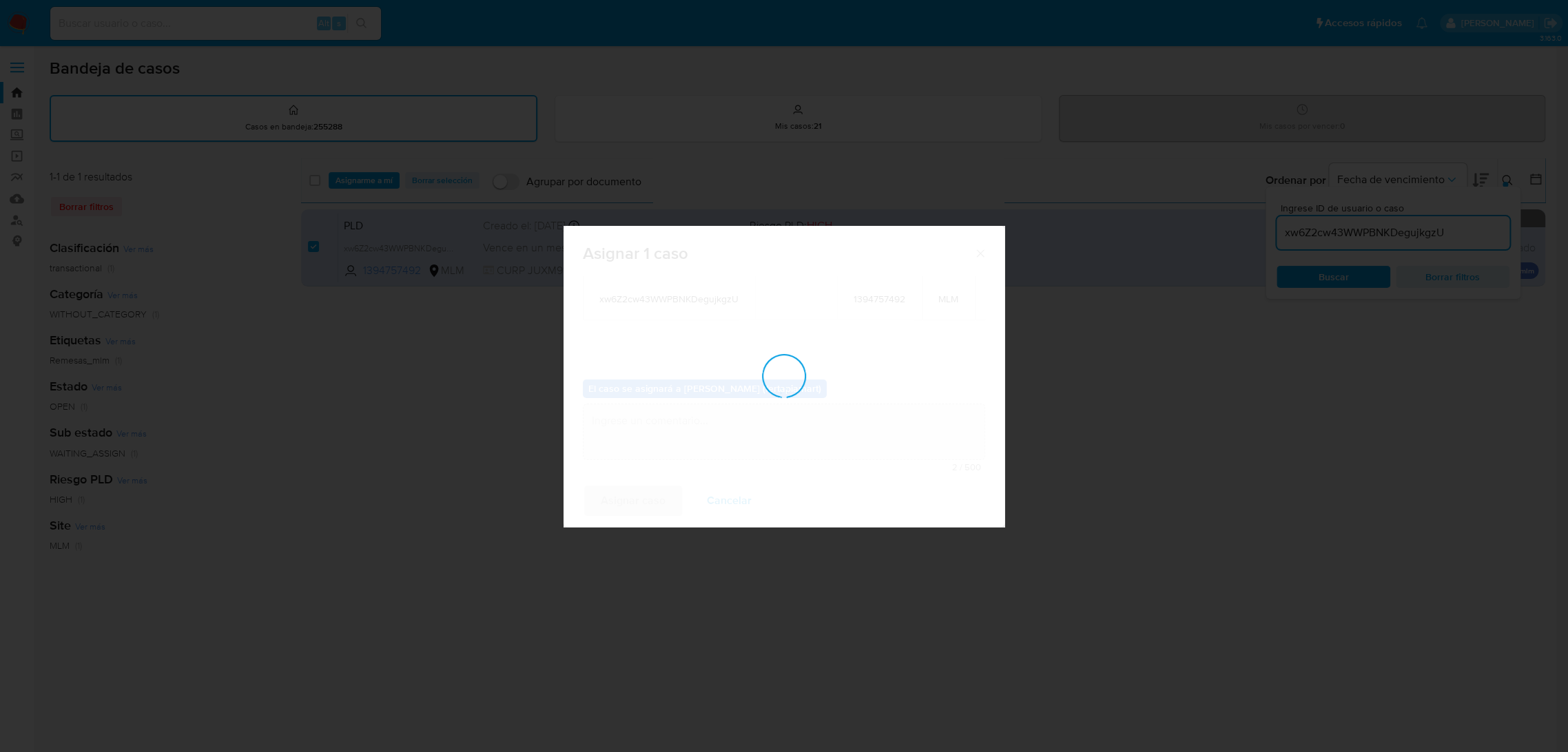
checkbox input "false"
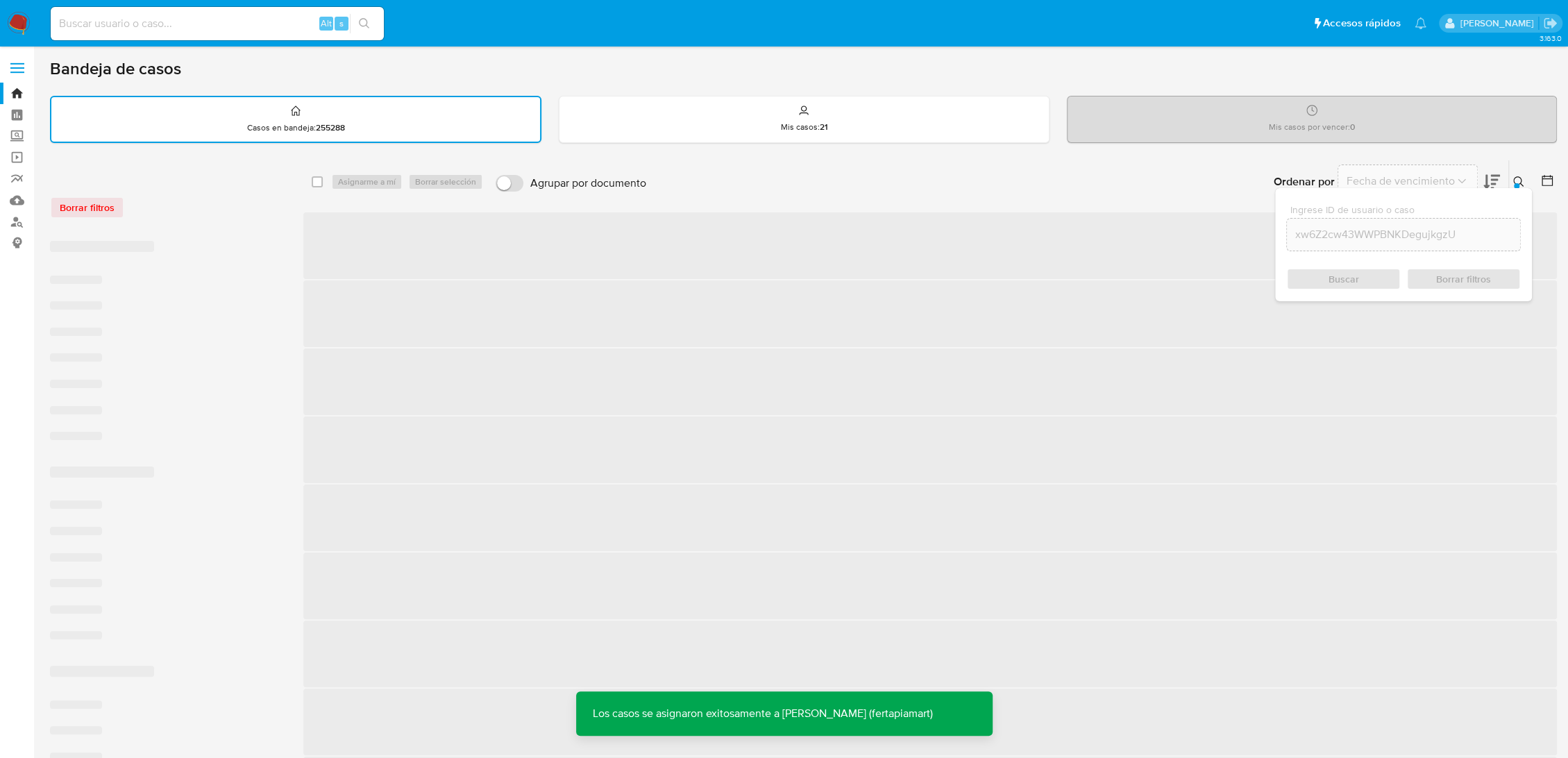
click at [1426, 415] on span "‌ ‌ ‌ ‌ ‌ ‌ ‌ ‌ ‌ ‌" at bounding box center [930, 524] width 1254 height 627
